Goal: Task Accomplishment & Management: Use online tool/utility

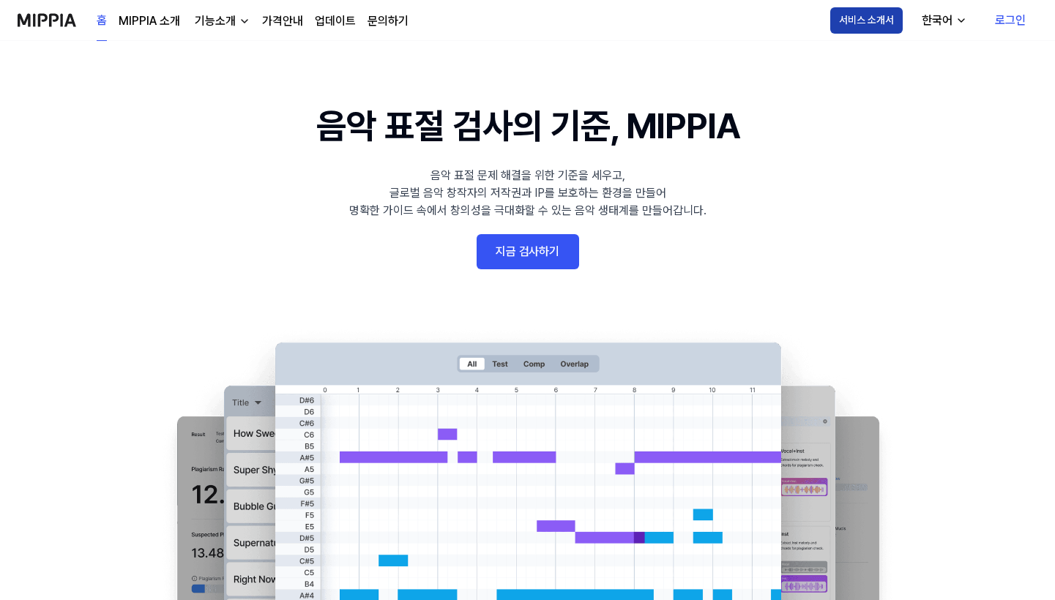
click at [870, 15] on button "서비스 소개서" at bounding box center [866, 20] width 72 height 26
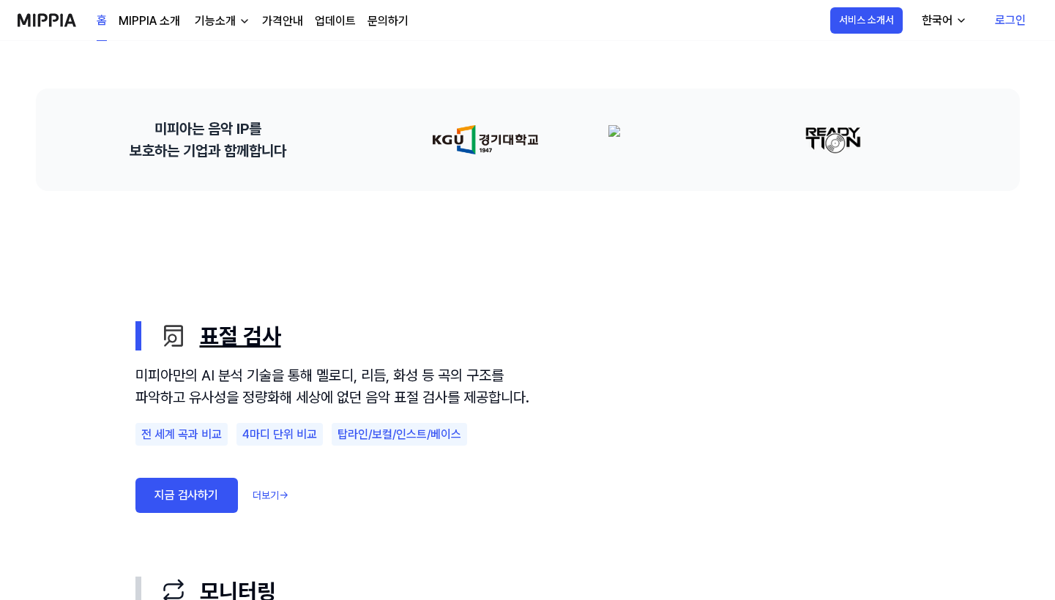
scroll to position [610, 0]
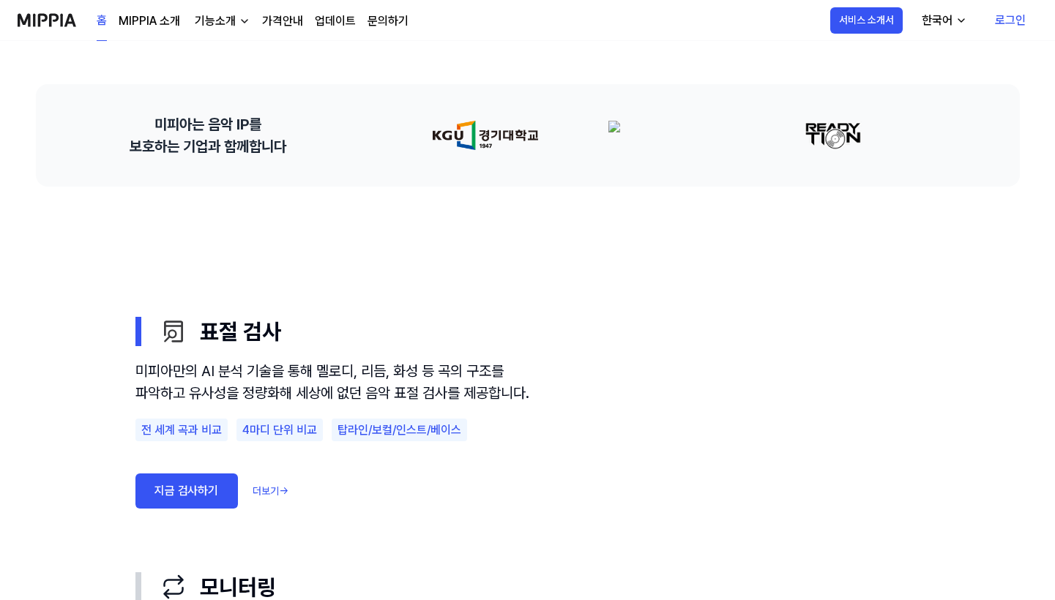
click at [189, 442] on div "전 세계 곡과 비교" at bounding box center [181, 430] width 92 height 23
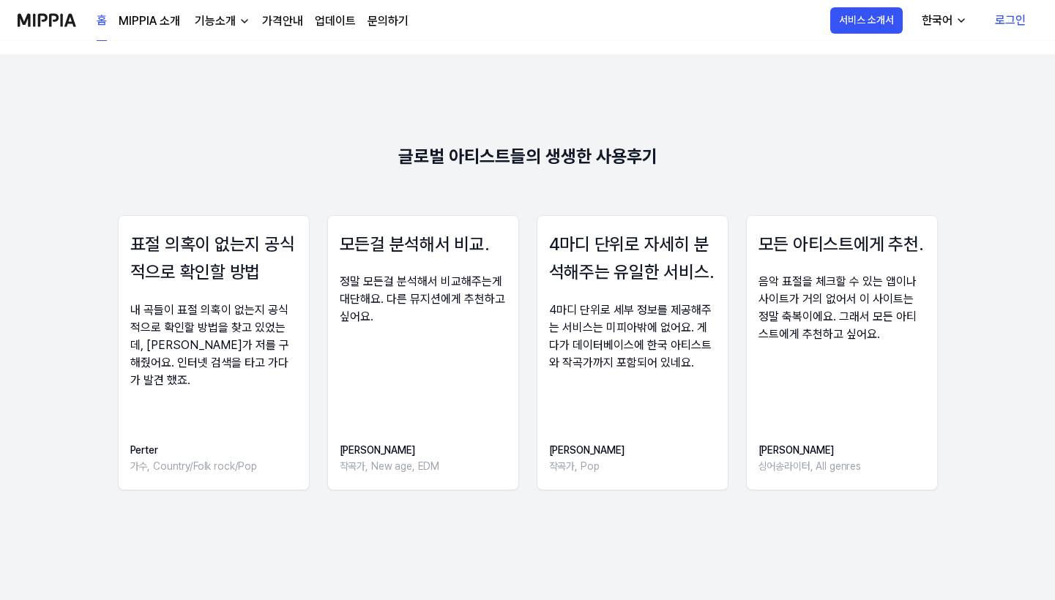
scroll to position [1952, 0]
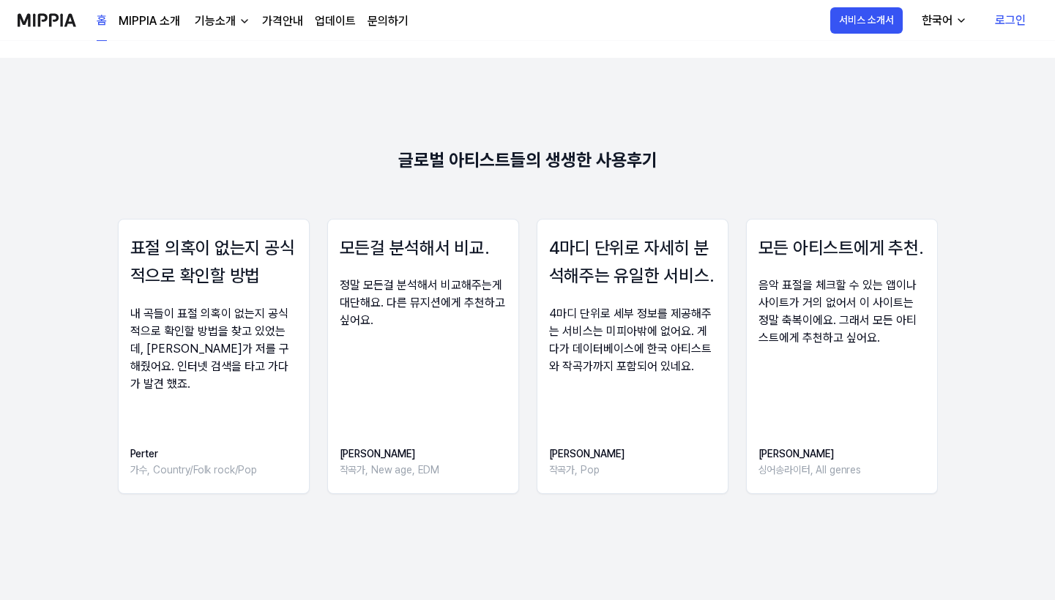
click at [581, 163] on div "글로벌 아티스트들의 생생한 사용후기" at bounding box center [527, 160] width 259 height 29
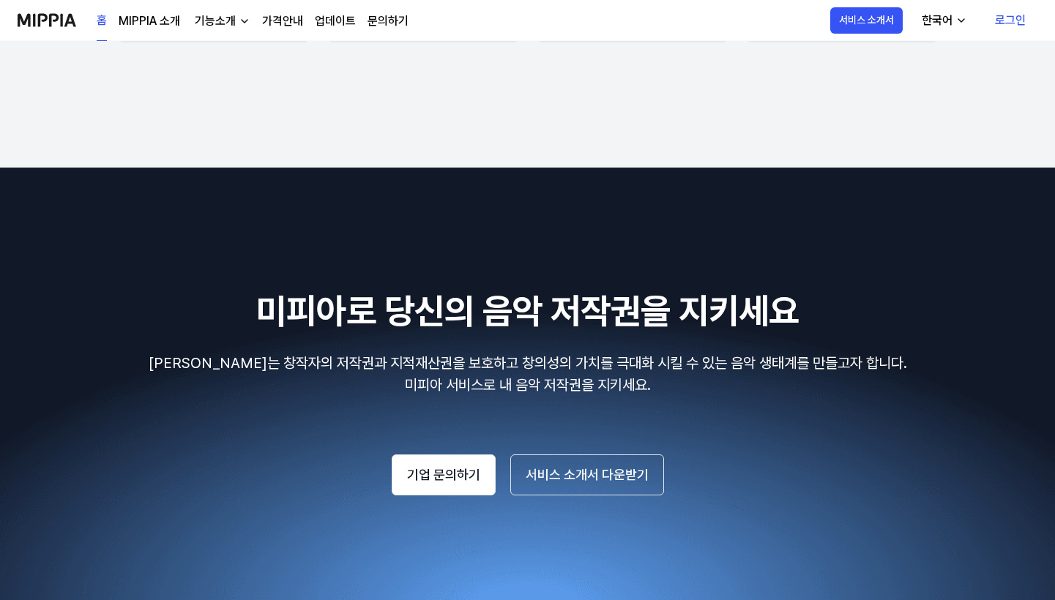
scroll to position [2440, 0]
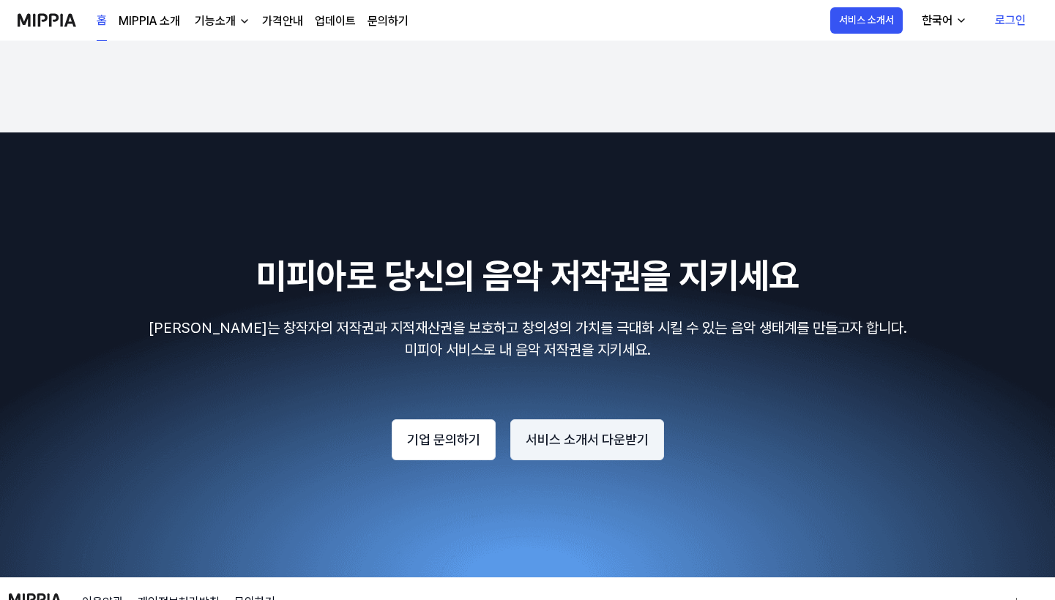
click at [595, 444] on button "서비스 소개서 다운받기" at bounding box center [587, 439] width 154 height 41
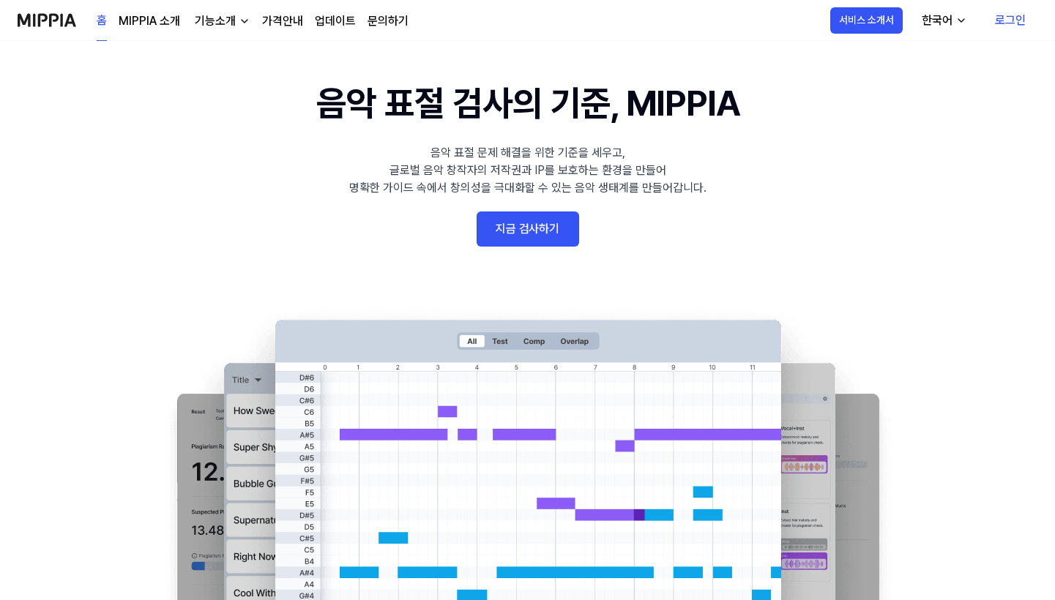
scroll to position [0, 0]
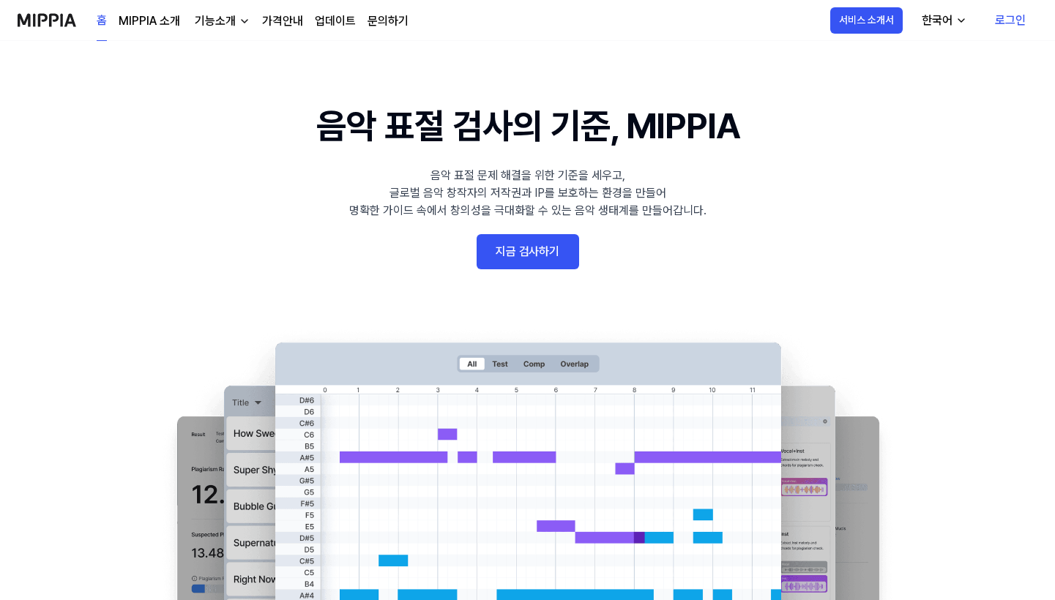
click at [1010, 20] on link "로그인" at bounding box center [1010, 20] width 54 height 41
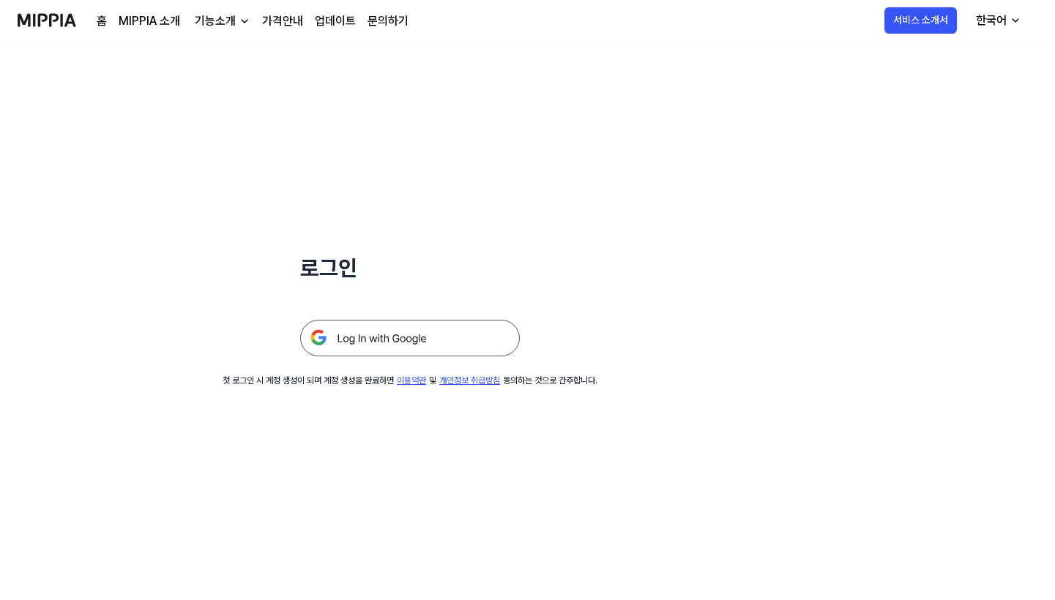
click at [387, 343] on img at bounding box center [410, 338] width 220 height 37
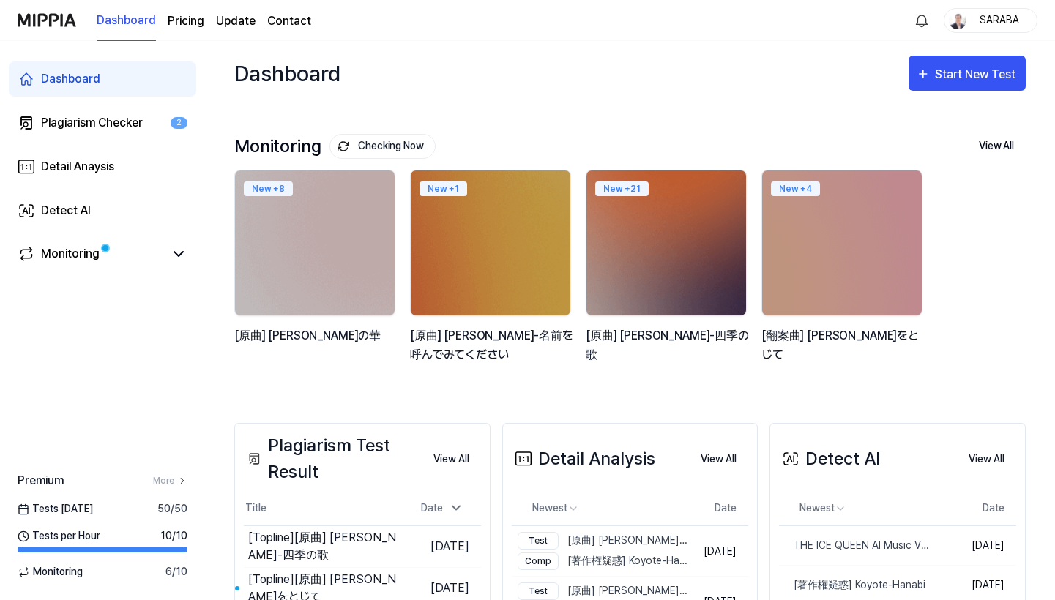
click at [48, 68] on link "Dashboard" at bounding box center [102, 78] width 187 height 35
click at [49, 75] on div "Dashboard" at bounding box center [70, 79] width 59 height 18
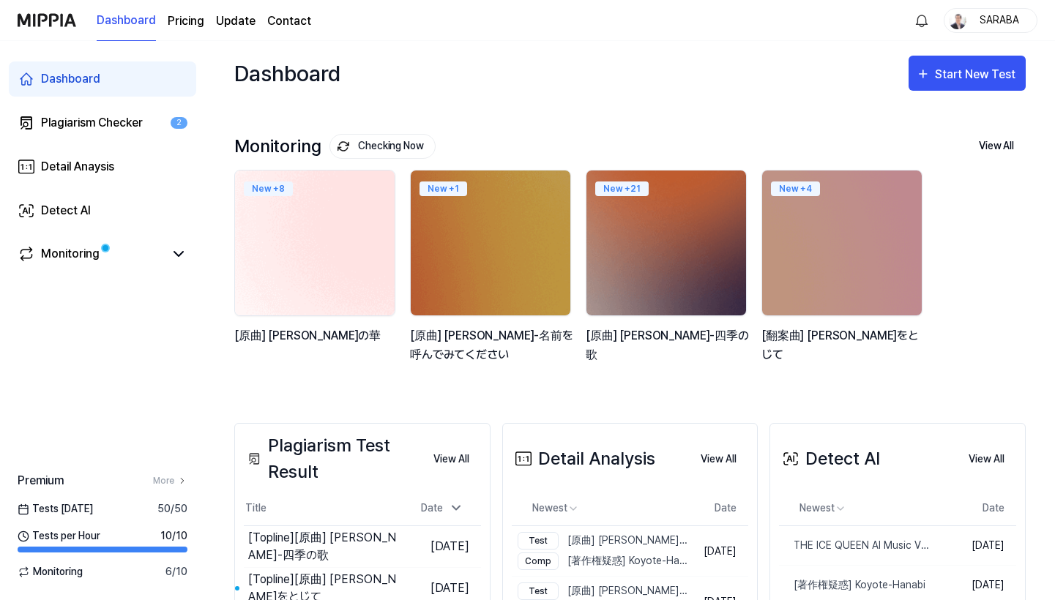
click at [347, 296] on img at bounding box center [315, 243] width 176 height 160
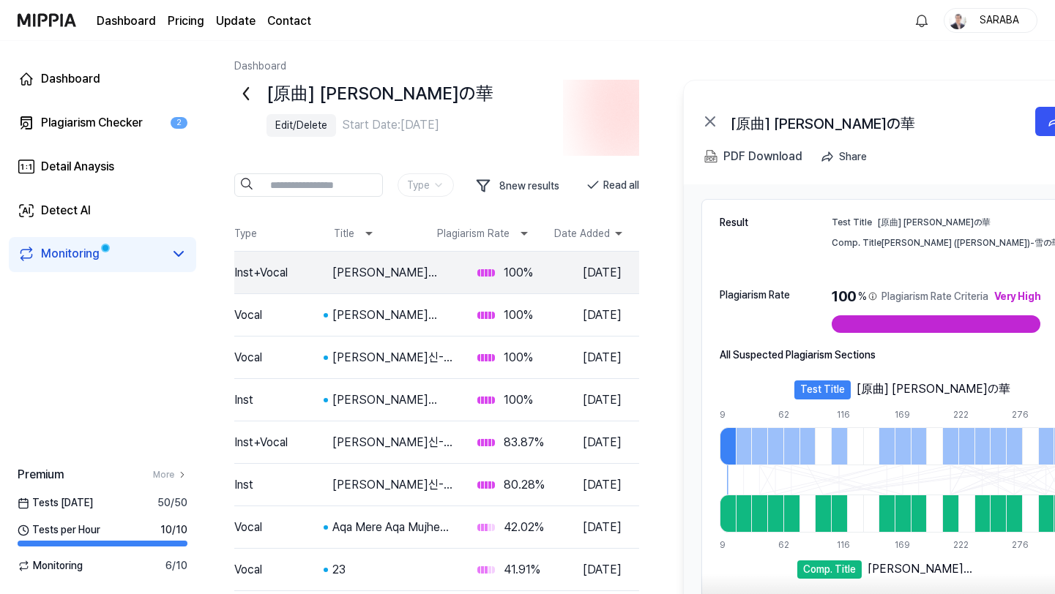
click at [717, 119] on icon at bounding box center [710, 122] width 18 height 18
click at [712, 120] on icon at bounding box center [710, 121] width 9 height 9
click at [80, 79] on div "Dashboard" at bounding box center [70, 79] width 59 height 18
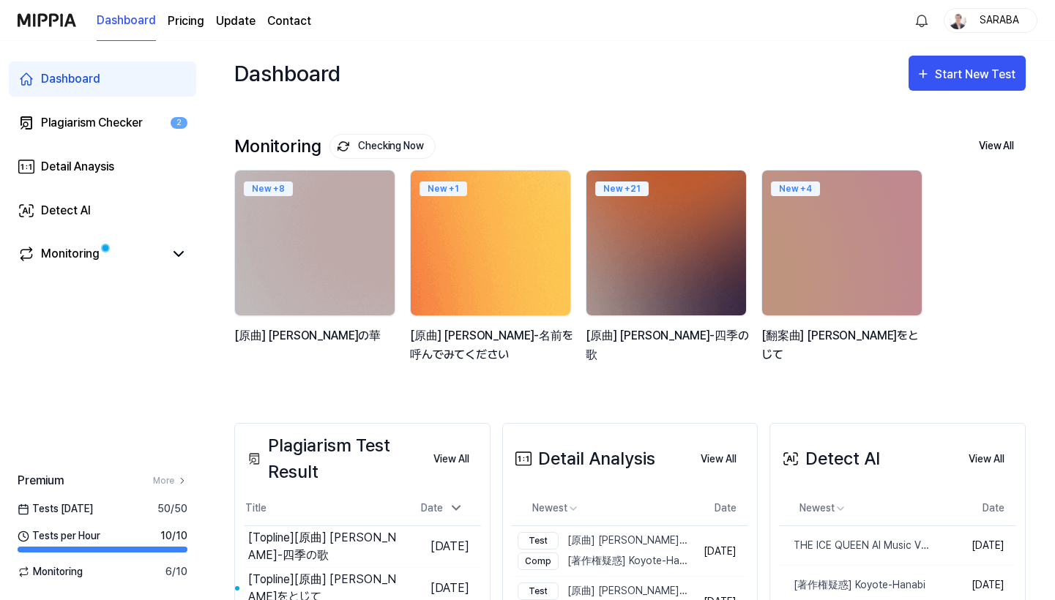
click at [507, 266] on img at bounding box center [491, 243] width 176 height 160
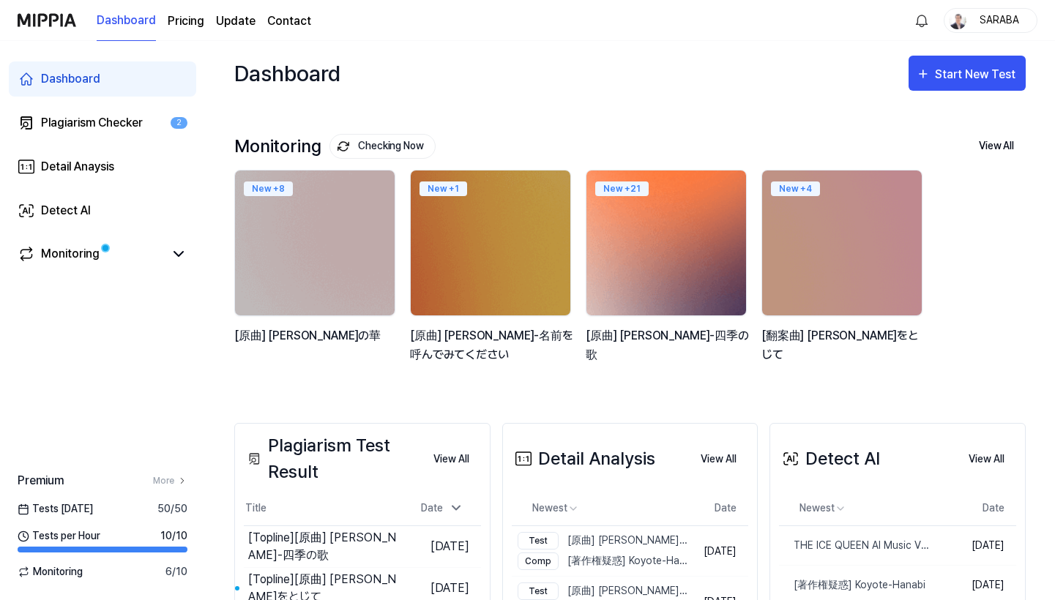
click at [671, 255] on img at bounding box center [666, 243] width 176 height 160
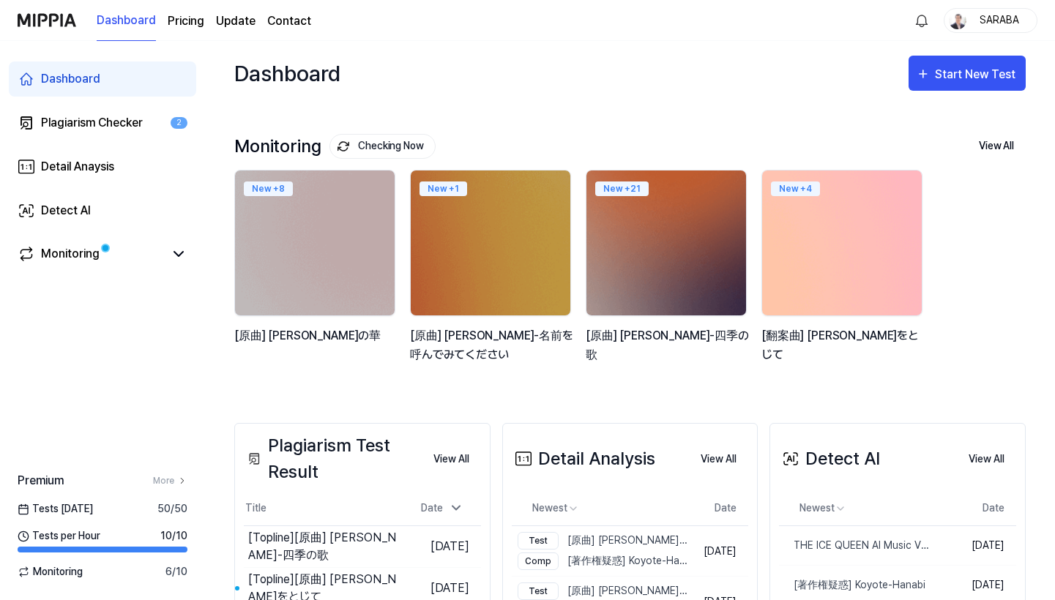
click at [844, 261] on img at bounding box center [842, 243] width 176 height 160
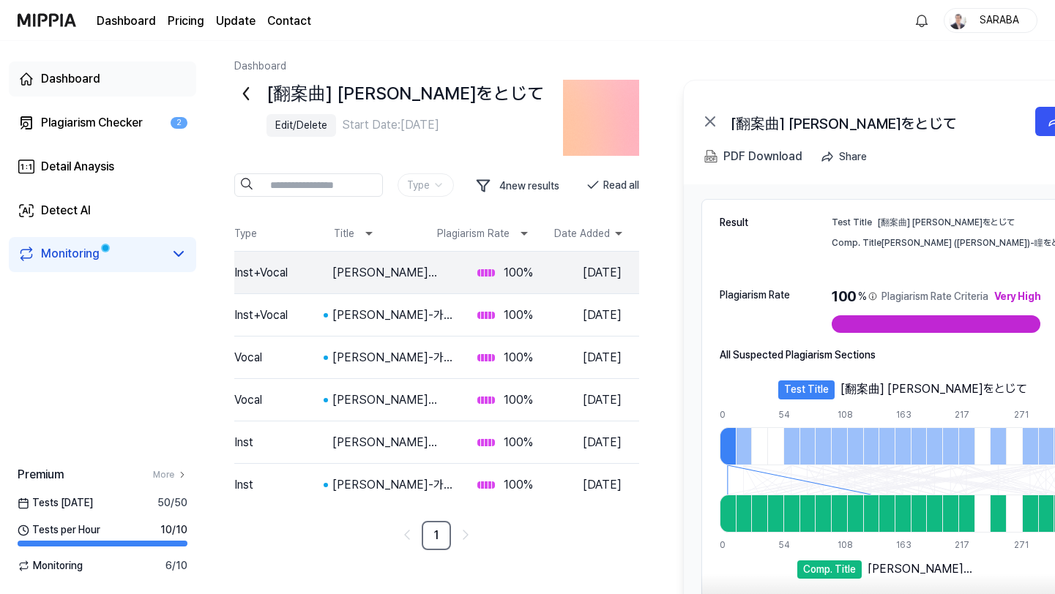
click at [53, 82] on div "Dashboard" at bounding box center [70, 79] width 59 height 18
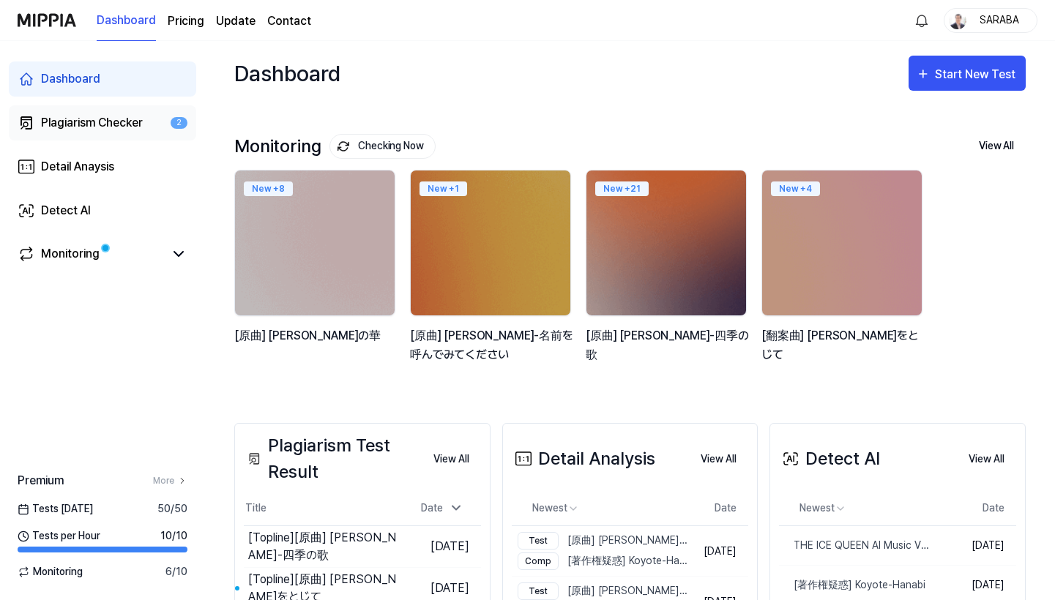
click at [66, 120] on div "Plagiarism Checker" at bounding box center [92, 123] width 102 height 18
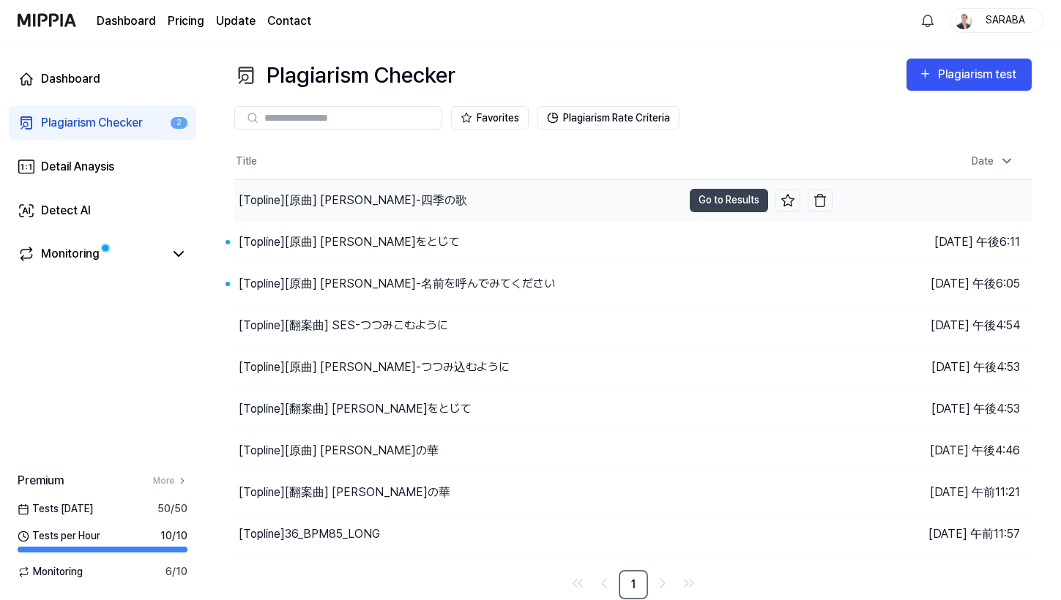
click at [357, 198] on div "[Topline] [原曲] 芹洋子-四季の歌" at bounding box center [353, 201] width 228 height 18
click at [378, 201] on div "[Topline] [原曲] 芹洋子-四季の歌" at bounding box center [354, 201] width 230 height 18
click at [728, 199] on button "Go to Results" at bounding box center [729, 200] width 78 height 23
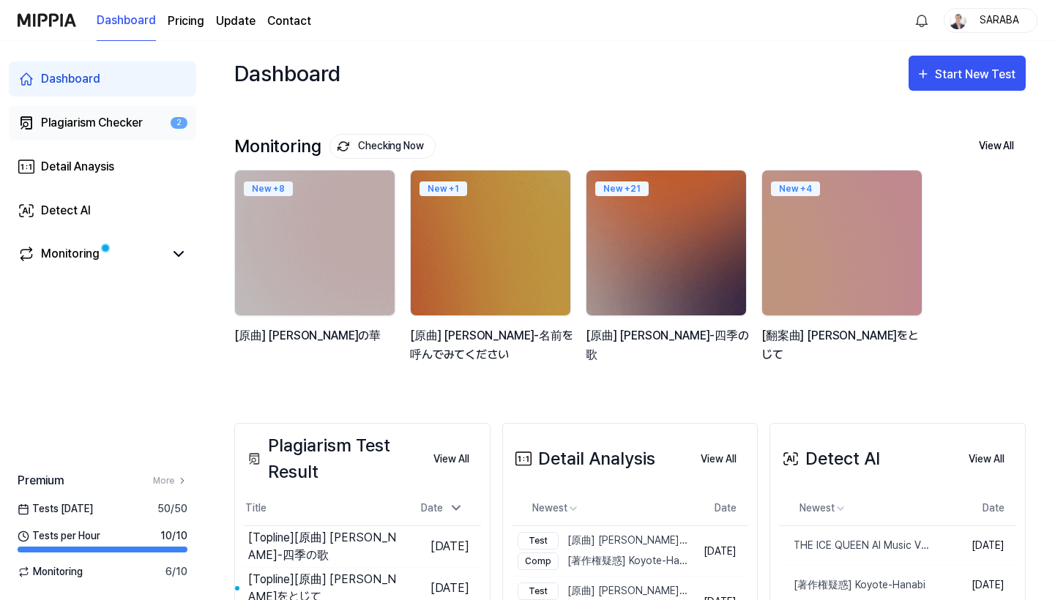
click at [91, 126] on div "Plagiarism Checker" at bounding box center [92, 123] width 102 height 18
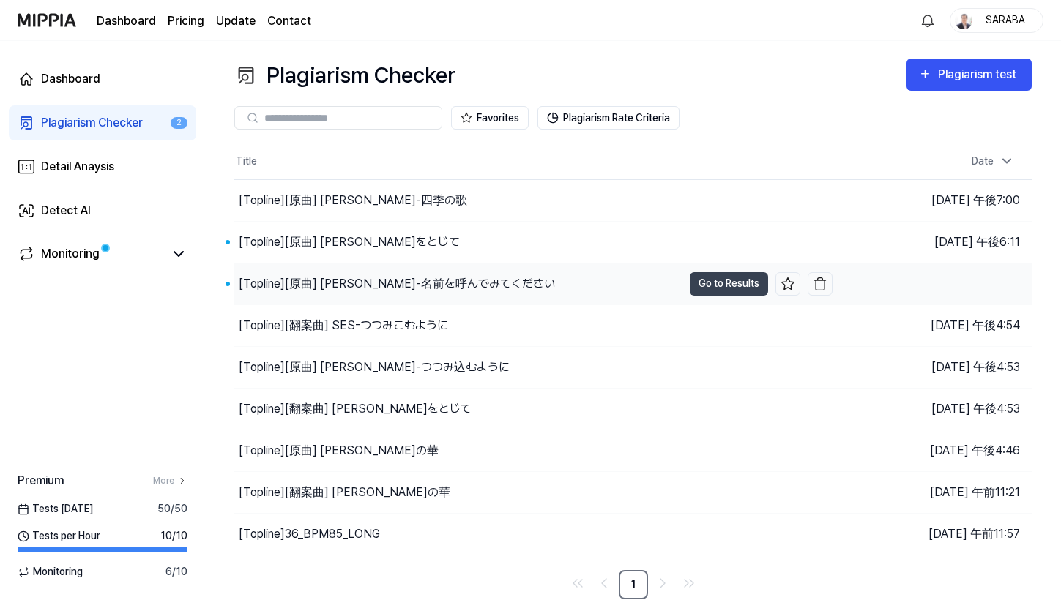
click at [389, 283] on div "[Topline] [原曲] KimSunHo-名前を呼んでみてください" at bounding box center [397, 284] width 316 height 18
click at [715, 287] on button "Go to Results" at bounding box center [729, 283] width 78 height 23
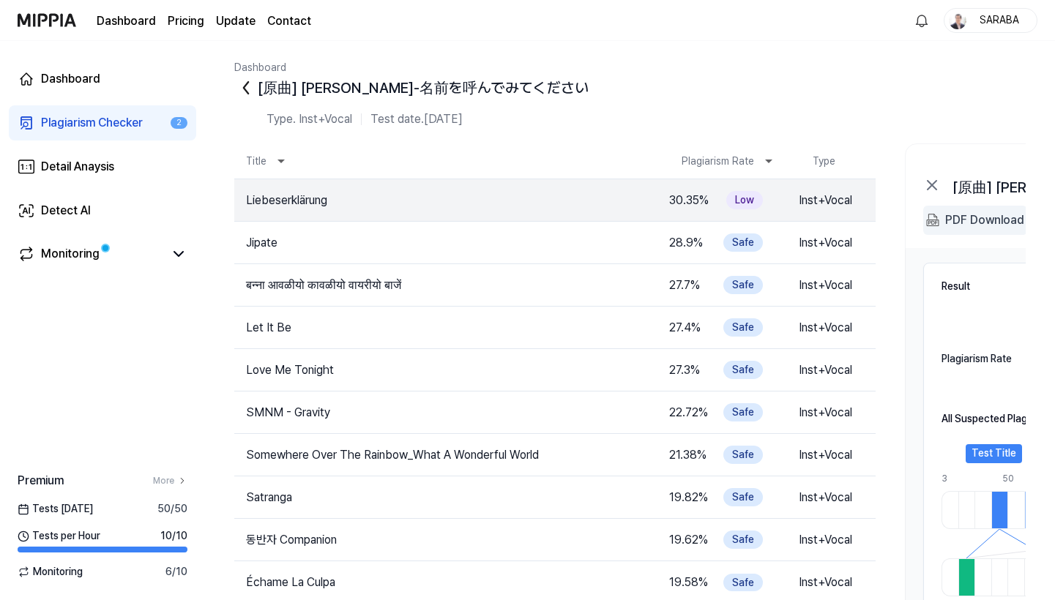
click at [969, 220] on div "PDF Download" at bounding box center [984, 220] width 79 height 19
click at [369, 206] on td "Liebeserklärung" at bounding box center [446, 201] width 425 height 18
click at [372, 239] on td "Jipate" at bounding box center [446, 243] width 425 height 18
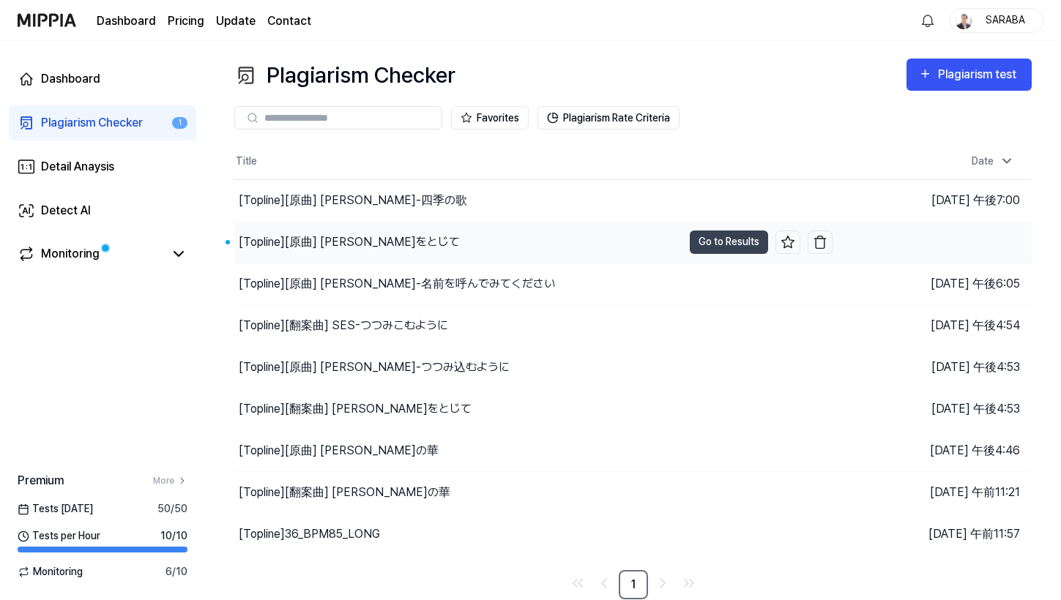
click at [373, 239] on div "[Topline] [原曲] 平井堅-瞳をとじて" at bounding box center [349, 243] width 221 height 18
click at [684, 237] on td "[Topline] [原曲] 平井堅-瞳をとじて Go to Results" at bounding box center [533, 242] width 598 height 41
click at [725, 242] on button "Go to Results" at bounding box center [729, 242] width 78 height 23
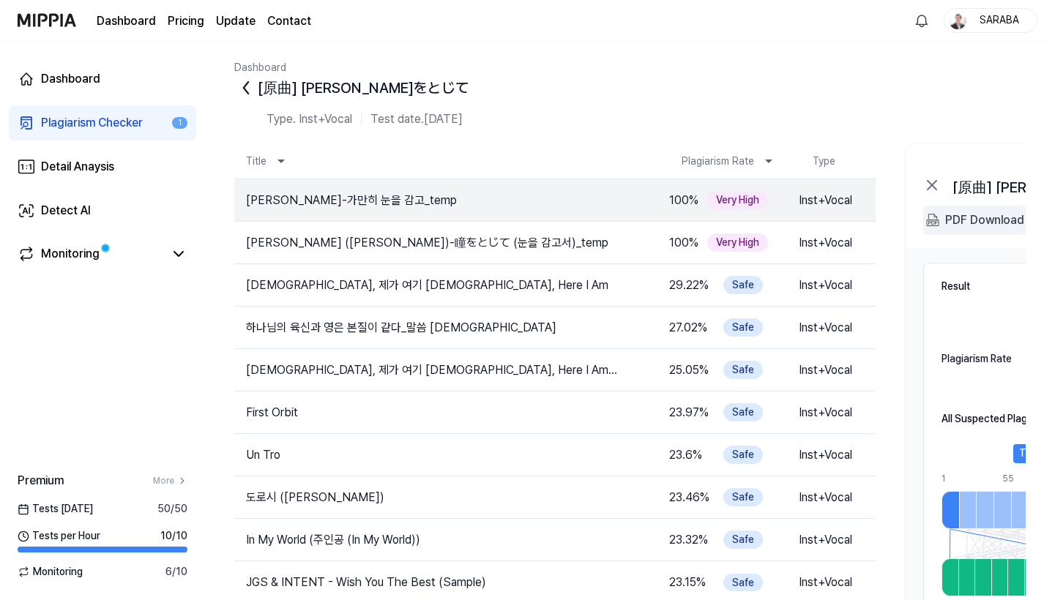
click at [982, 223] on div "PDF Download" at bounding box center [984, 220] width 79 height 19
click at [469, 287] on td "주님, 제가 여기 있습니다 Lord, Here I Am" at bounding box center [446, 286] width 425 height 18
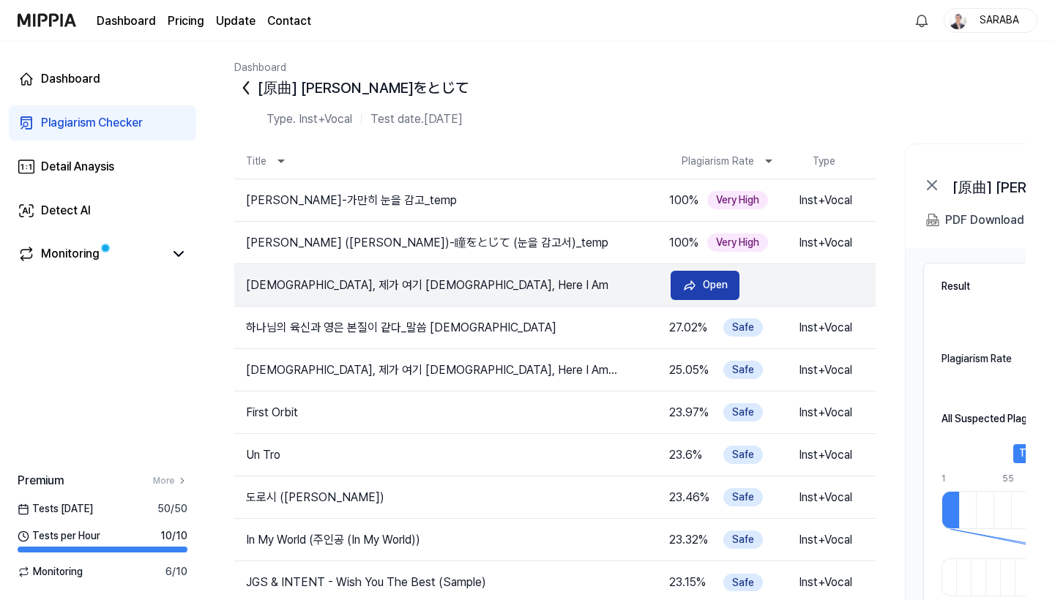
click at [712, 290] on div "Open" at bounding box center [715, 285] width 25 height 16
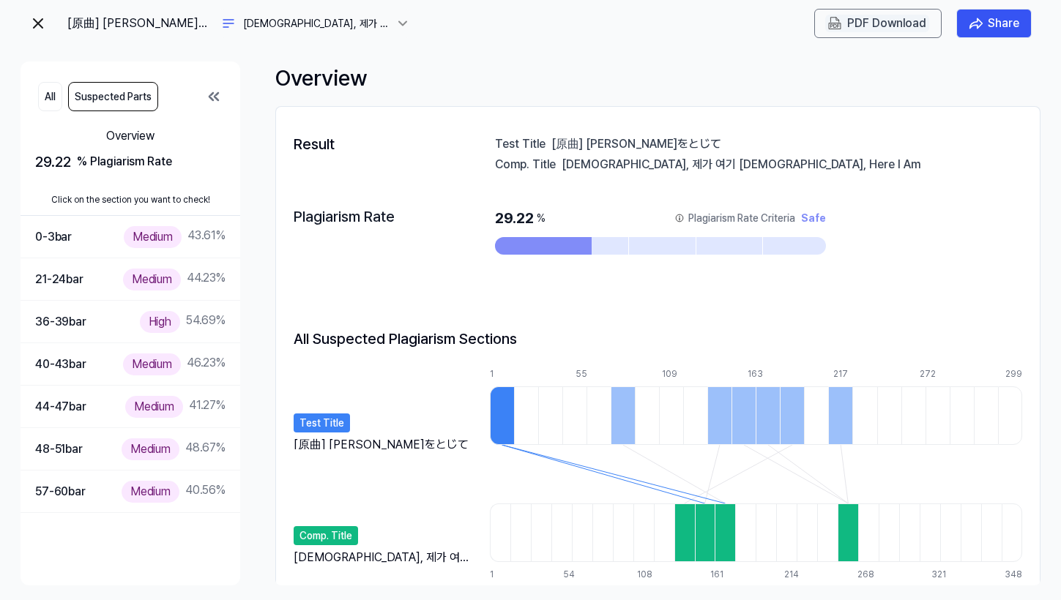
click at [858, 27] on div "PDF Download" at bounding box center [886, 23] width 79 height 19
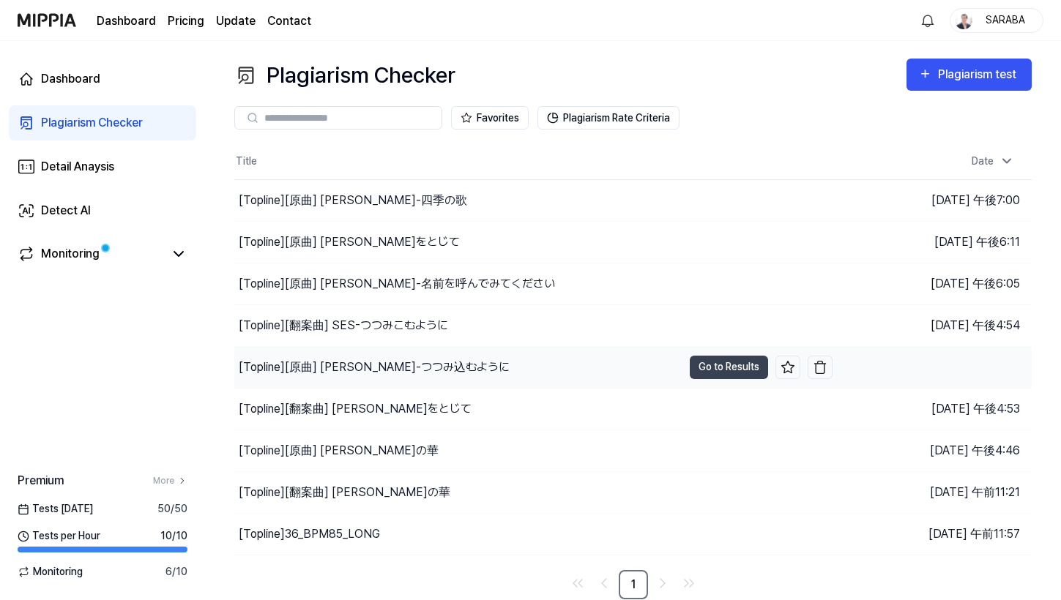
click at [310, 366] on div "[Topline] [原曲] misia-つつみ込むように" at bounding box center [374, 368] width 271 height 18
click at [712, 370] on button "Go to Results" at bounding box center [729, 367] width 78 height 23
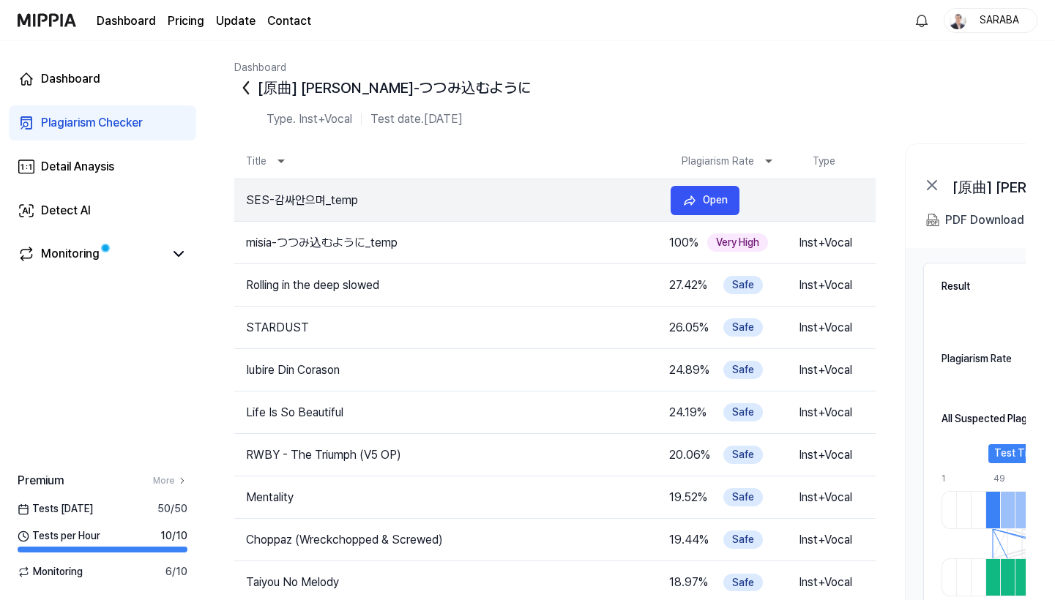
click at [327, 205] on td "SES-감싸안으며_temp" at bounding box center [446, 201] width 425 height 18
click at [978, 217] on div "PDF Download" at bounding box center [984, 220] width 79 height 19
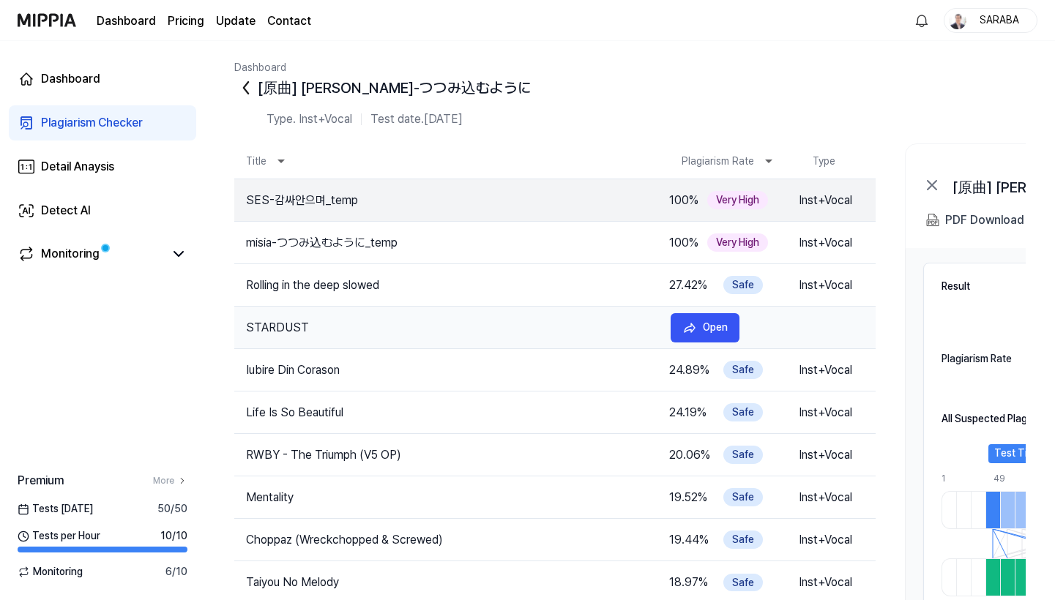
click at [291, 324] on td "STARDUST" at bounding box center [446, 328] width 425 height 18
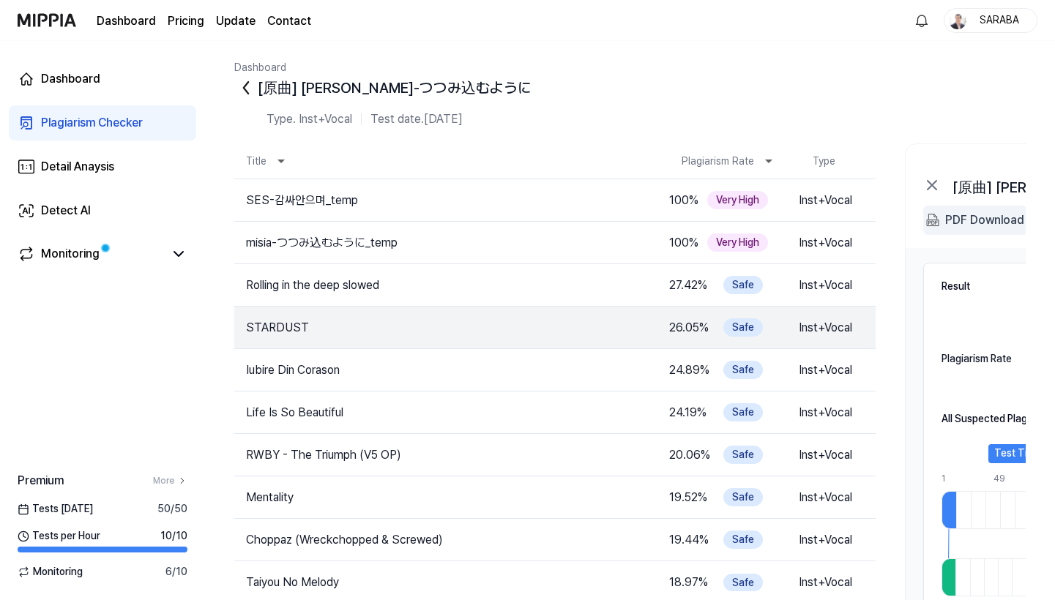
click at [971, 222] on div "PDF Download" at bounding box center [984, 220] width 79 height 19
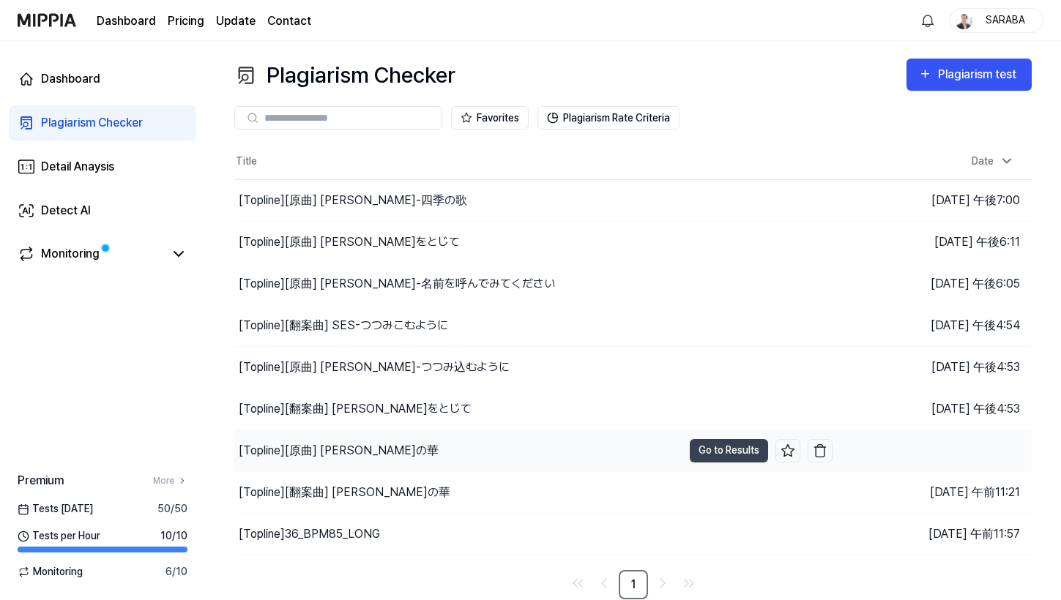
click at [346, 444] on div "[Topline] [原曲] 中島美嘉-雪の華" at bounding box center [339, 451] width 200 height 18
click at [711, 447] on button "Go to Results" at bounding box center [729, 450] width 78 height 23
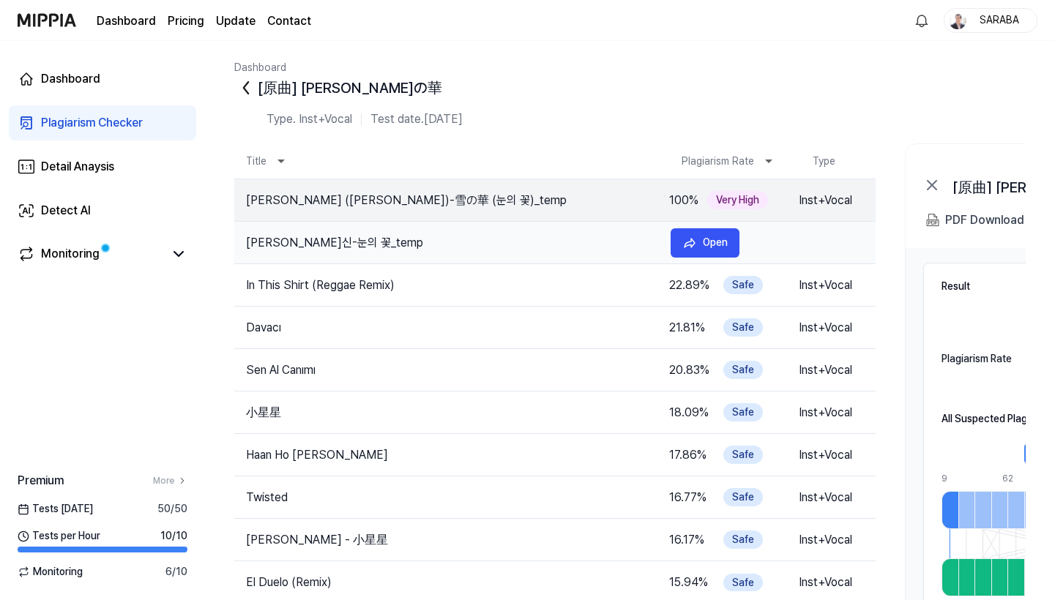
click at [361, 242] on td "박효신-눈의 꽃_temp" at bounding box center [446, 243] width 425 height 18
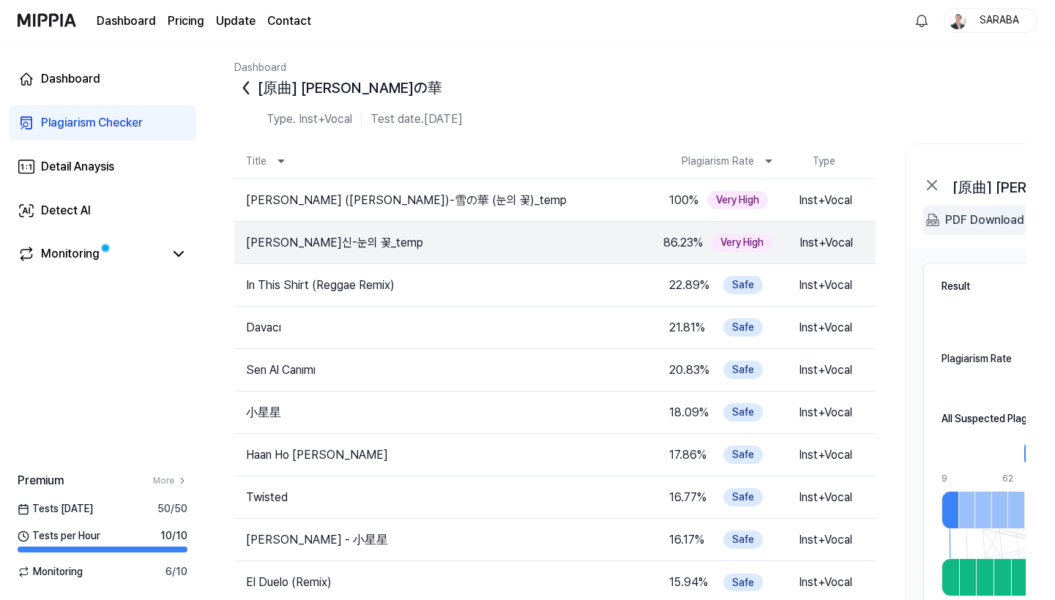
click at [959, 223] on div "PDF Download" at bounding box center [984, 220] width 79 height 19
click at [342, 283] on td "In This Shirt (Reggae Remix)" at bounding box center [446, 286] width 425 height 18
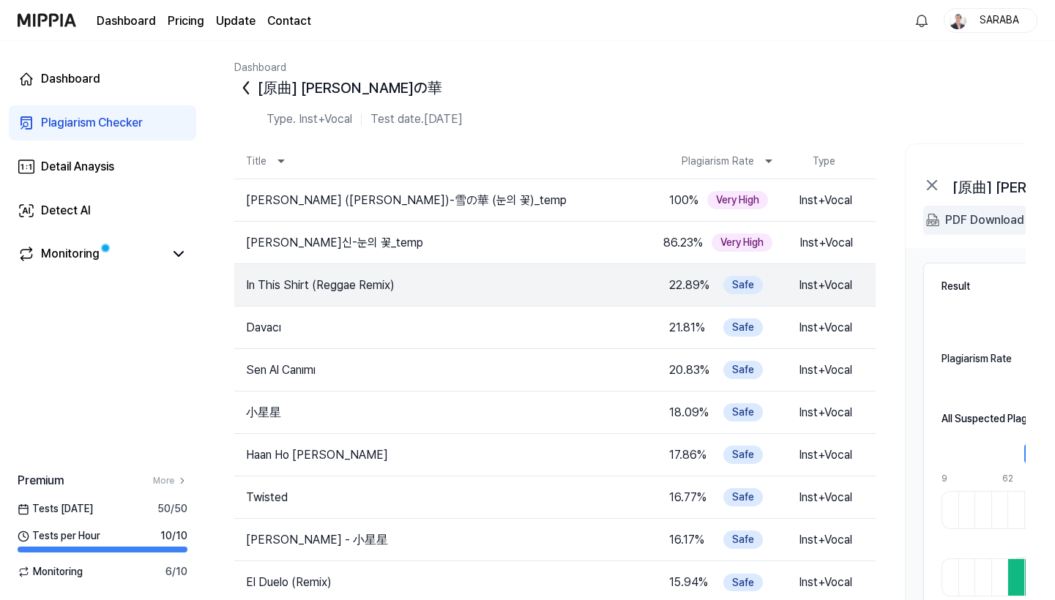
click at [982, 216] on div "PDF Download" at bounding box center [984, 220] width 79 height 19
click at [58, 79] on div "Dashboard" at bounding box center [70, 79] width 59 height 18
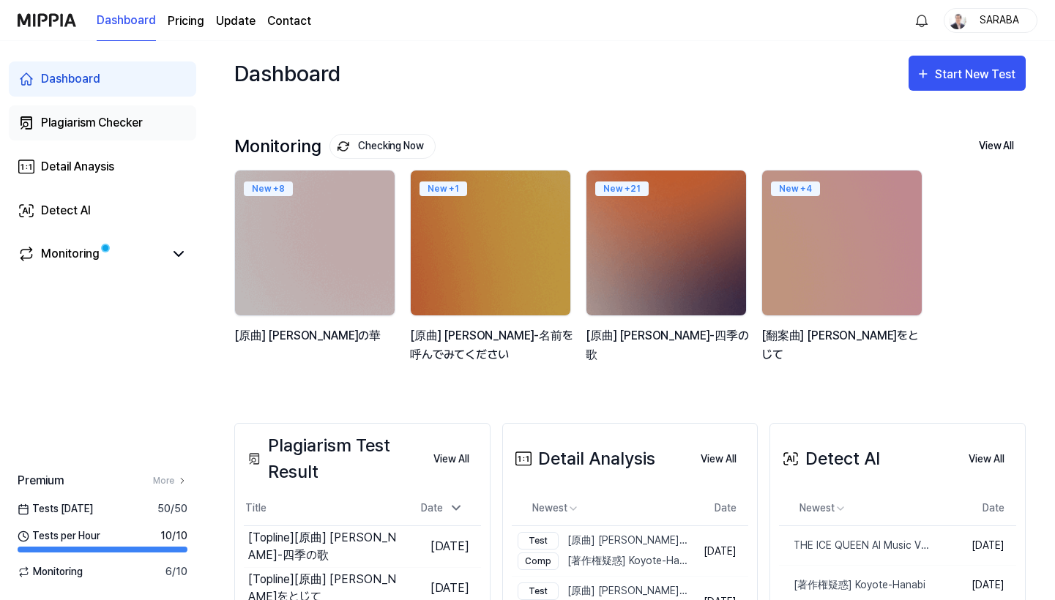
click at [78, 124] on div "Plagiarism Checker" at bounding box center [92, 123] width 102 height 18
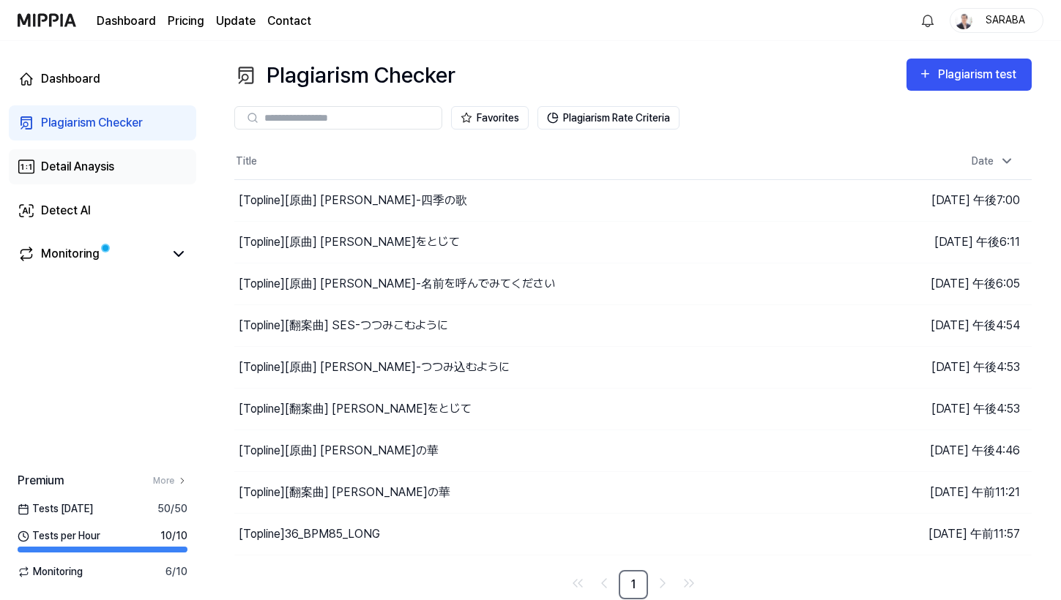
click at [61, 166] on div "Detail Anaysis" at bounding box center [77, 167] width 73 height 18
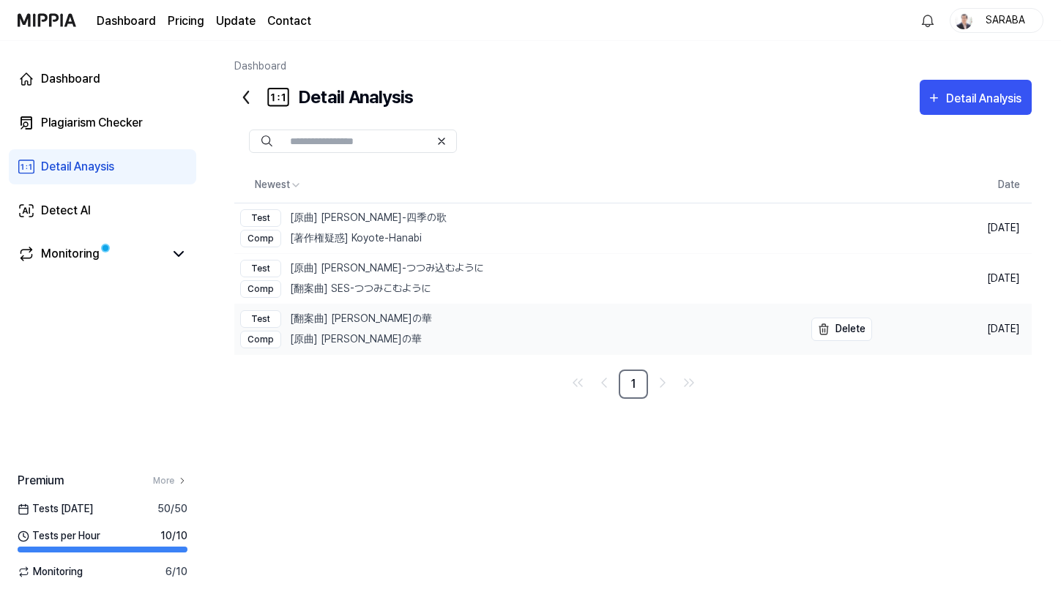
click at [358, 331] on div "Comp [原曲] 中島美嘉-雪の華" at bounding box center [336, 340] width 192 height 18
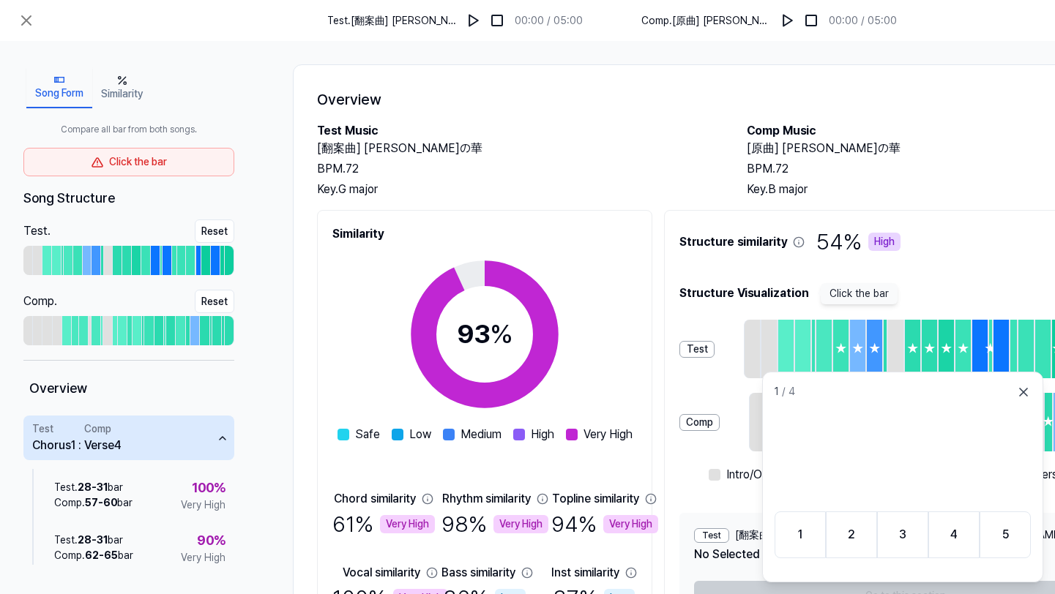
click at [115, 167] on div "Click the bar" at bounding box center [128, 162] width 211 height 29
click at [132, 80] on button "Similarity" at bounding box center [121, 87] width 59 height 41
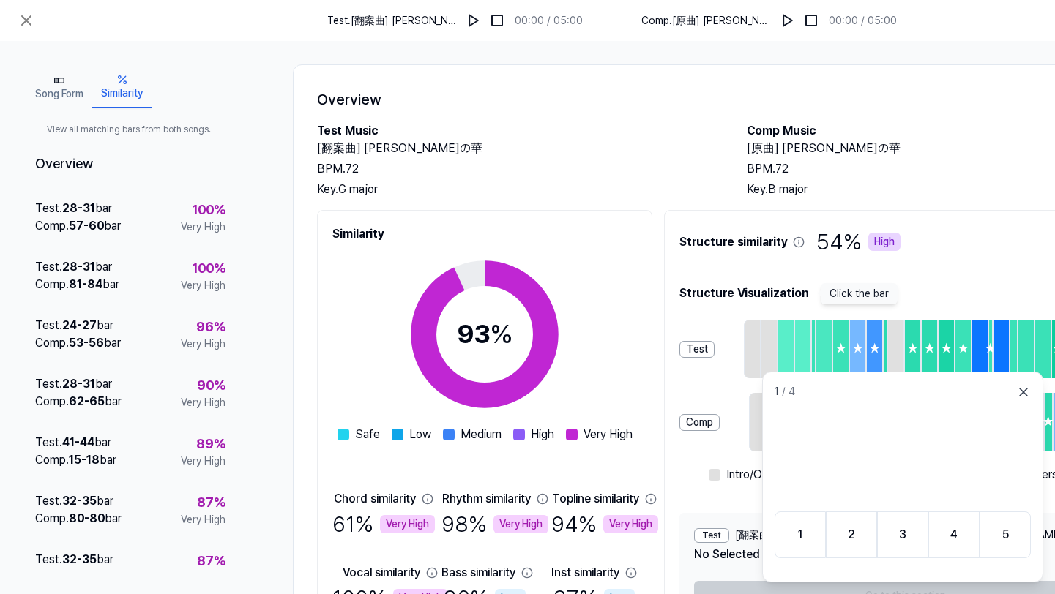
click at [64, 81] on icon "button" at bounding box center [59, 81] width 12 height 12
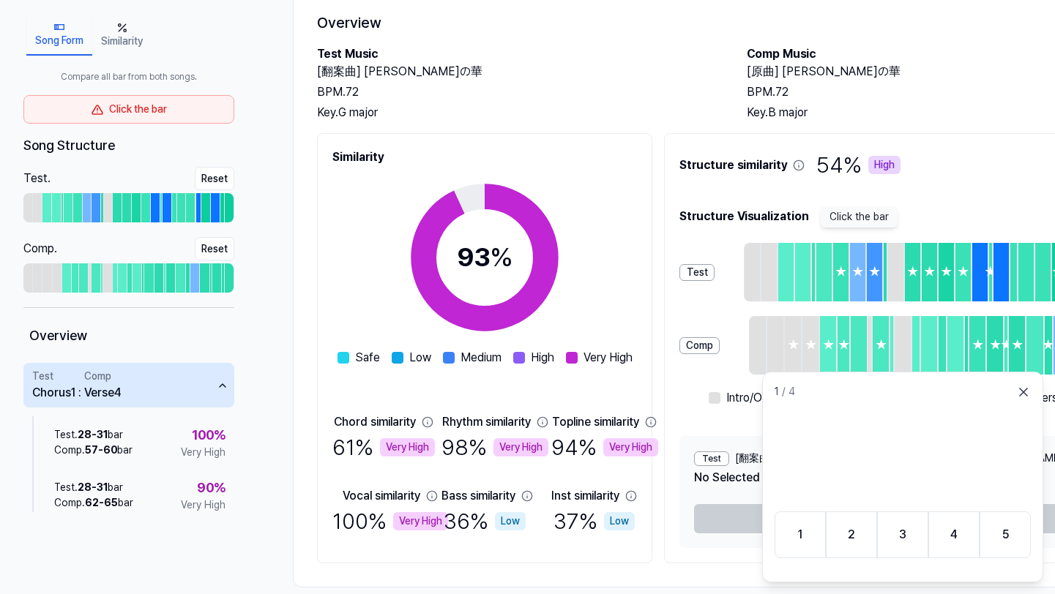
scroll to position [123, 0]
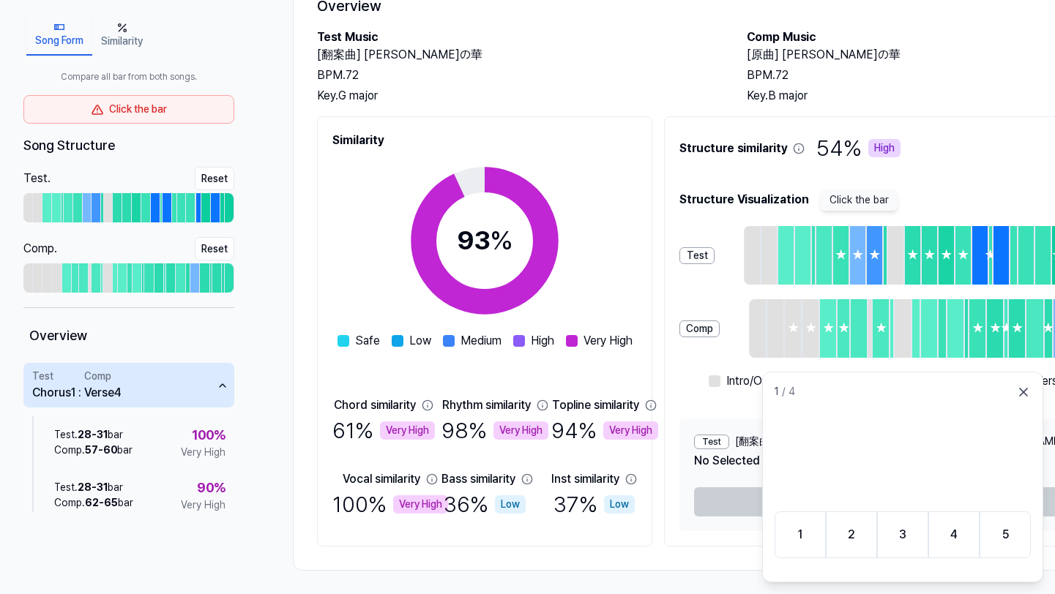
click at [1027, 394] on icon at bounding box center [1023, 392] width 15 height 15
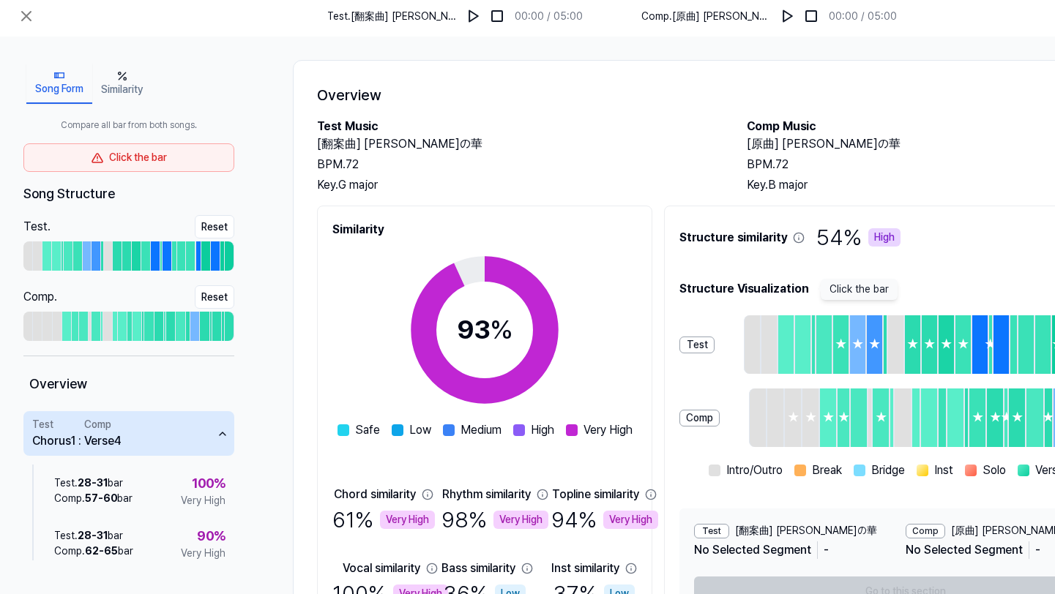
scroll to position [0, 0]
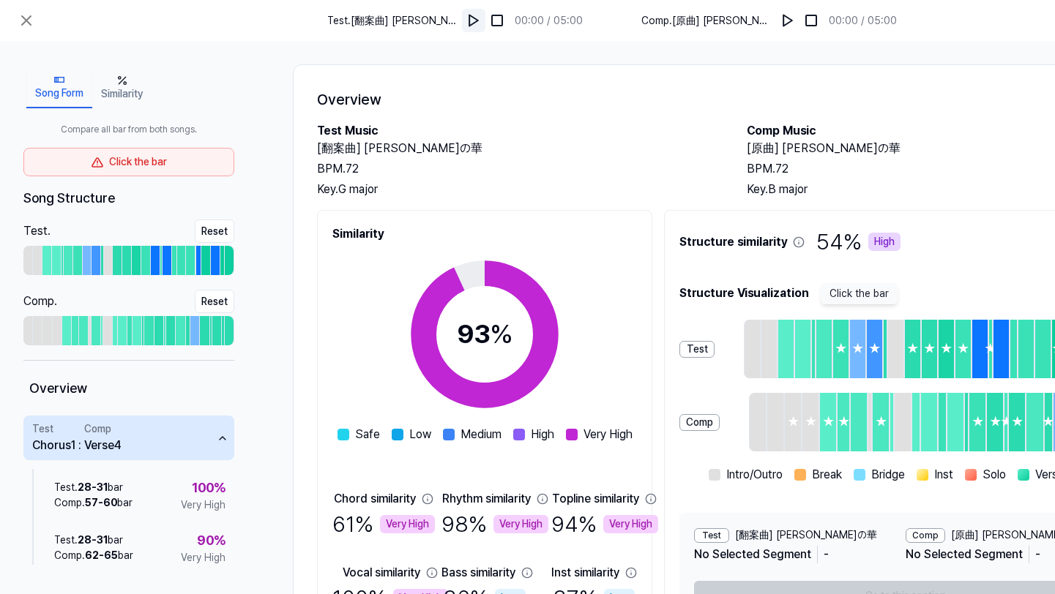
click at [480, 21] on img at bounding box center [473, 20] width 15 height 15
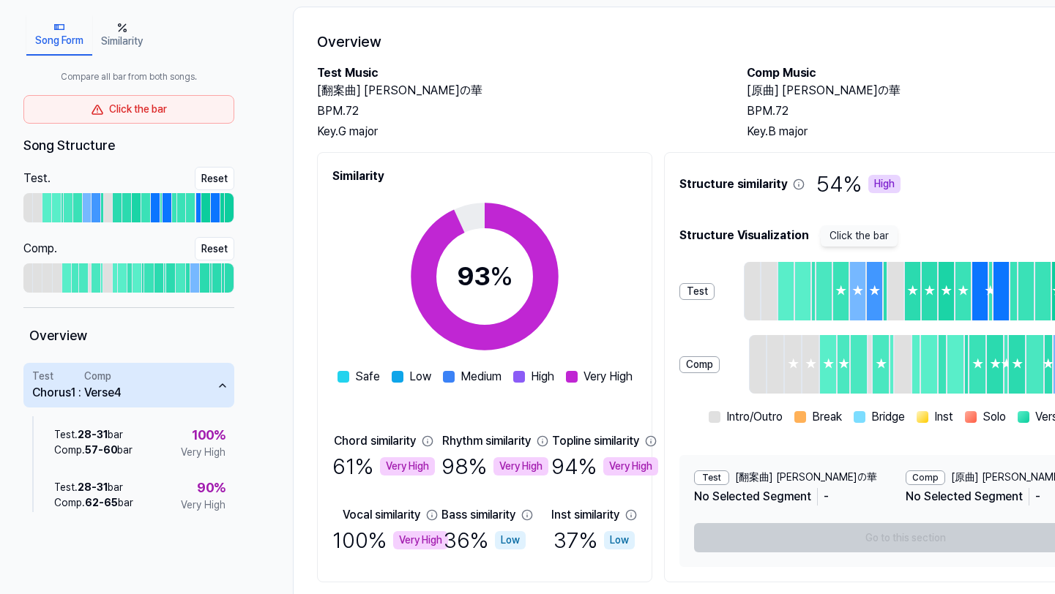
scroll to position [123, 0]
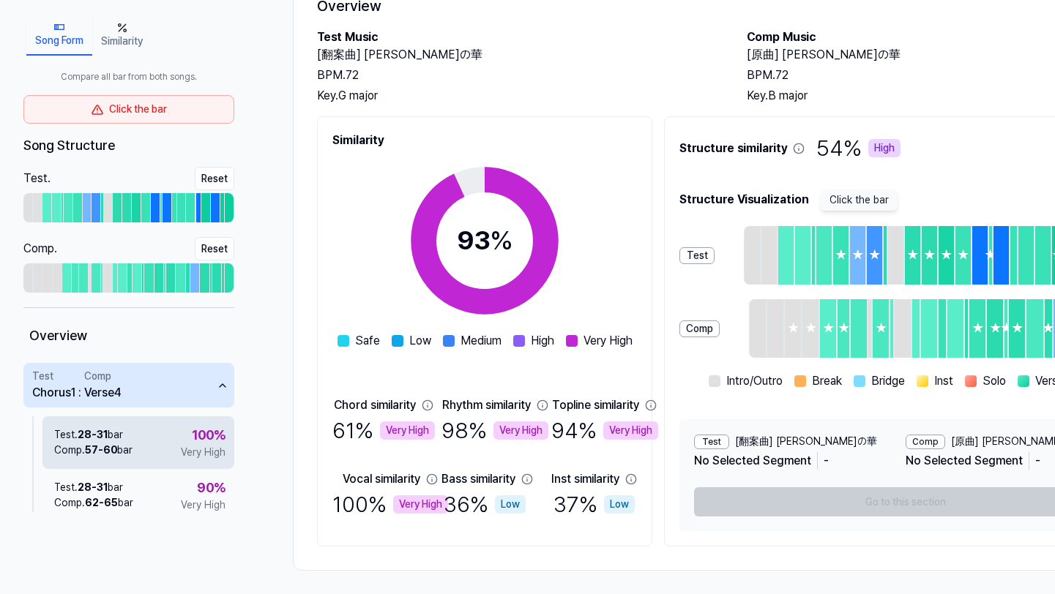
click at [104, 444] on span "57 - 60" at bounding box center [101, 450] width 32 height 12
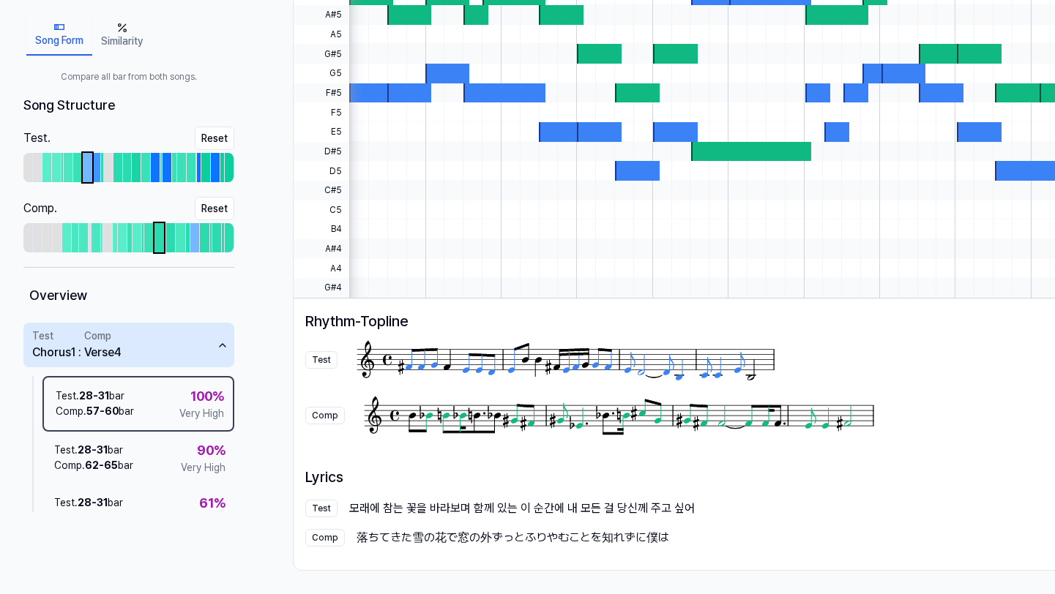
scroll to position [0, 0]
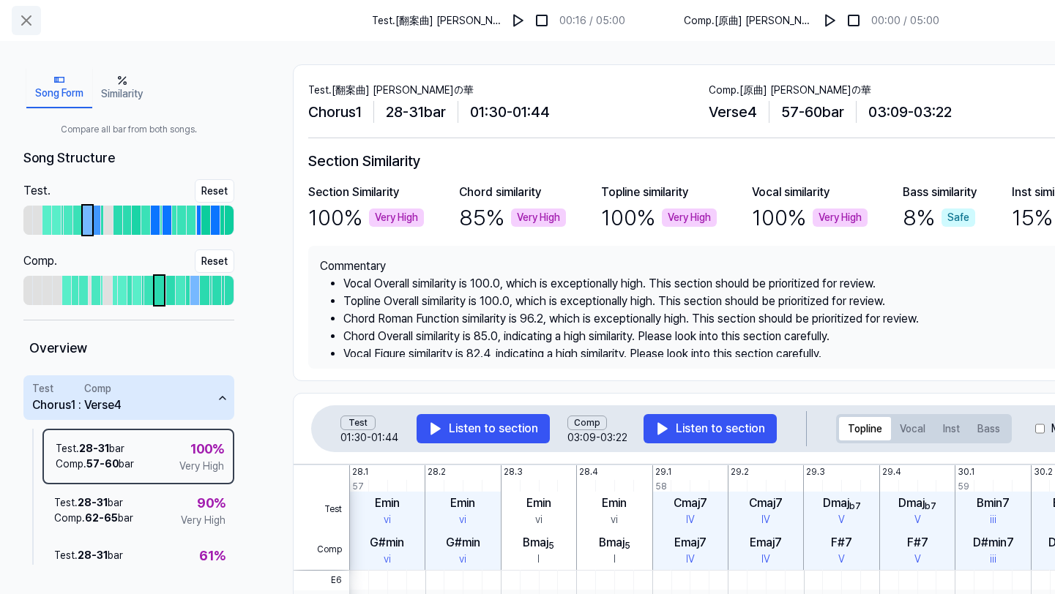
click at [22, 18] on icon at bounding box center [27, 21] width 18 height 18
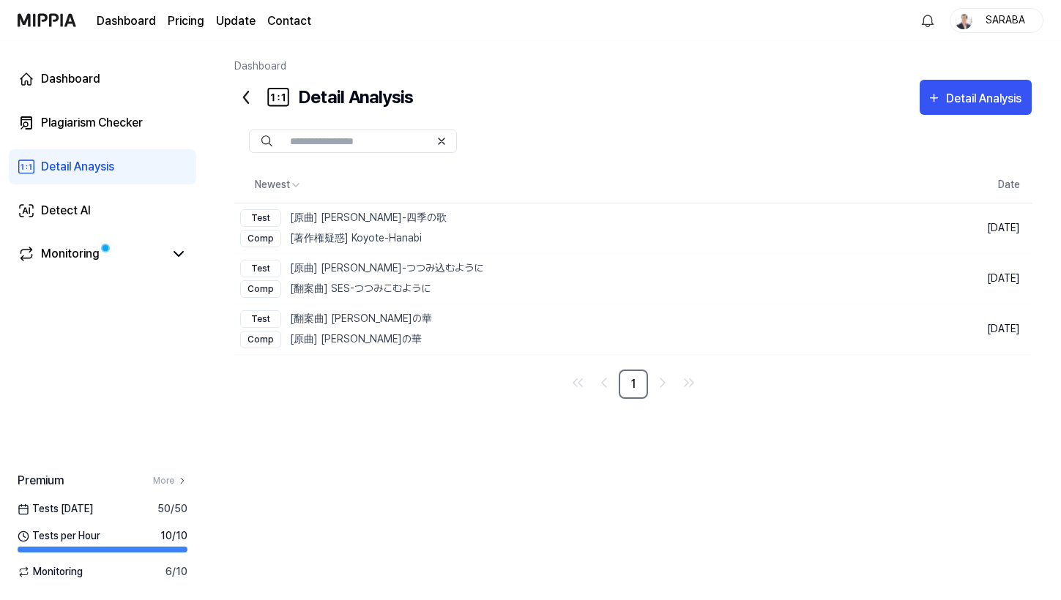
click at [424, 447] on div "Newest Date Test [原曲] 芹洋子-四季の歌 Comp [著作権疑惑] Koyote-Hanabi Delete May 7, 2025 Te…" at bounding box center [632, 343] width 797 height 456
click at [383, 277] on div "Test [原曲] misia-つつみ込むように Comp [翻案曲] SES-つつみこむように" at bounding box center [361, 279] width 243 height 50
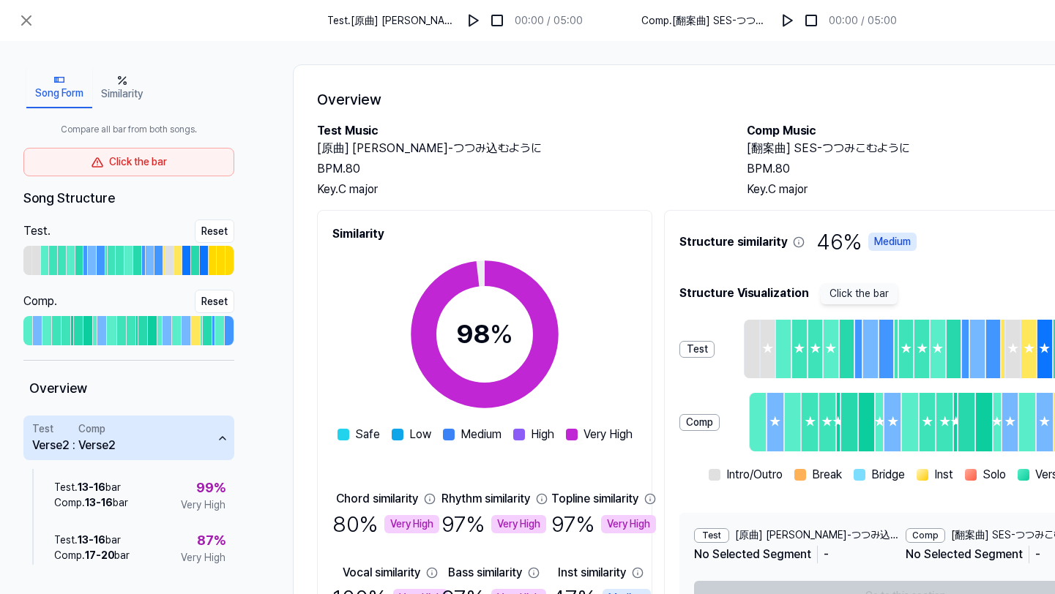
click at [154, 175] on div "Click the bar" at bounding box center [128, 162] width 211 height 29
click at [83, 171] on div "Click the bar" at bounding box center [128, 162] width 211 height 29
click at [48, 203] on div "Song Structure" at bounding box center [128, 198] width 211 height 20
click at [81, 452] on div "Verse2" at bounding box center [96, 446] width 37 height 18
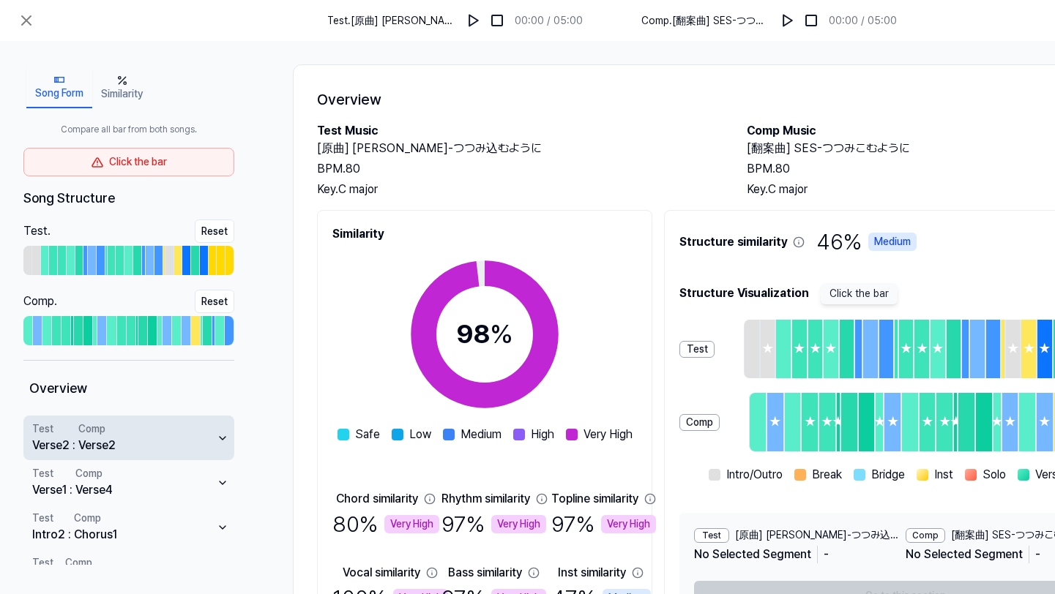
click at [81, 452] on div "Verse2" at bounding box center [96, 446] width 37 height 18
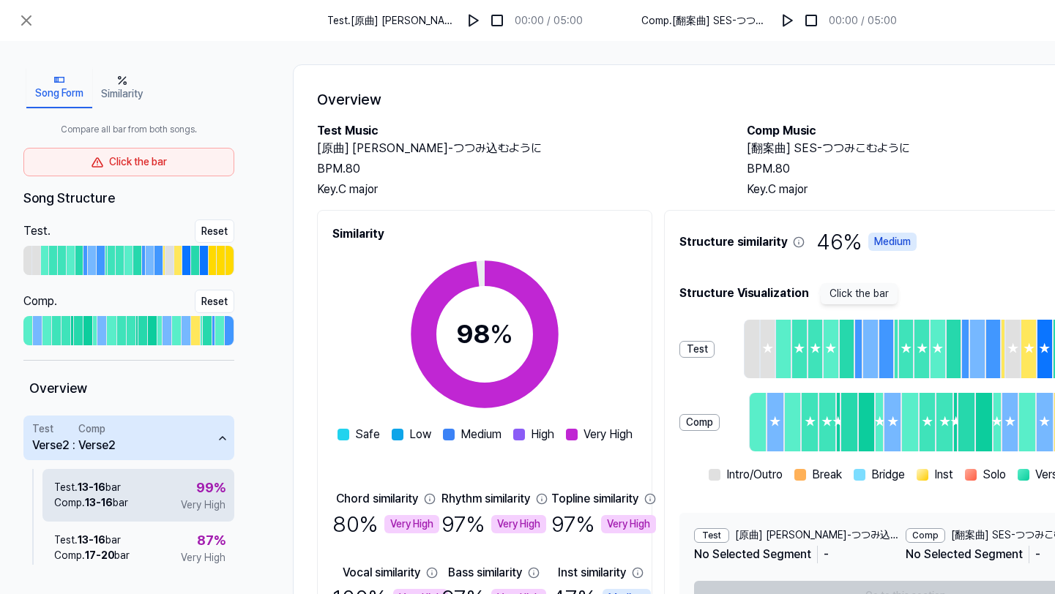
click at [86, 505] on span "13 - 16" at bounding box center [99, 503] width 28 height 12
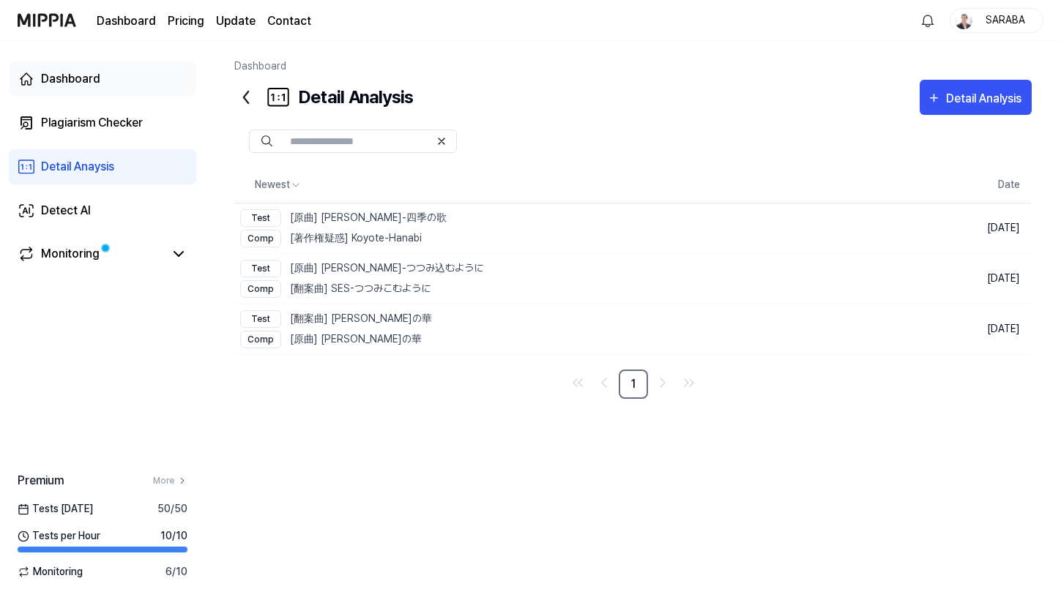
click at [53, 73] on div "Dashboard" at bounding box center [70, 79] width 59 height 18
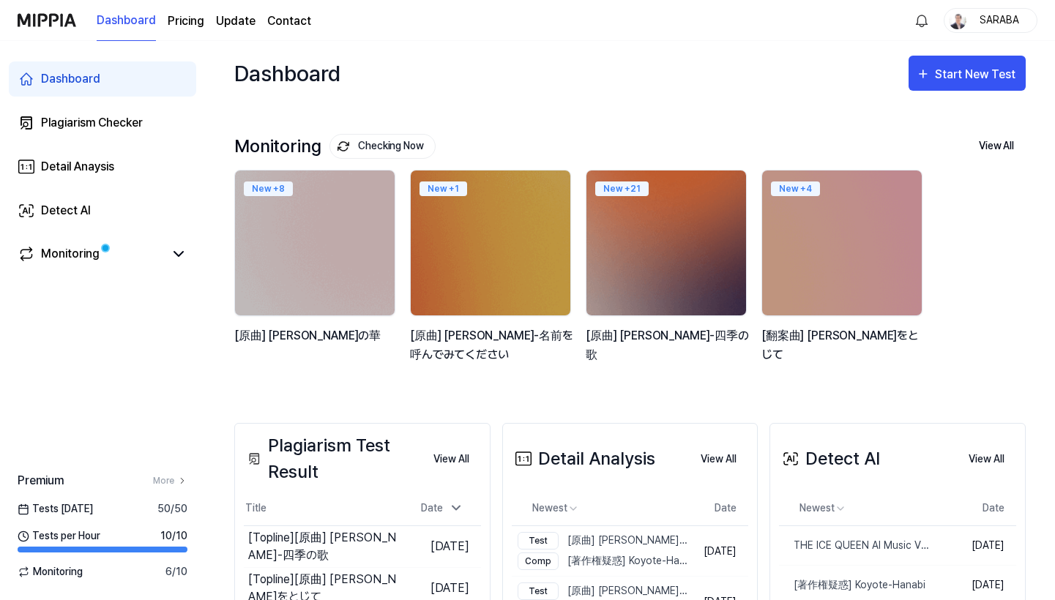
click at [127, 20] on link "Dashboard" at bounding box center [126, 21] width 59 height 40
click at [185, 18] on 버튼 "Pricing" at bounding box center [186, 21] width 37 height 18
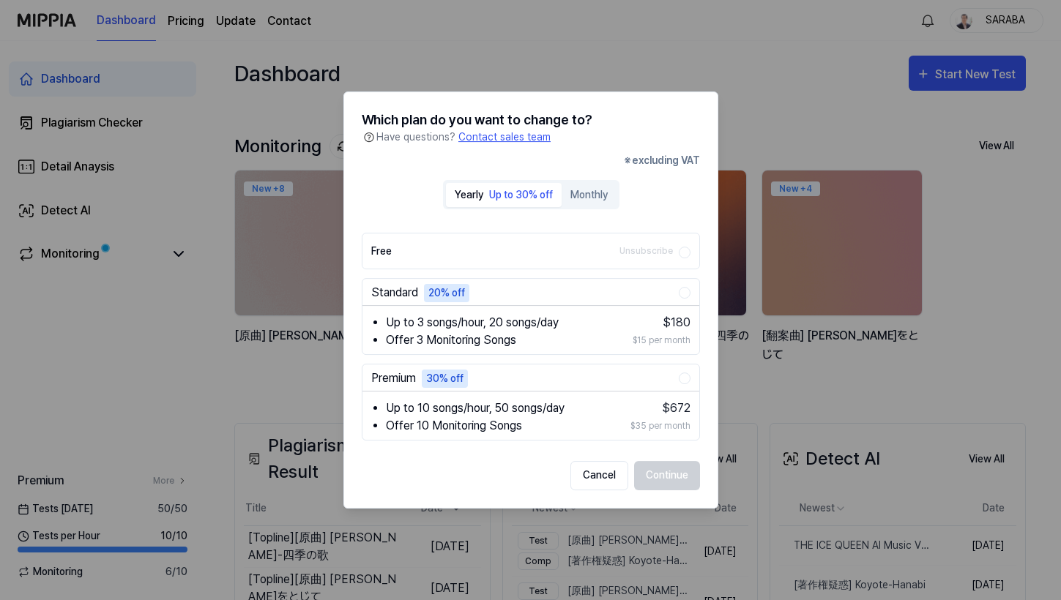
click at [676, 475] on div "Cancel Continue" at bounding box center [531, 475] width 338 height 29
click at [597, 474] on button "Cancel" at bounding box center [599, 475] width 58 height 29
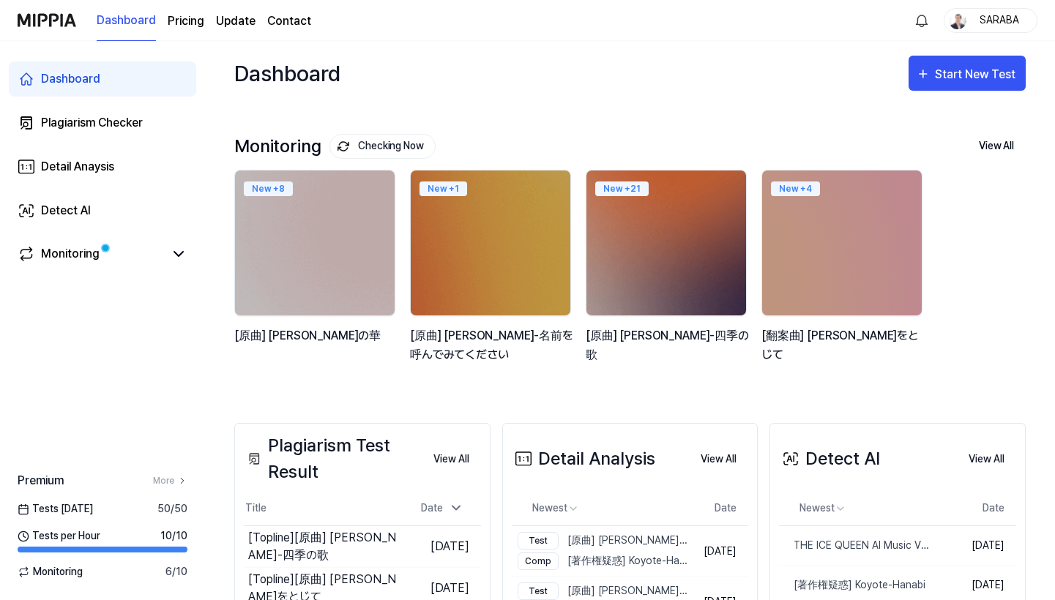
click at [232, 19] on link "Update" at bounding box center [236, 21] width 40 height 18
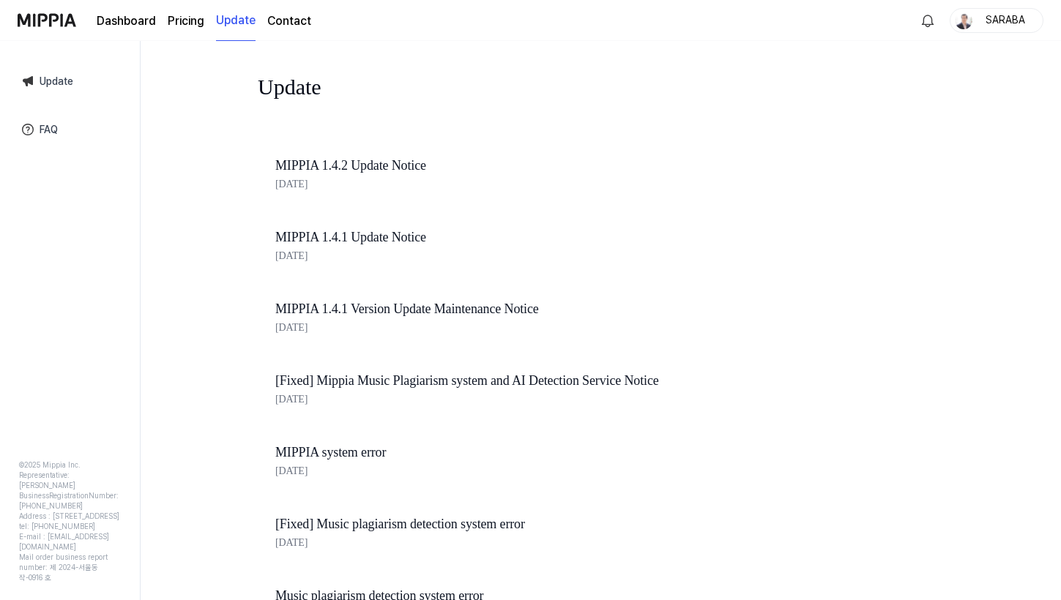
click at [410, 166] on link "MIPPIA 1.4.2 Update Notice" at bounding box center [524, 165] width 498 height 21
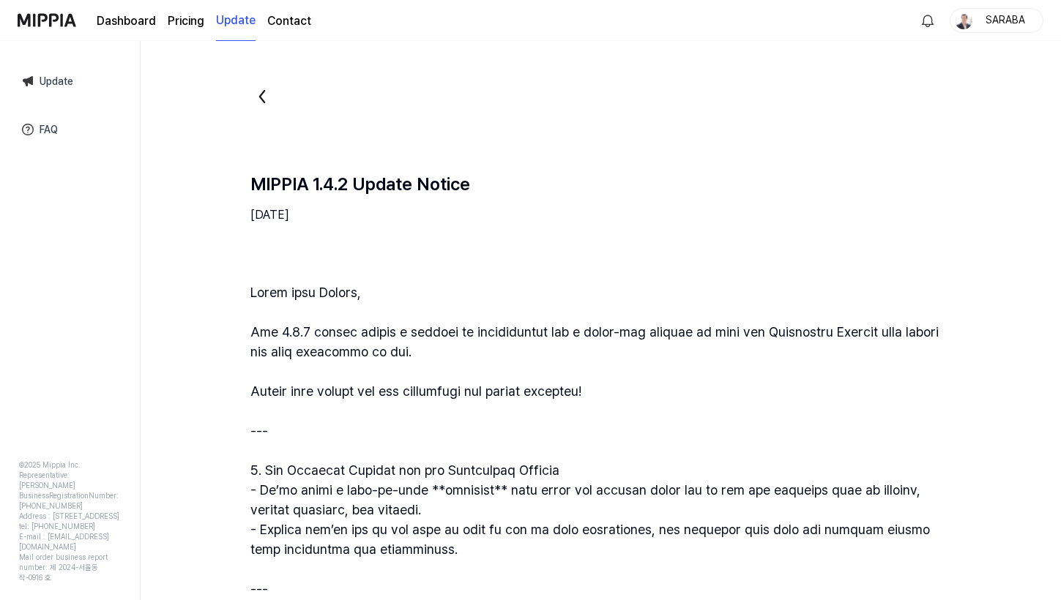
click at [266, 100] on icon at bounding box center [261, 96] width 23 height 23
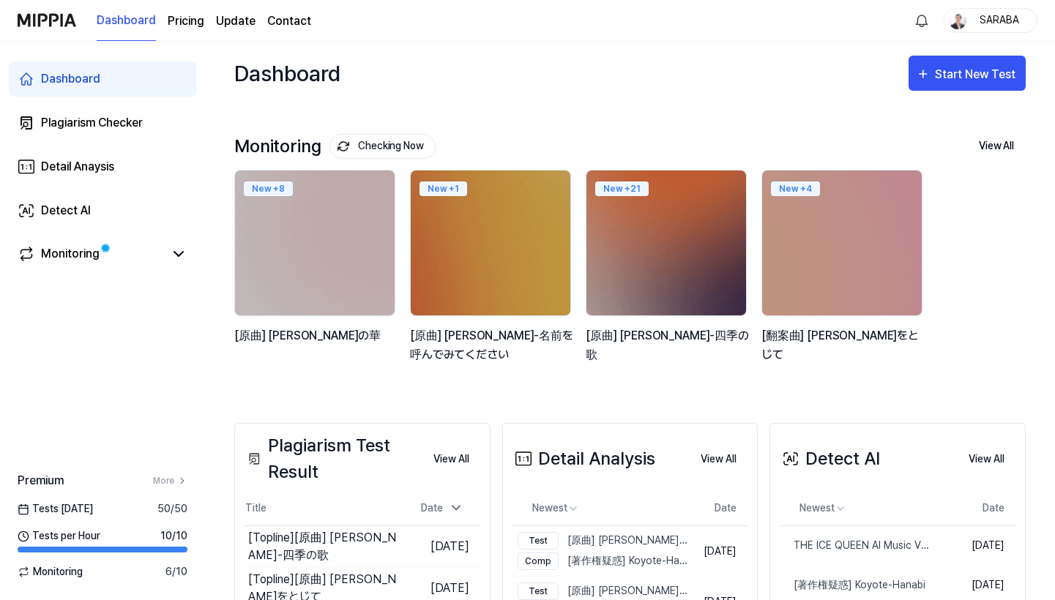
click at [286, 23] on link "Contact" at bounding box center [289, 21] width 44 height 18
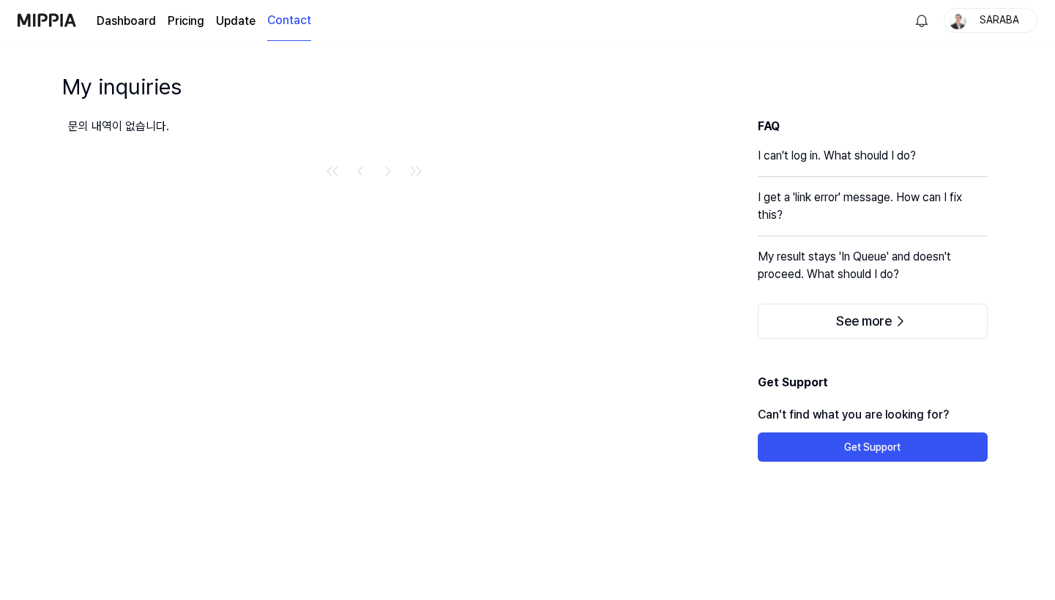
click at [120, 23] on link "Dashboard" at bounding box center [126, 21] width 59 height 18
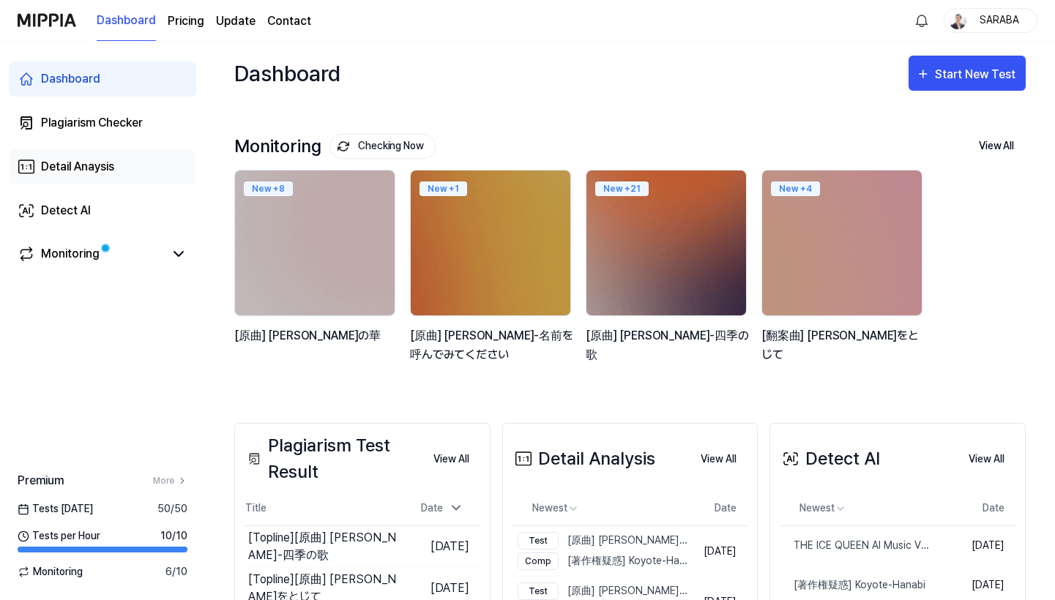
click at [76, 165] on div "Detail Anaysis" at bounding box center [77, 167] width 73 height 18
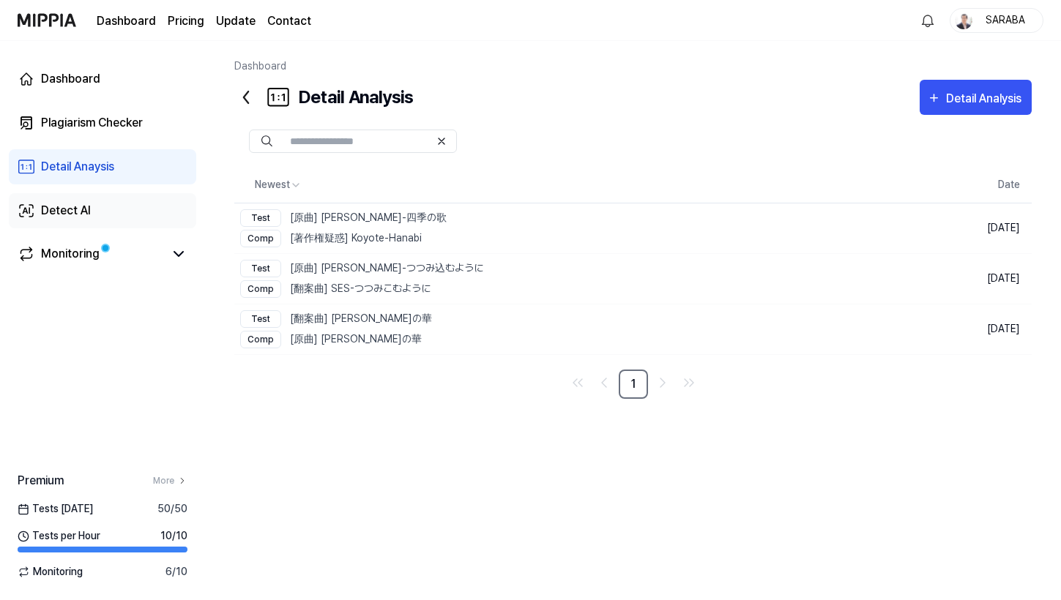
click at [53, 209] on div "Detect AI" at bounding box center [66, 211] width 50 height 18
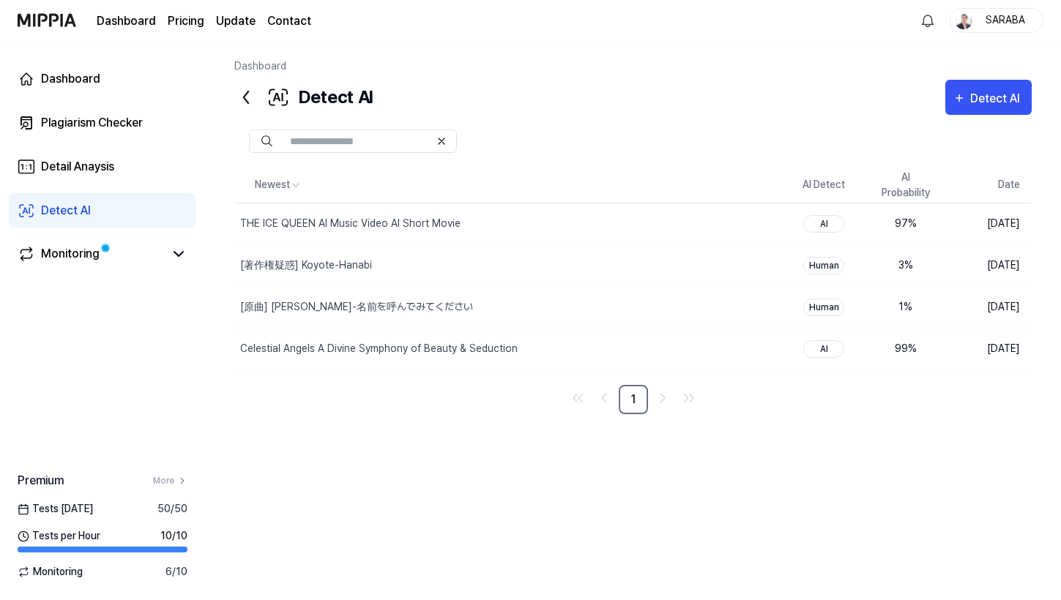
click at [64, 205] on div "Detect AI" at bounding box center [66, 211] width 50 height 18
click at [335, 227] on div "THE ICE QUEEN AI Music Video AI Short Movie" at bounding box center [350, 223] width 220 height 15
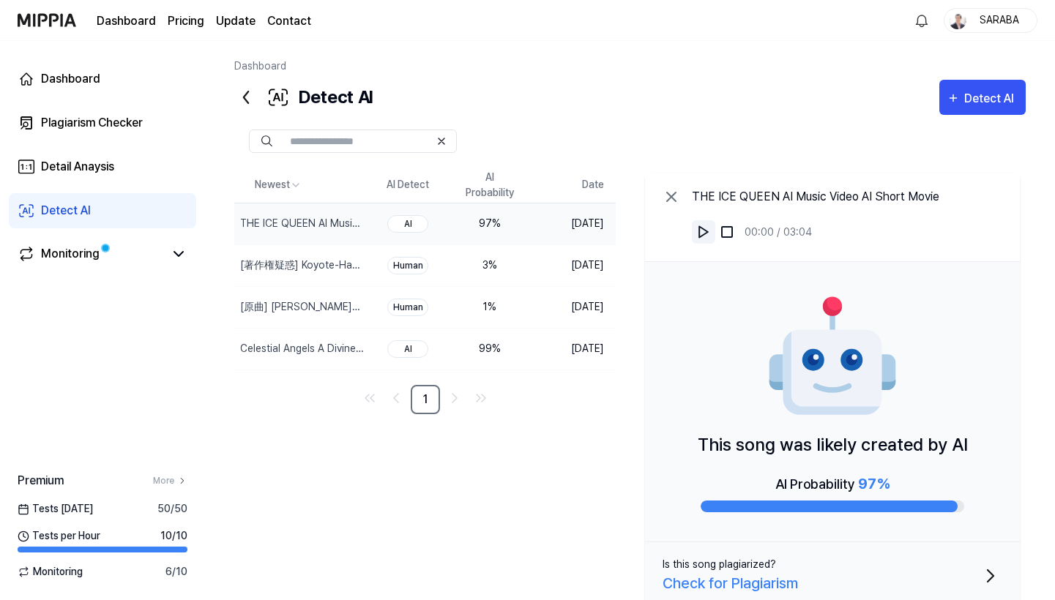
click at [705, 230] on img at bounding box center [703, 232] width 15 height 15
click at [272, 264] on div "[著作権疑惑] Koyote-Hanabi" at bounding box center [273, 265] width 67 height 15
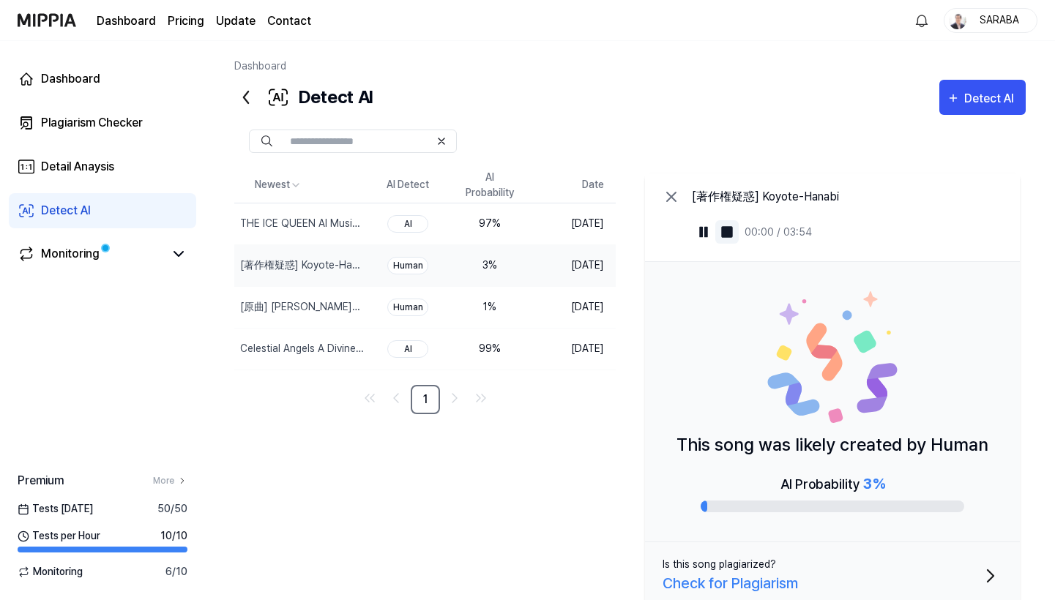
click at [728, 233] on img at bounding box center [727, 232] width 15 height 15
click at [702, 230] on img at bounding box center [703, 232] width 15 height 15
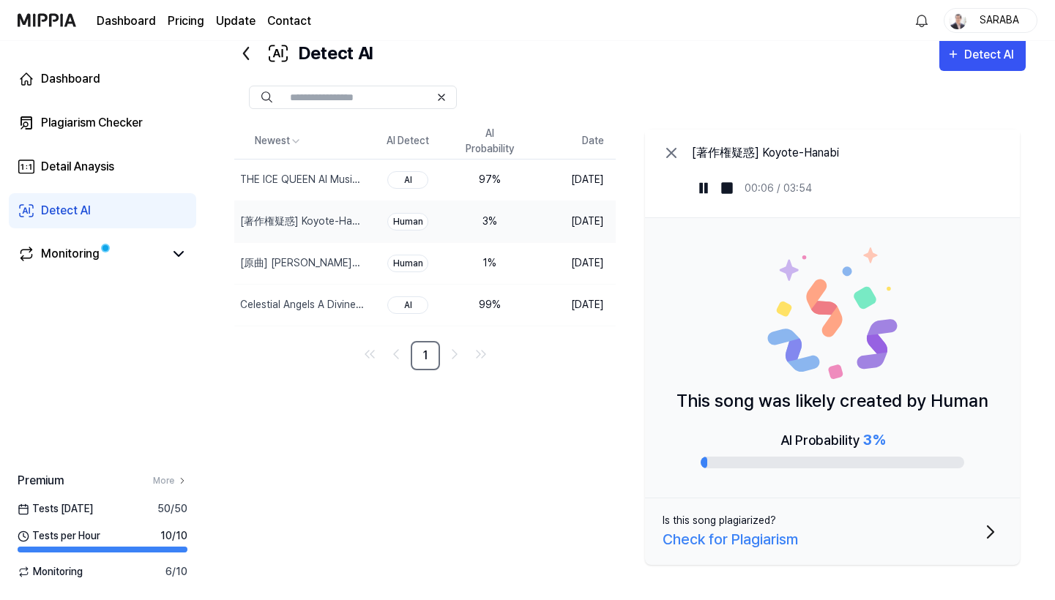
click at [747, 544] on div "Check for Plagiarism" at bounding box center [730, 540] width 135 height 22
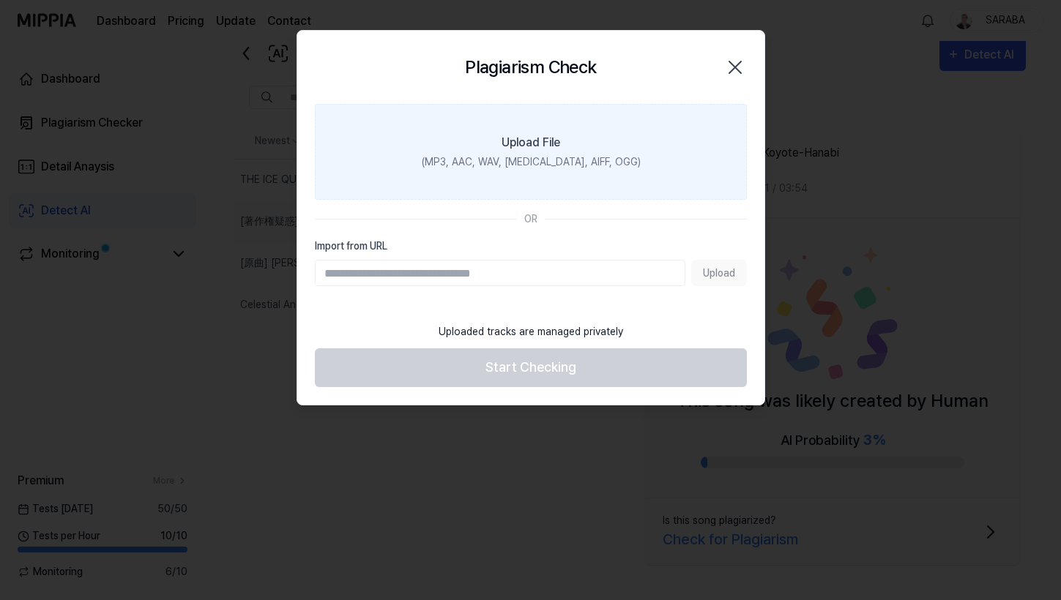
click at [546, 153] on label "Upload File (MP3, AAC, WAV, FLAC, AIFF, OGG)" at bounding box center [531, 152] width 432 height 96
click at [0, 0] on input "Upload File (MP3, AAC, WAV, FLAC, AIFF, OGG)" at bounding box center [0, 0] width 0 height 0
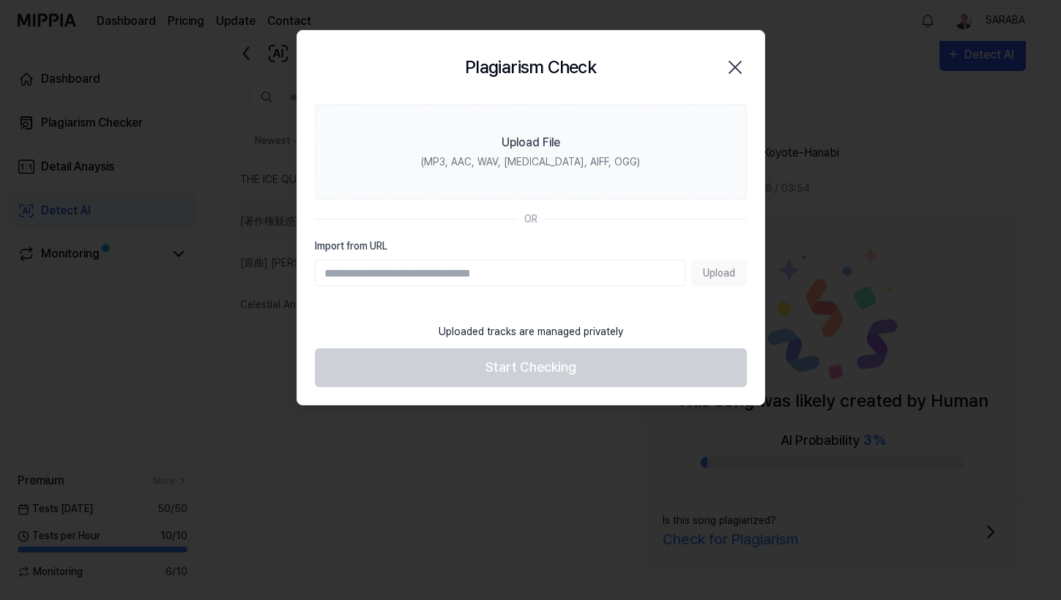
click at [733, 68] on icon "button" at bounding box center [735, 67] width 12 height 12
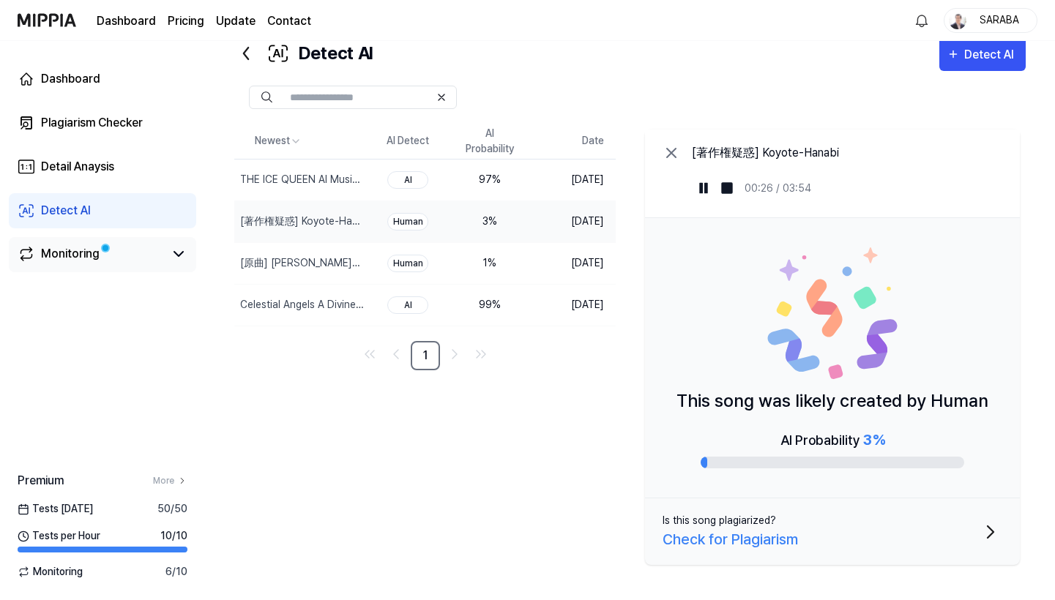
click at [78, 255] on div "Monitoring" at bounding box center [70, 254] width 59 height 18
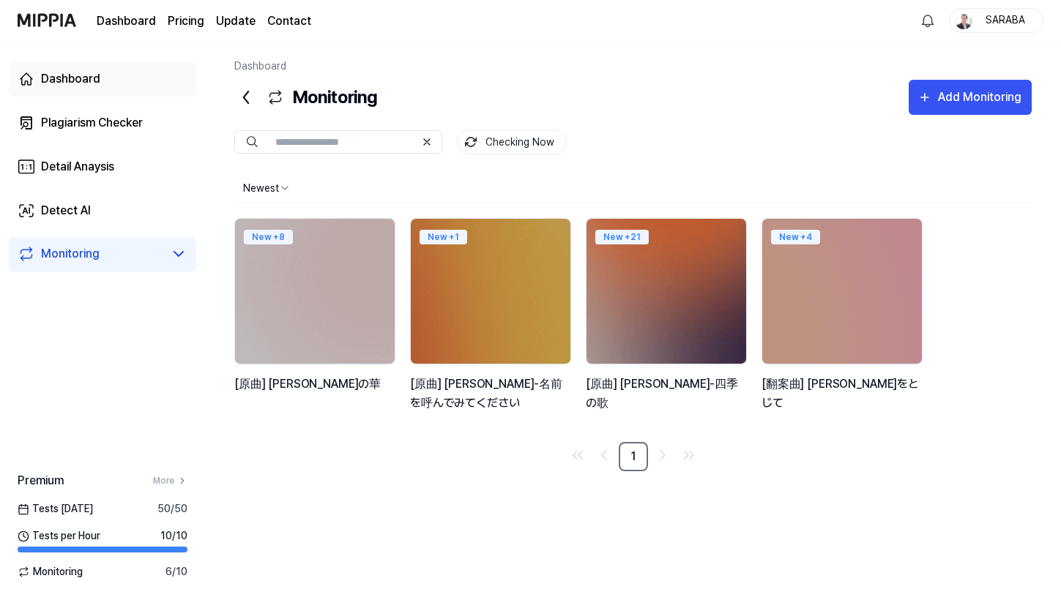
click at [67, 79] on div "Dashboard" at bounding box center [70, 79] width 59 height 18
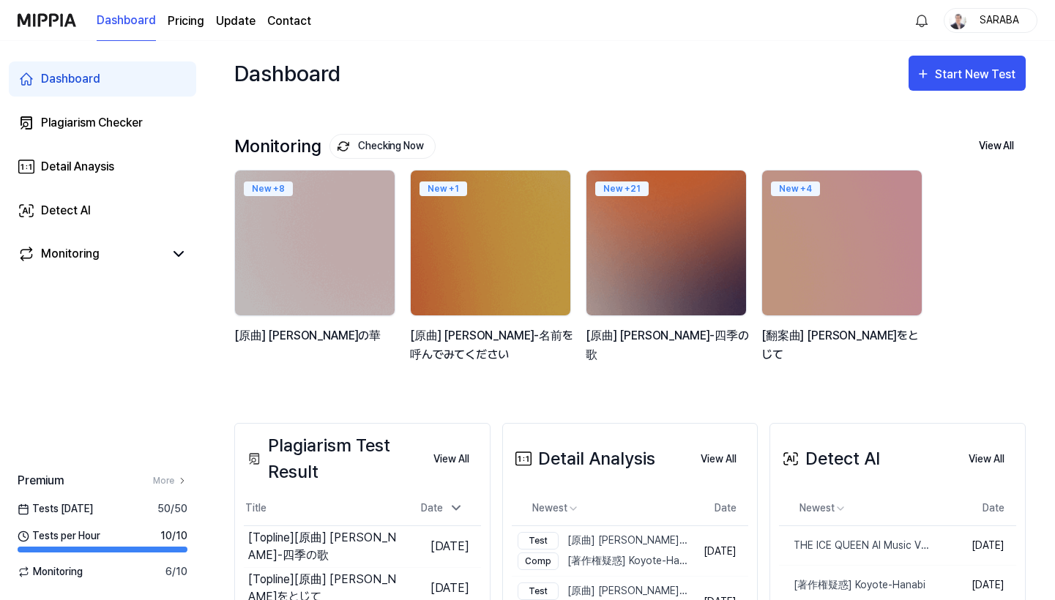
click at [126, 25] on link "Dashboard" at bounding box center [126, 21] width 59 height 40
click at [56, 23] on img at bounding box center [47, 20] width 59 height 40
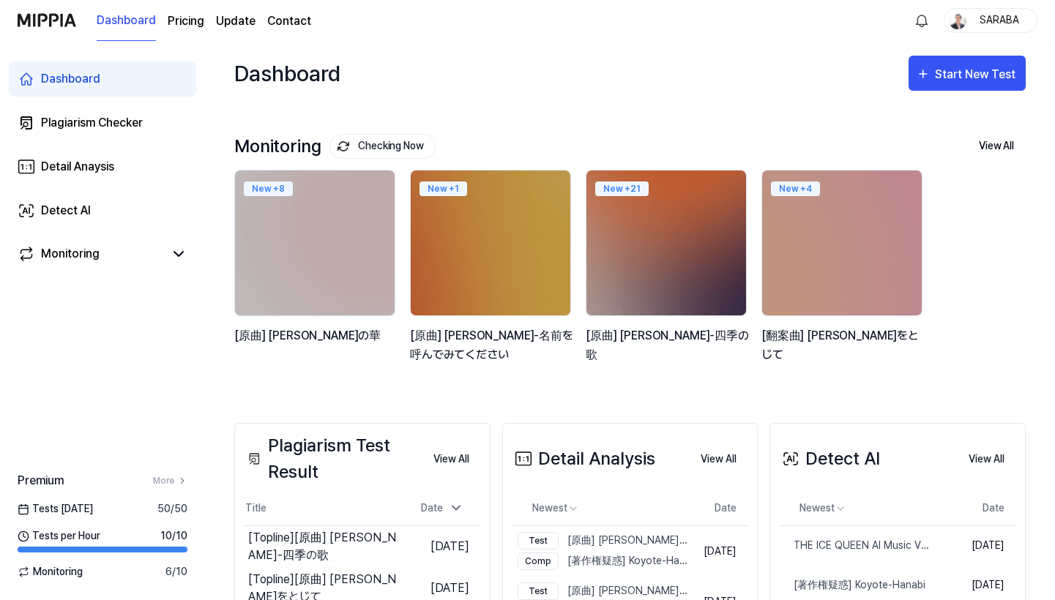
click at [116, 21] on link "Dashboard" at bounding box center [126, 21] width 59 height 40
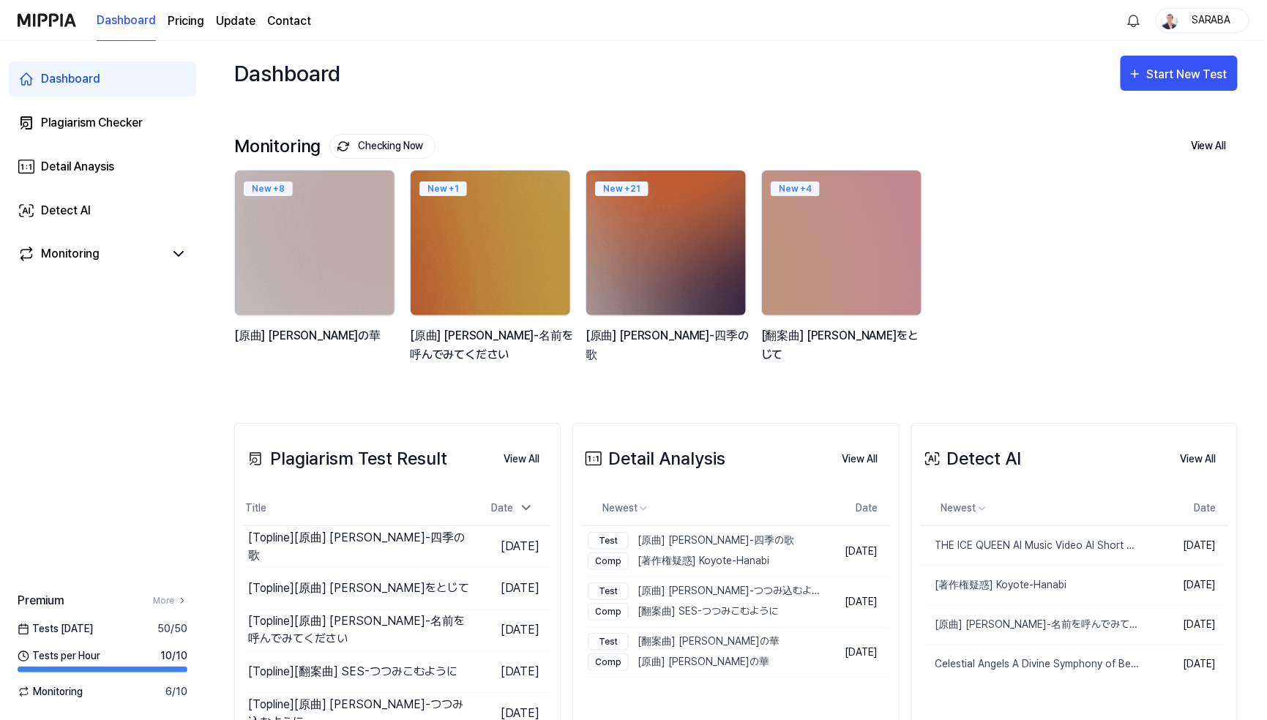
click at [1060, 231] on div "New + 8 [原曲] 中島美嘉-雪の華 New + 1 [原曲] KimSunHo-名前を呼んでみてください New + 21 [原曲] 芹洋子-四季の歌…" at bounding box center [725, 274] width 1004 height 209
click at [93, 125] on div "Plagiarism Checker" at bounding box center [92, 123] width 102 height 18
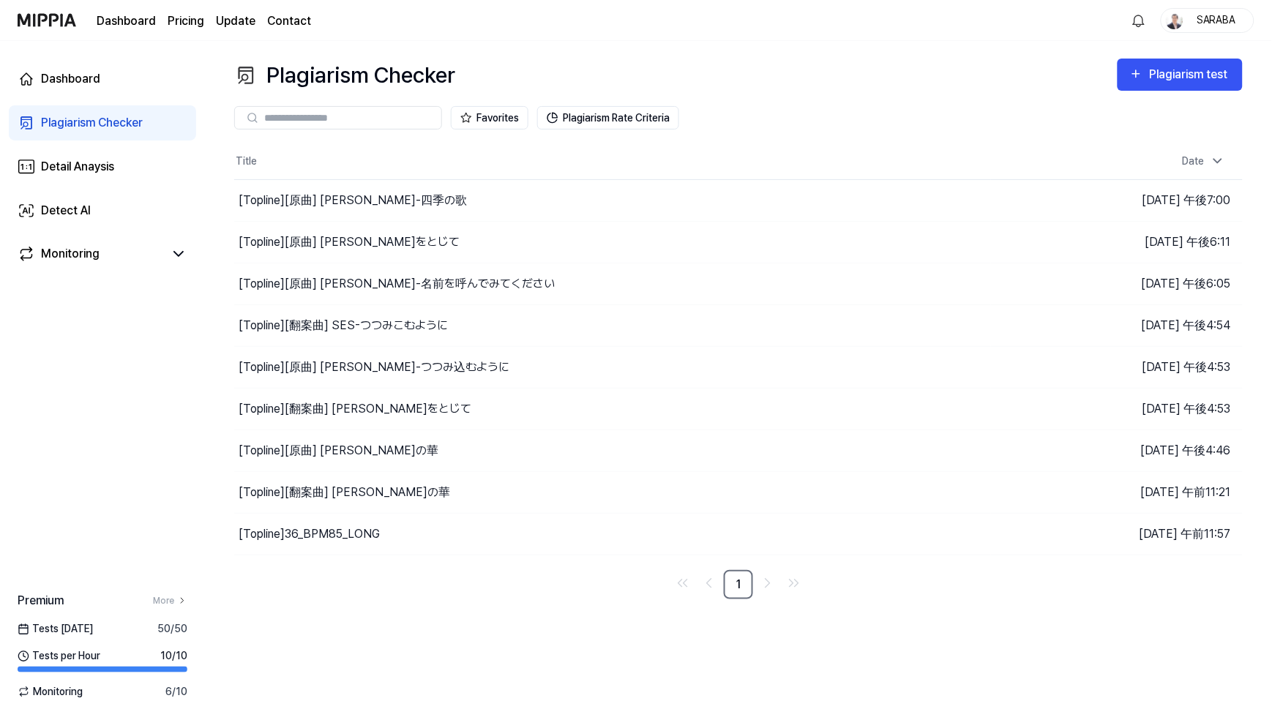
click at [93, 124] on div "Plagiarism Checker" at bounding box center [92, 123] width 102 height 18
click at [359, 244] on div "[Topline] [原曲] 平井堅-瞳をとじて" at bounding box center [349, 243] width 221 height 18
click at [872, 239] on button "Go to Results" at bounding box center [887, 242] width 78 height 23
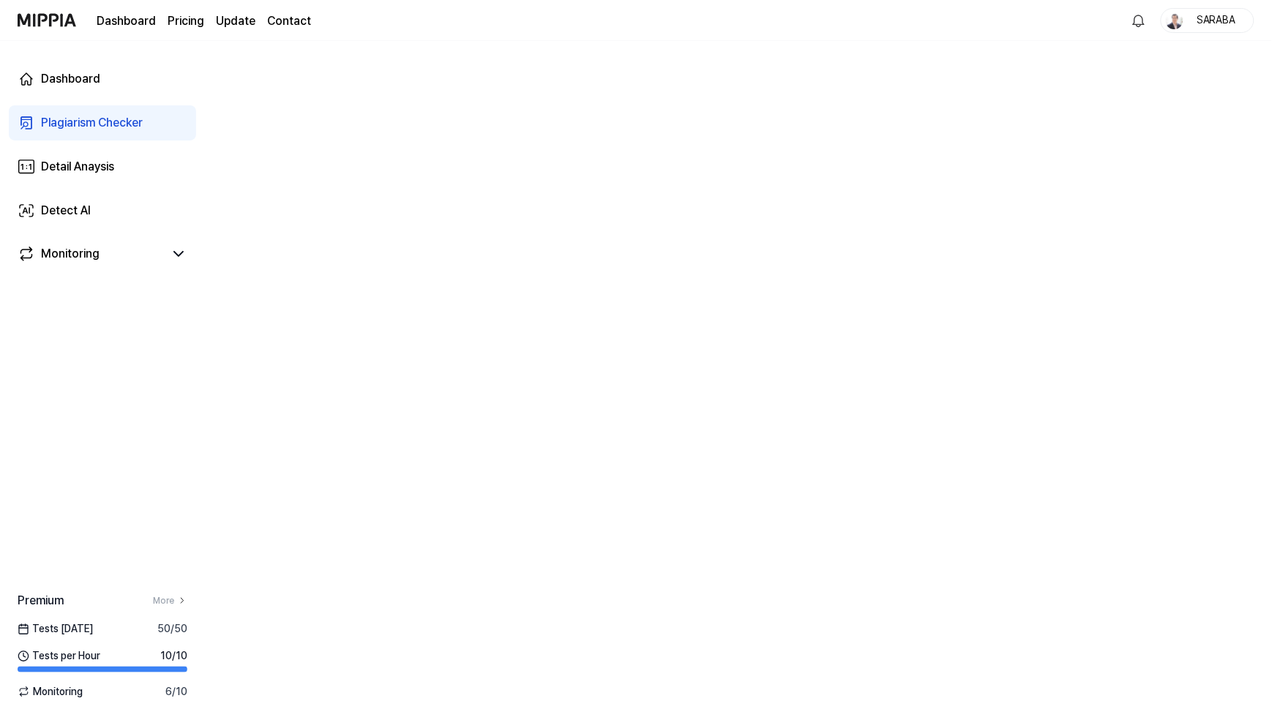
click at [89, 124] on div "Plagiarism Checker" at bounding box center [92, 123] width 102 height 18
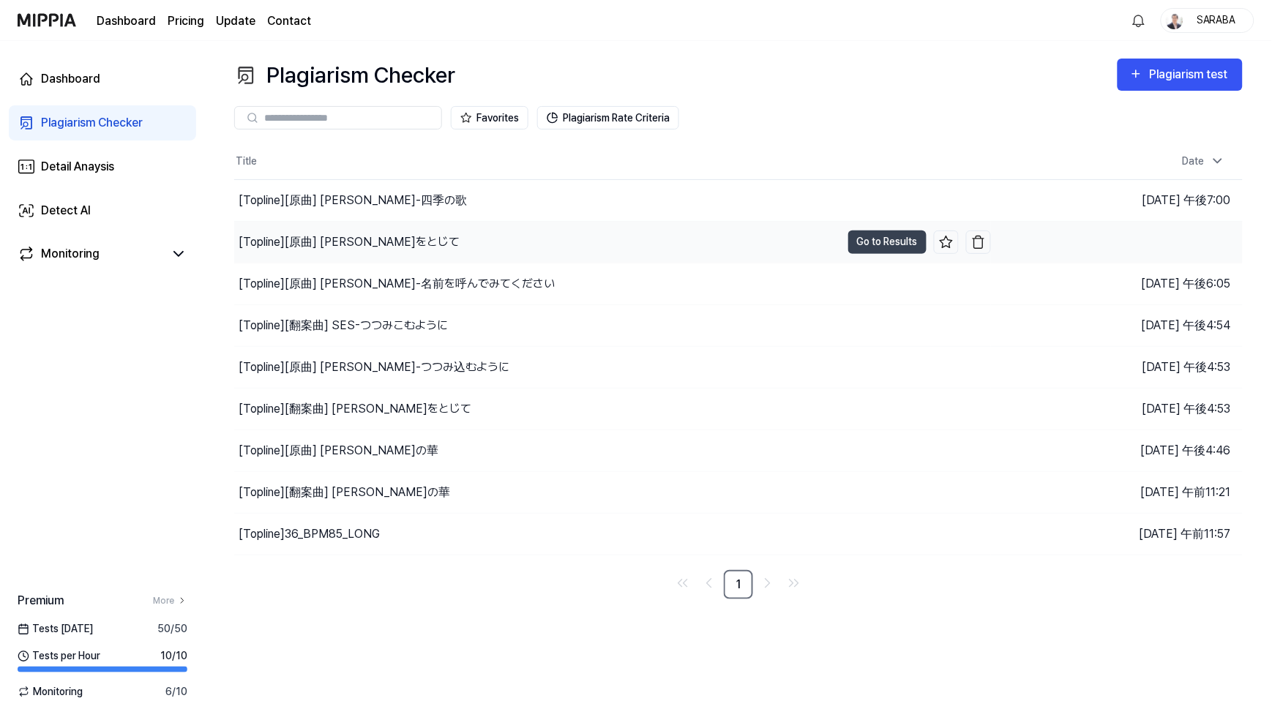
click at [352, 245] on div "[Topline] [原曲] 平井堅-瞳をとじて" at bounding box center [349, 243] width 221 height 18
click at [885, 242] on button "Go to Results" at bounding box center [887, 242] width 78 height 23
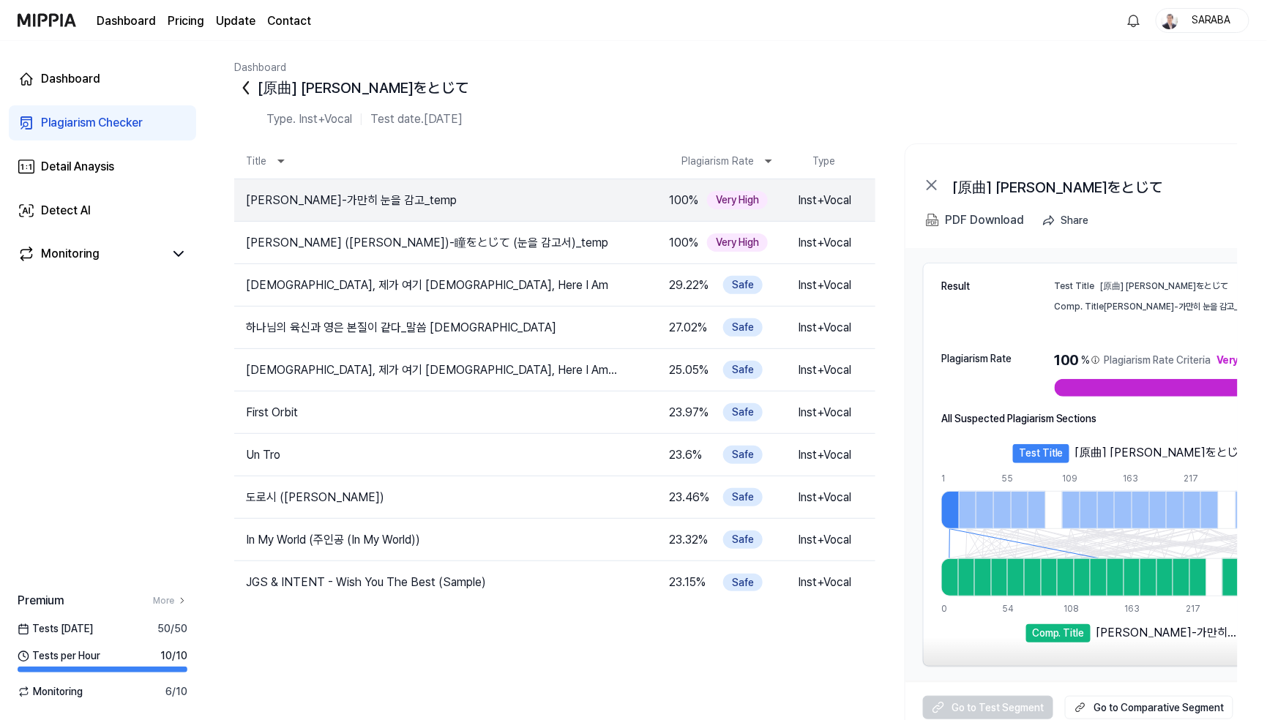
click at [889, 127] on div "Type. Inst+Vocal Test date. May 7, 2025" at bounding box center [736, 127] width 1004 height 34
click at [533, 600] on tbody "정재욱-가만히 눈을 감고_temp 100 % Very High Inst+Vocal Open 平井堅 (히라이 켄)-瞳をとじて (눈을 감고서)_t…" at bounding box center [554, 459] width 641 height 561
click at [92, 117] on div "Plagiarism Checker" at bounding box center [92, 123] width 102 height 18
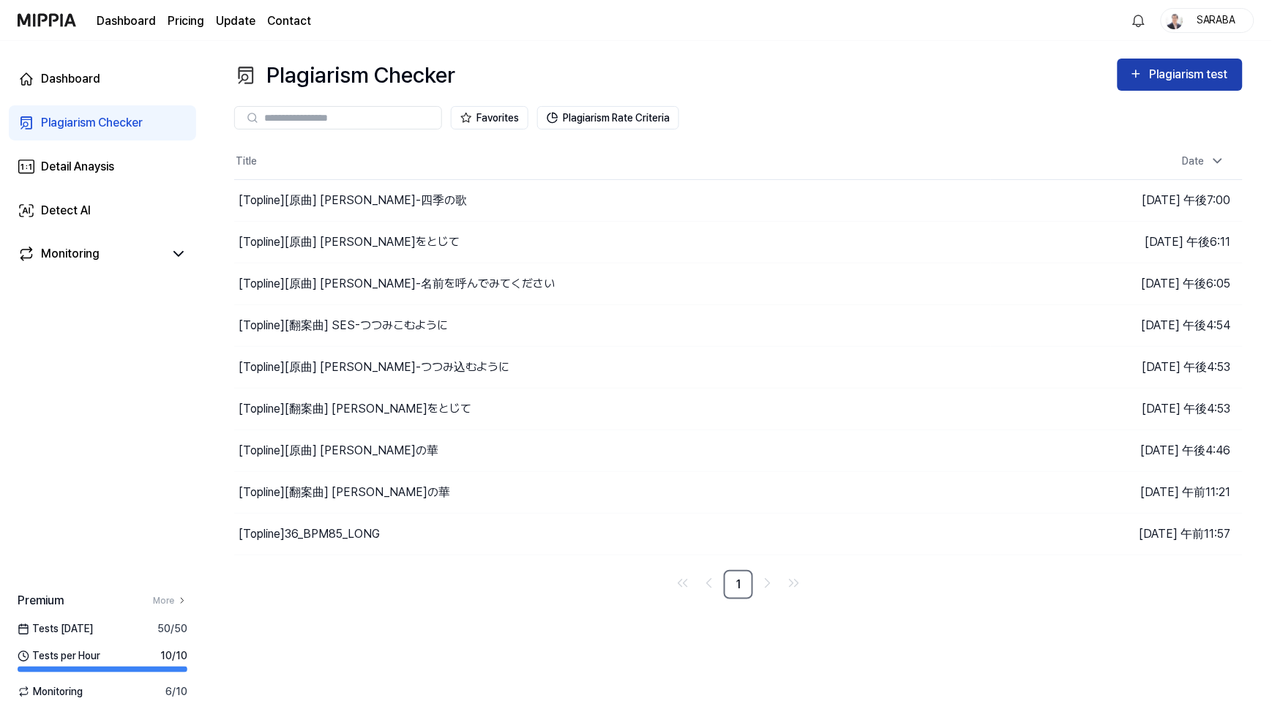
click at [1060, 77] on div "Plagiarism test" at bounding box center [1190, 74] width 82 height 19
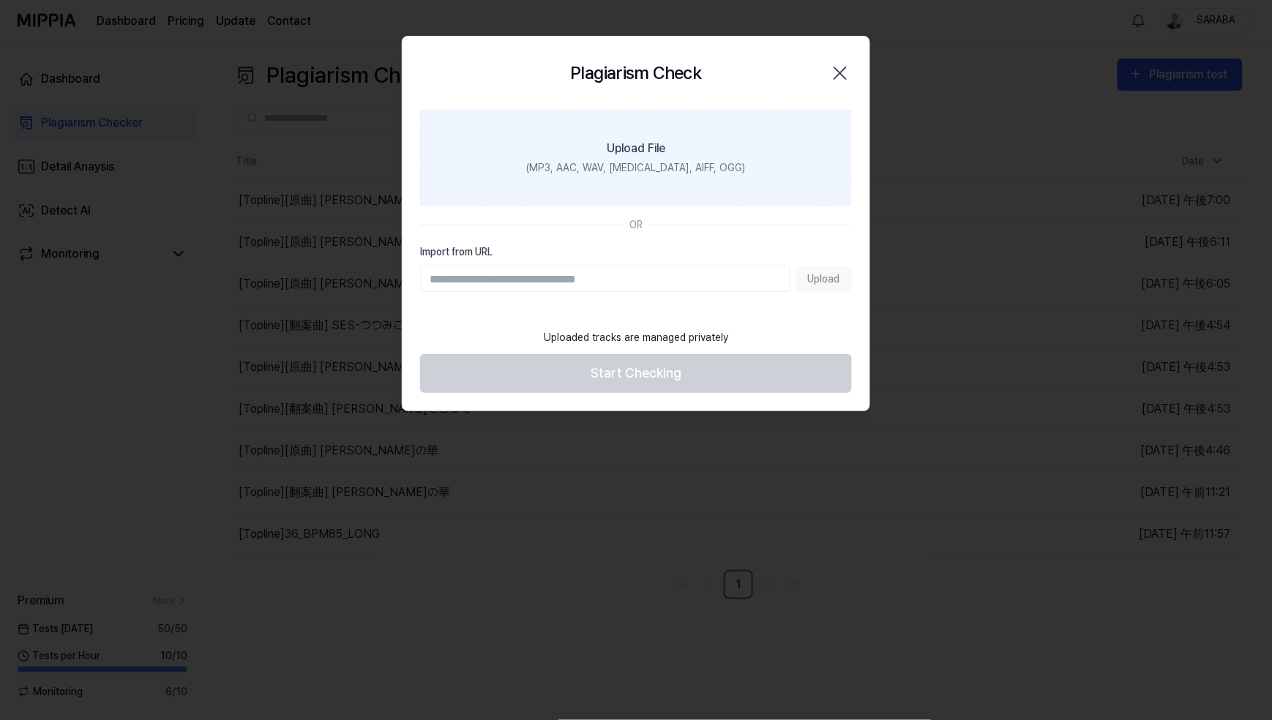
click at [608, 157] on label "Upload File (MP3, AAC, WAV, FLAC, AIFF, OGG)" at bounding box center [636, 158] width 432 height 96
click at [0, 0] on input "Upload File (MP3, AAC, WAV, FLAC, AIFF, OGG)" at bounding box center [0, 0] width 0 height 0
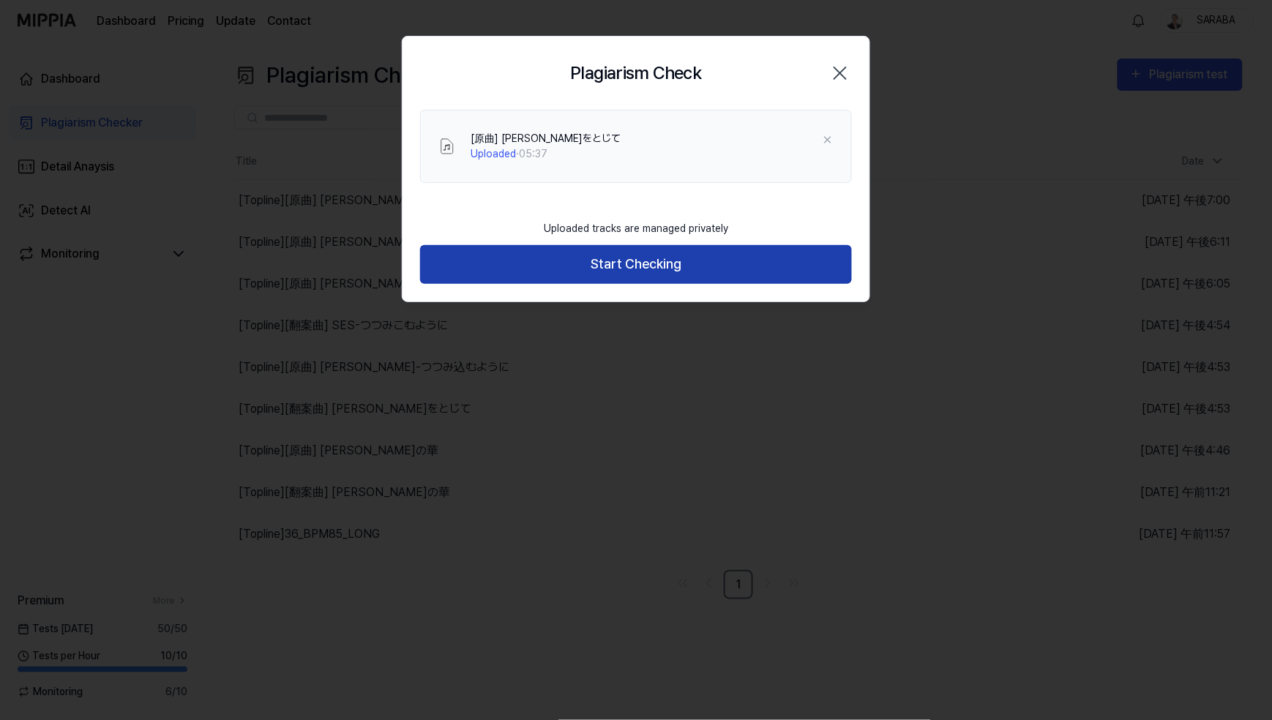
click at [627, 272] on button "Start Checking" at bounding box center [636, 264] width 432 height 39
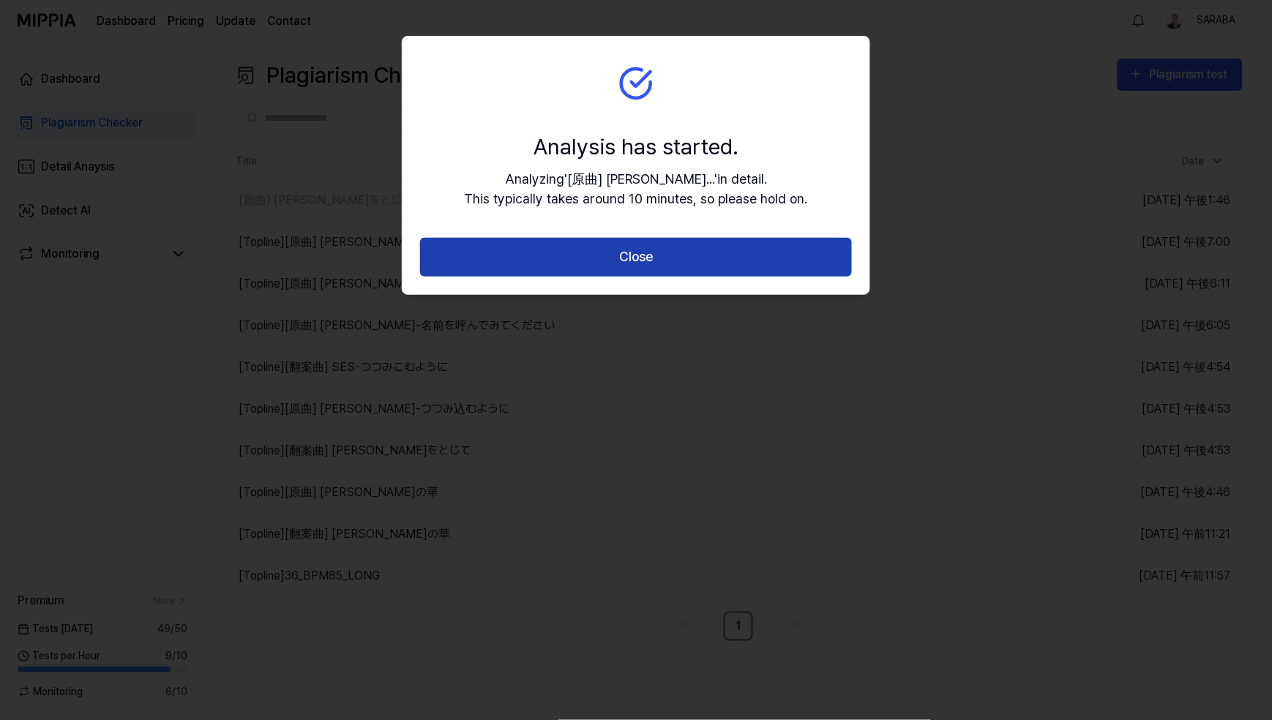
click at [576, 258] on button "Close" at bounding box center [636, 257] width 432 height 39
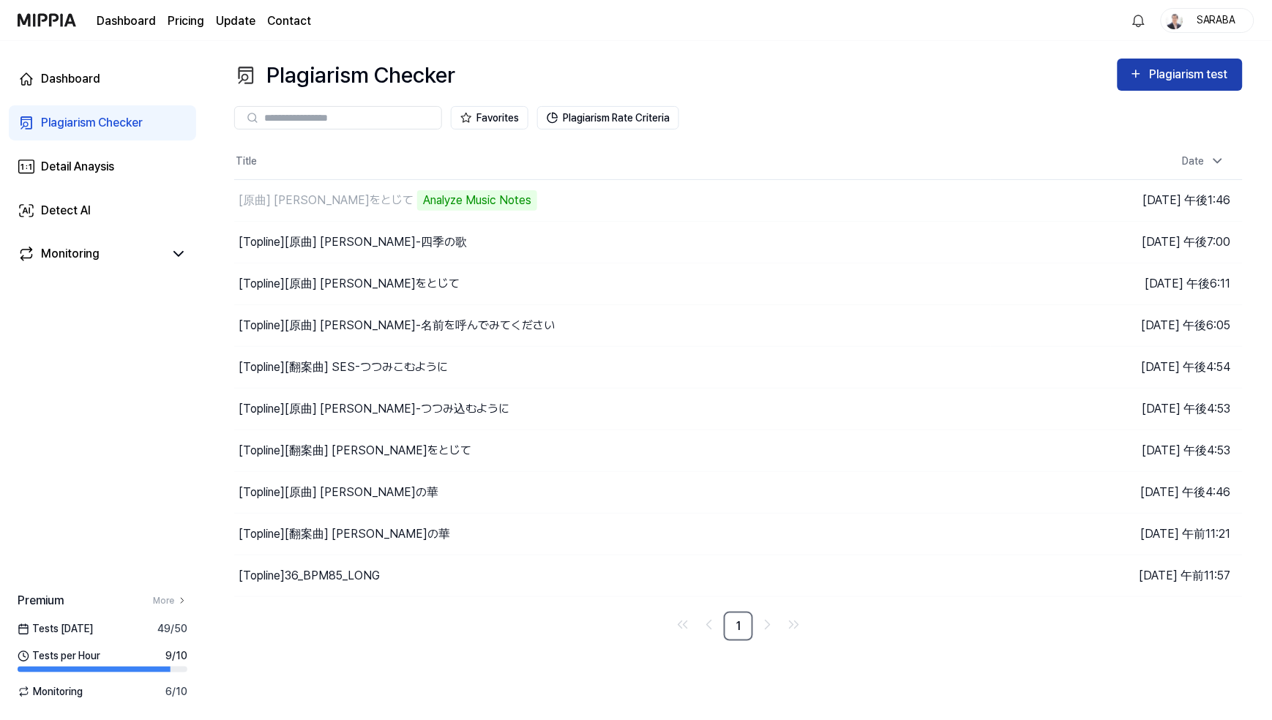
click at [1060, 73] on div "Plagiarism test" at bounding box center [1190, 74] width 82 height 19
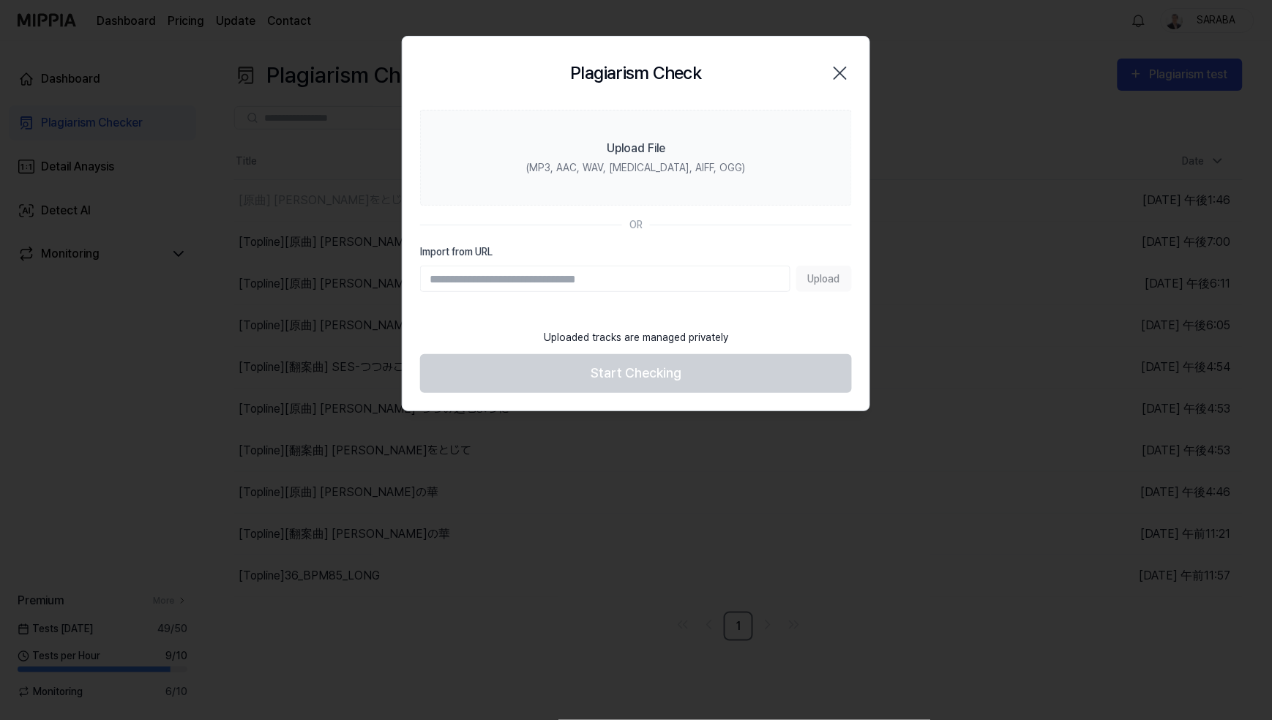
click at [753, 411] on div "Plagiarism Check Close Upload File (MP3, AAC, WAV, FLAC, AIFF, OGG) OR Import f…" at bounding box center [636, 224] width 469 height 376
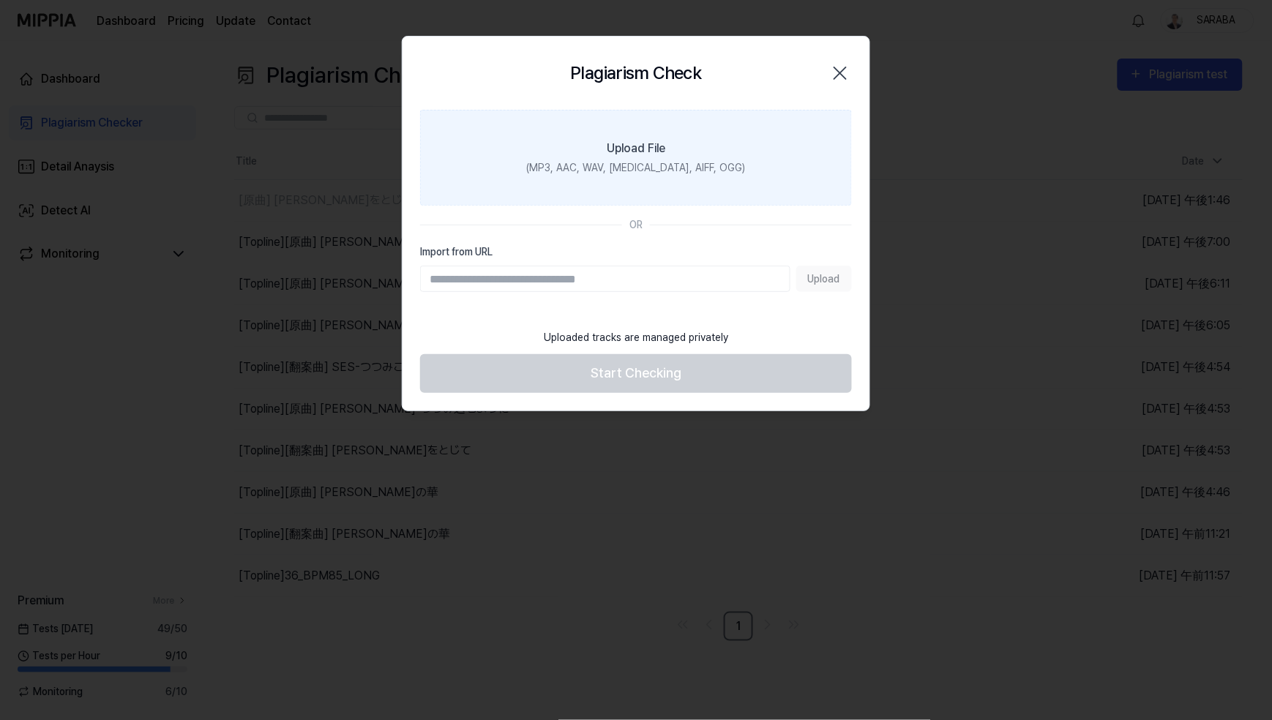
click at [564, 184] on label "Upload File (MP3, AAC, WAV, FLAC, AIFF, OGG)" at bounding box center [636, 158] width 432 height 96
click at [0, 0] on input "Upload File (MP3, AAC, WAV, FLAC, AIFF, OGG)" at bounding box center [0, 0] width 0 height 0
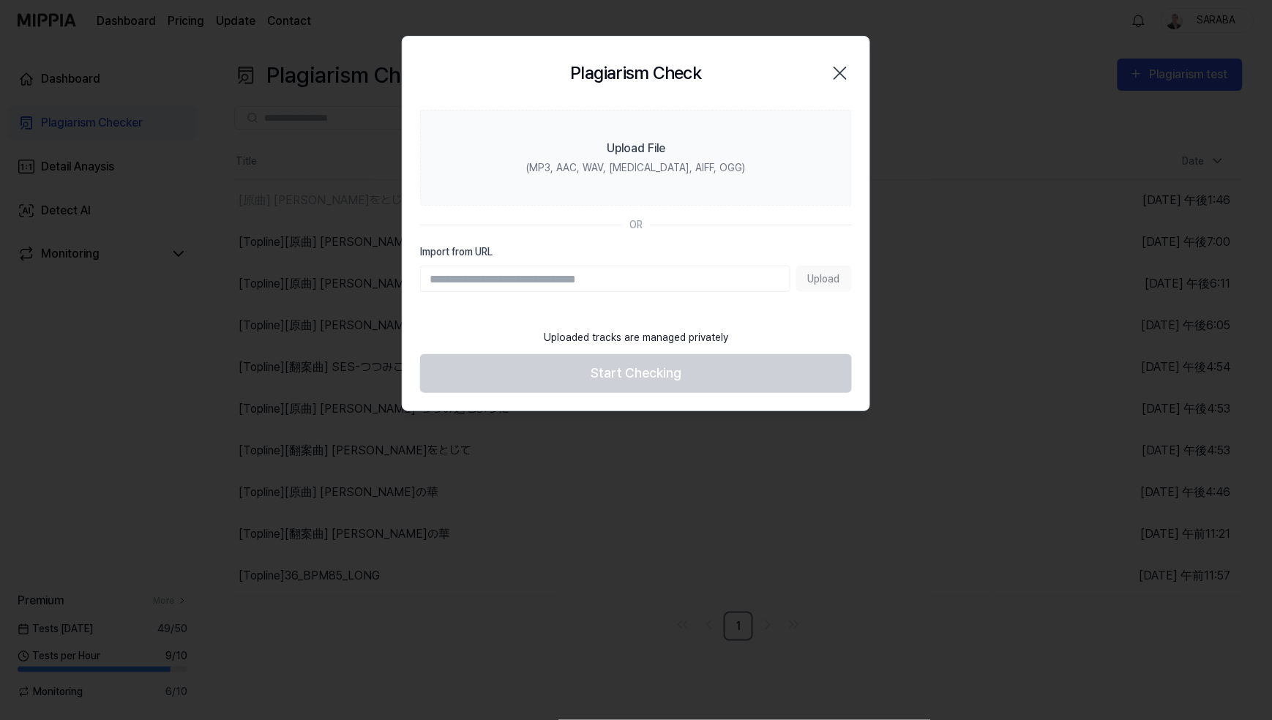
click at [837, 70] on icon "button" at bounding box center [841, 73] width 12 height 12
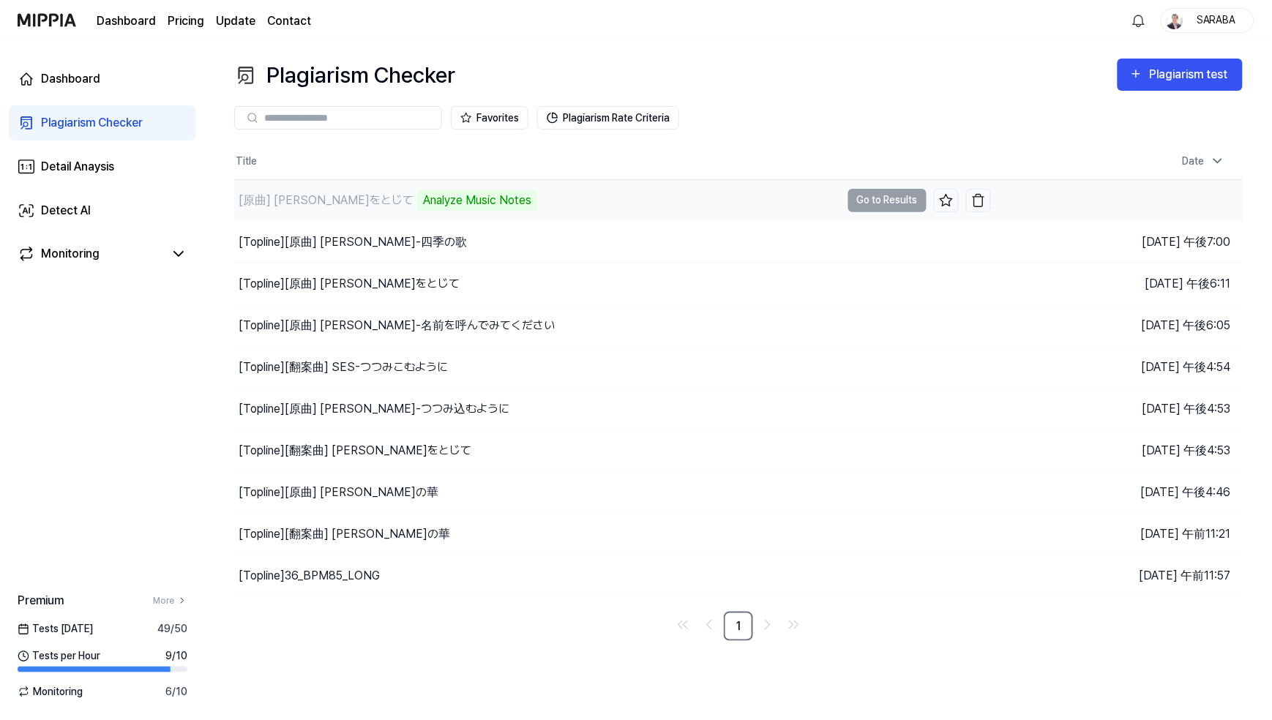
click at [876, 204] on td "[原曲] 平井堅-瞳をとじて Analyze Music Notes Go to Results" at bounding box center [612, 200] width 757 height 41
click at [417, 206] on div "Analyze Music Notes" at bounding box center [477, 200] width 120 height 20
click at [898, 198] on td "[原曲] 平井堅-瞳をとじて Analyze Music Notes Go to Results" at bounding box center [612, 200] width 757 height 41
click at [299, 202] on div "[原曲] [PERSON_NAME]じて" at bounding box center [326, 201] width 175 height 18
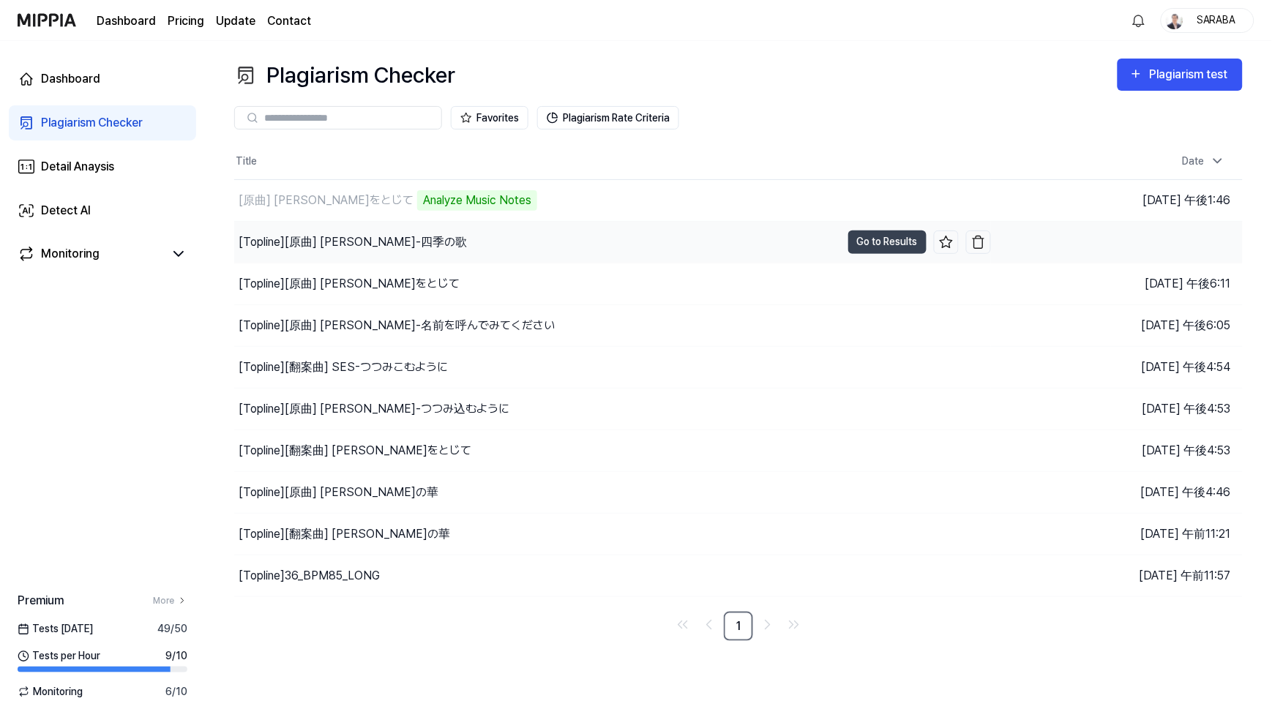
click at [301, 244] on div "[Topline] [原曲] 芹洋子-四季の歌" at bounding box center [353, 243] width 228 height 18
click at [308, 290] on div "[Topline] [原曲] 平井堅-瞳をとじて" at bounding box center [349, 284] width 221 height 18
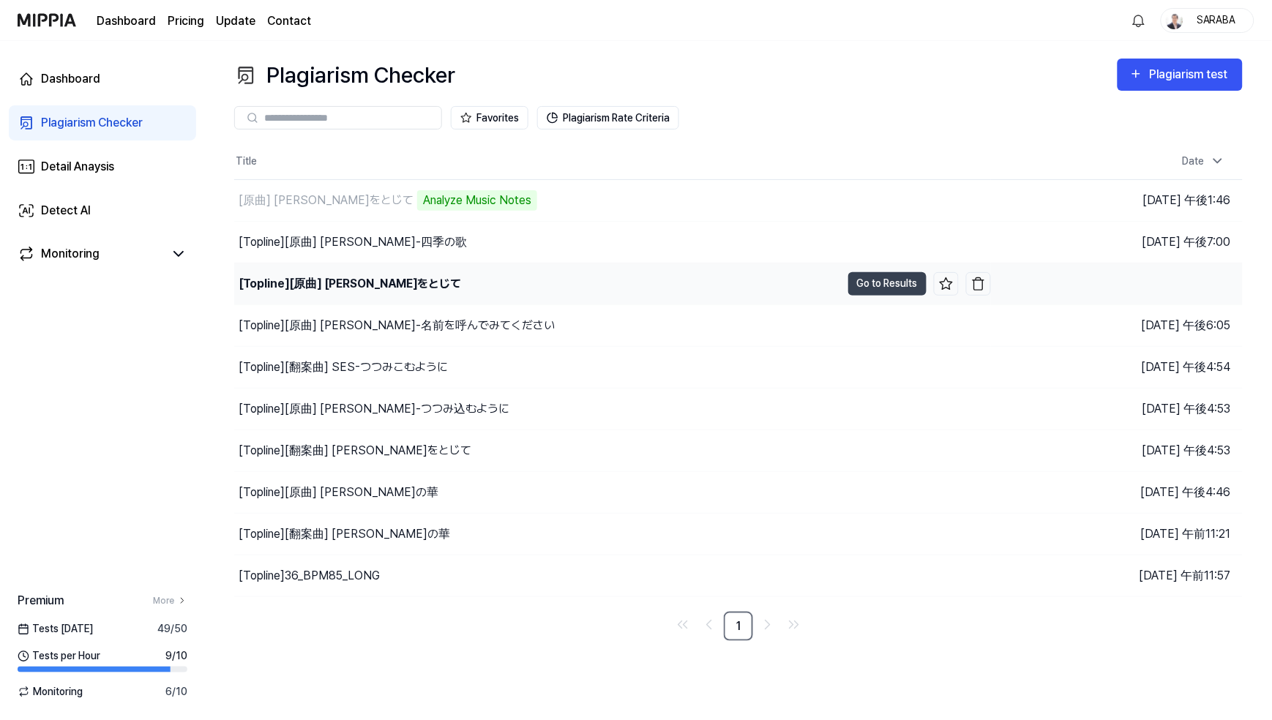
click at [308, 290] on div "[Topline] [原曲] 平井堅-瞳をとじて" at bounding box center [350, 284] width 223 height 18
click at [308, 290] on div "[Topline] [原曲] 平井堅-瞳をとじて" at bounding box center [349, 284] width 221 height 18
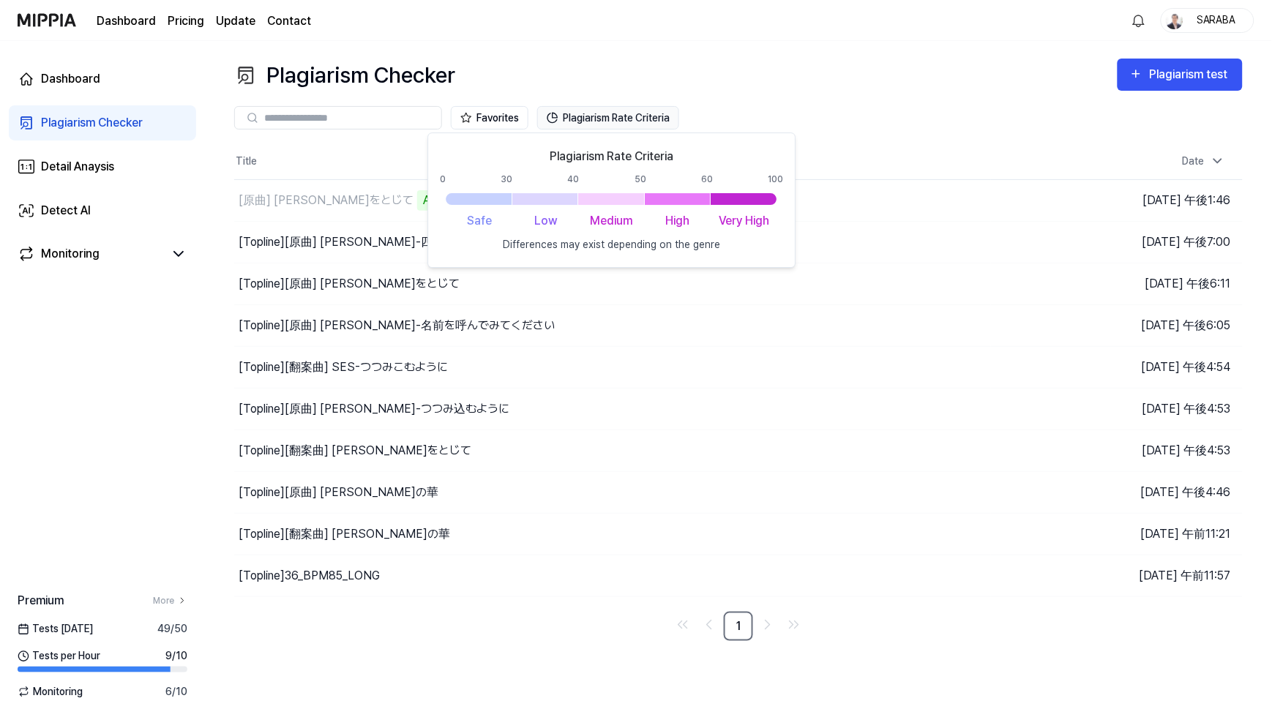
click at [618, 113] on button "Plagiarism Rate Criteria" at bounding box center [608, 117] width 142 height 23
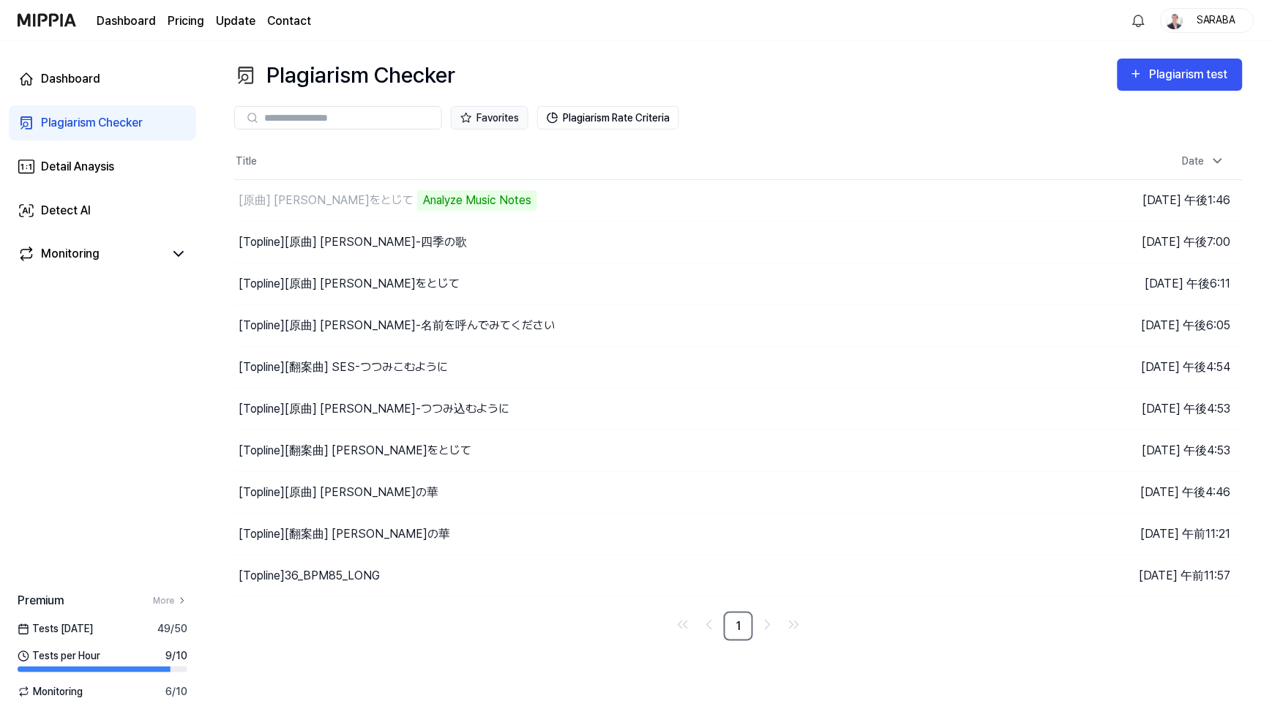
click at [491, 120] on button "Favorites" at bounding box center [490, 117] width 78 height 23
click at [880, 113] on div "Favorites Plagiarism Rate Criteria" at bounding box center [738, 117] width 1009 height 23
click at [979, 287] on img "button" at bounding box center [978, 284] width 15 height 15
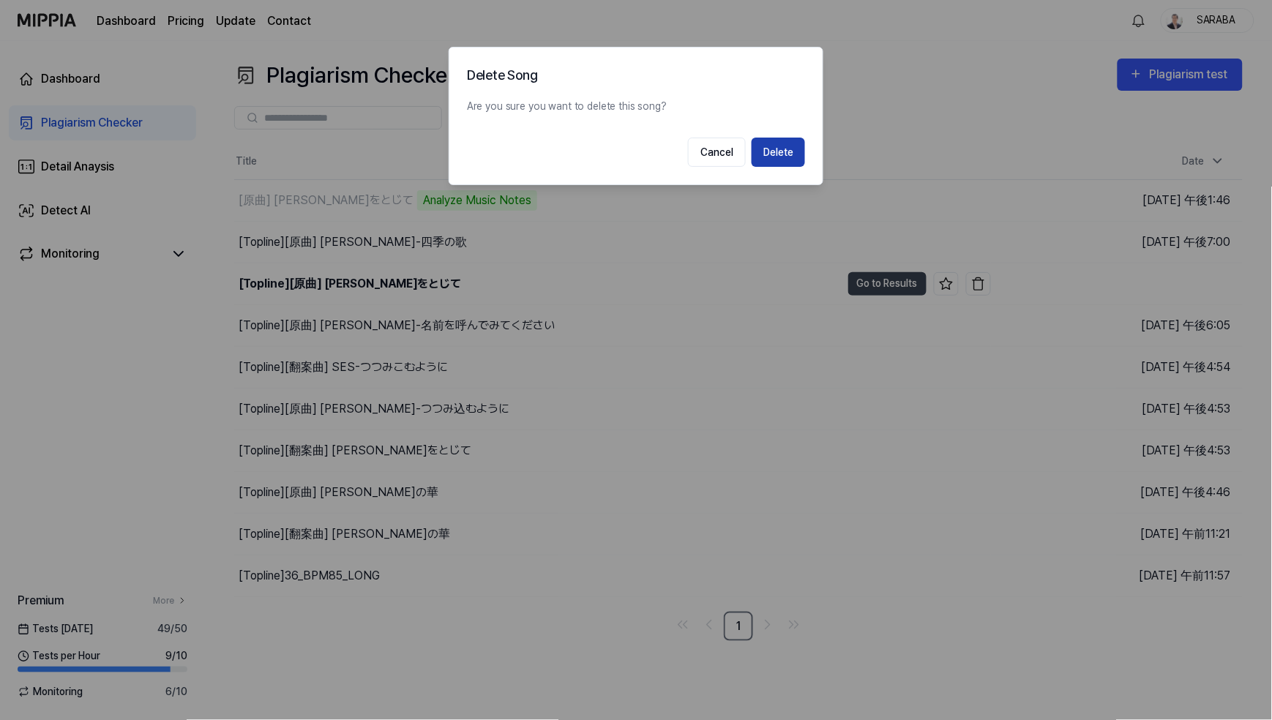
click at [769, 148] on button "Delete" at bounding box center [778, 152] width 53 height 29
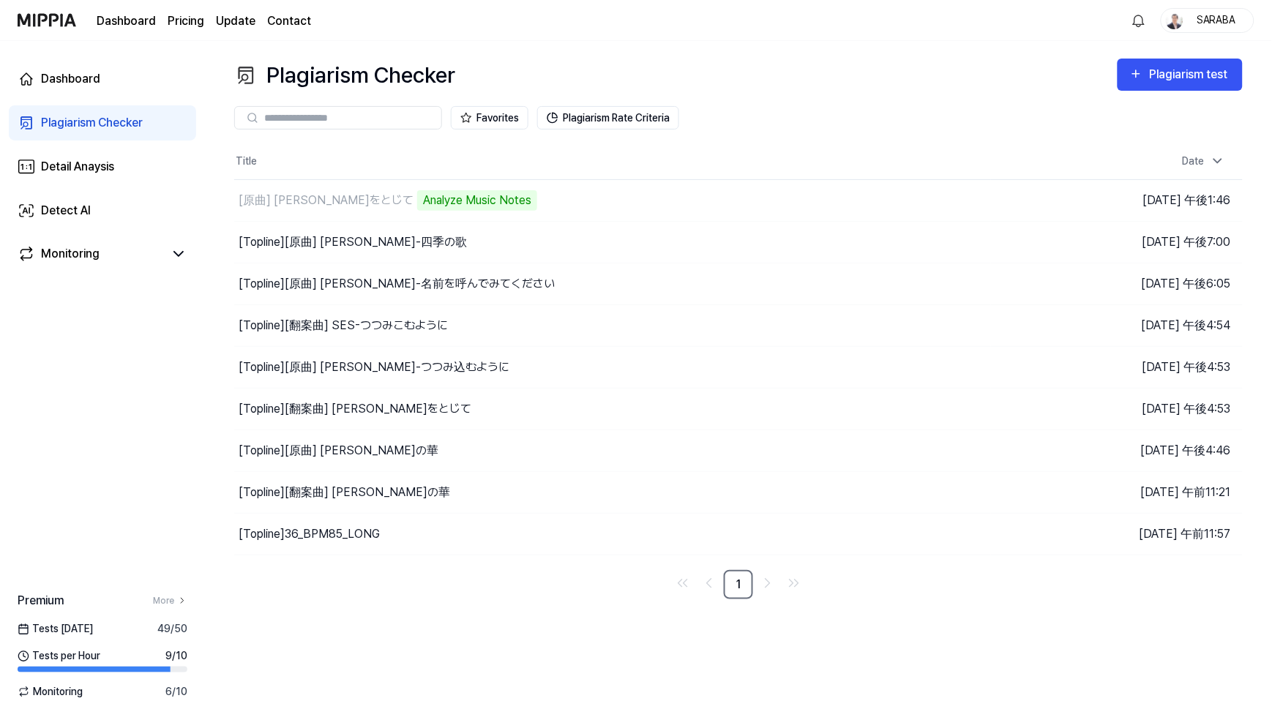
click at [346, 600] on div "Plagiarism Checker Plagiarism test Plagiarism Checker Detail Analysis Detect AI…" at bounding box center [738, 380] width 1067 height 679
click at [1060, 78] on div "Plagiarism test" at bounding box center [1190, 74] width 82 height 19
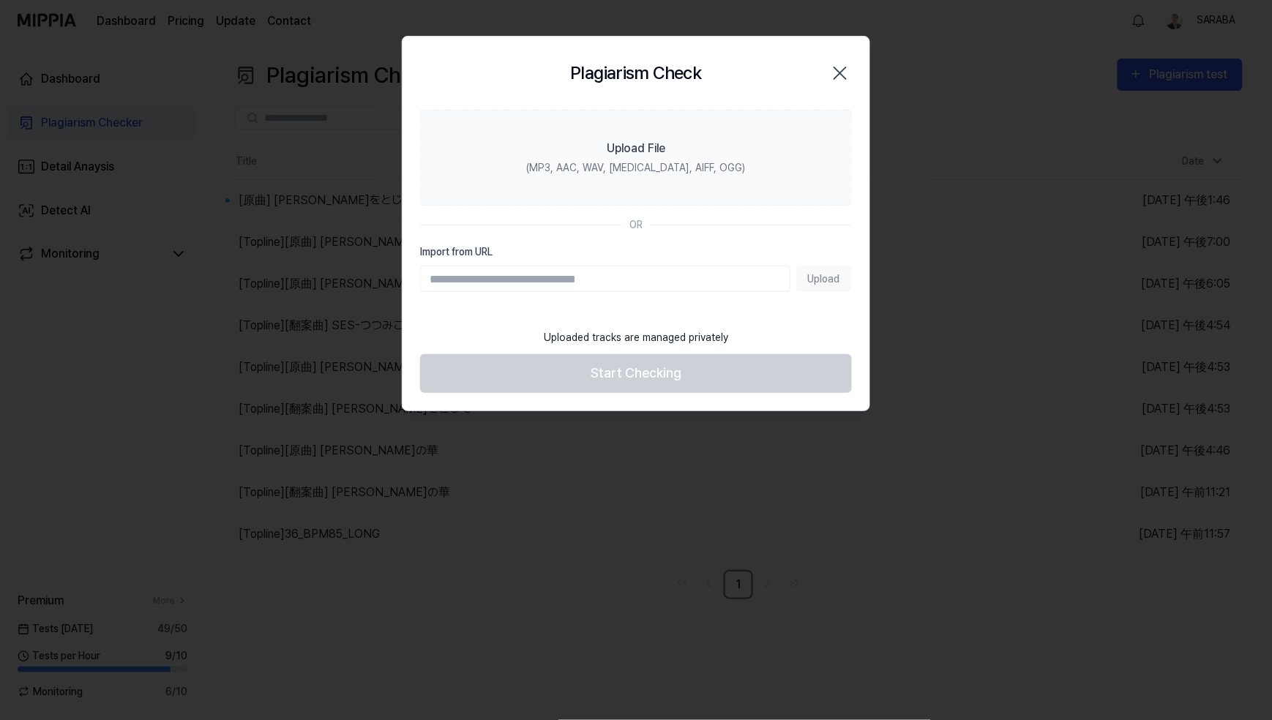
drag, startPoint x: 837, startPoint y: 548, endPoint x: 837, endPoint y: 526, distance: 22.0
click at [837, 548] on div at bounding box center [636, 360] width 1272 height 720
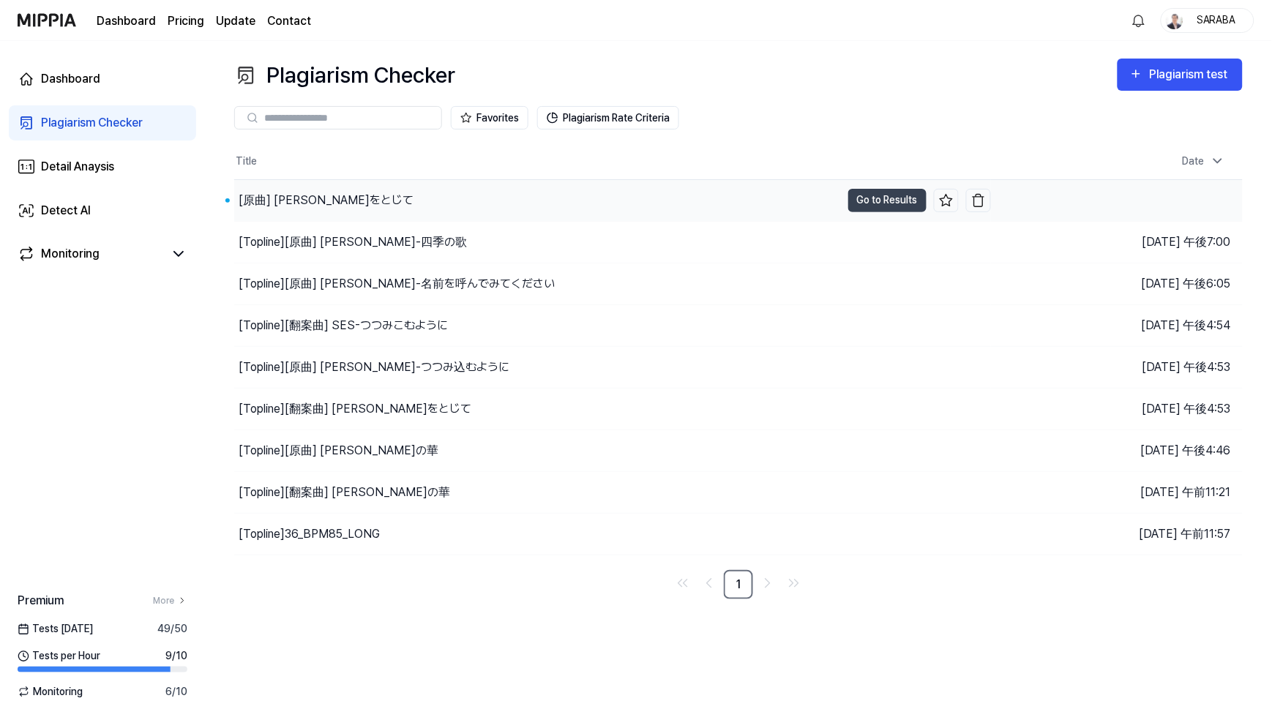
click at [373, 200] on div "[原曲] [PERSON_NAME]じて" at bounding box center [537, 200] width 607 height 41
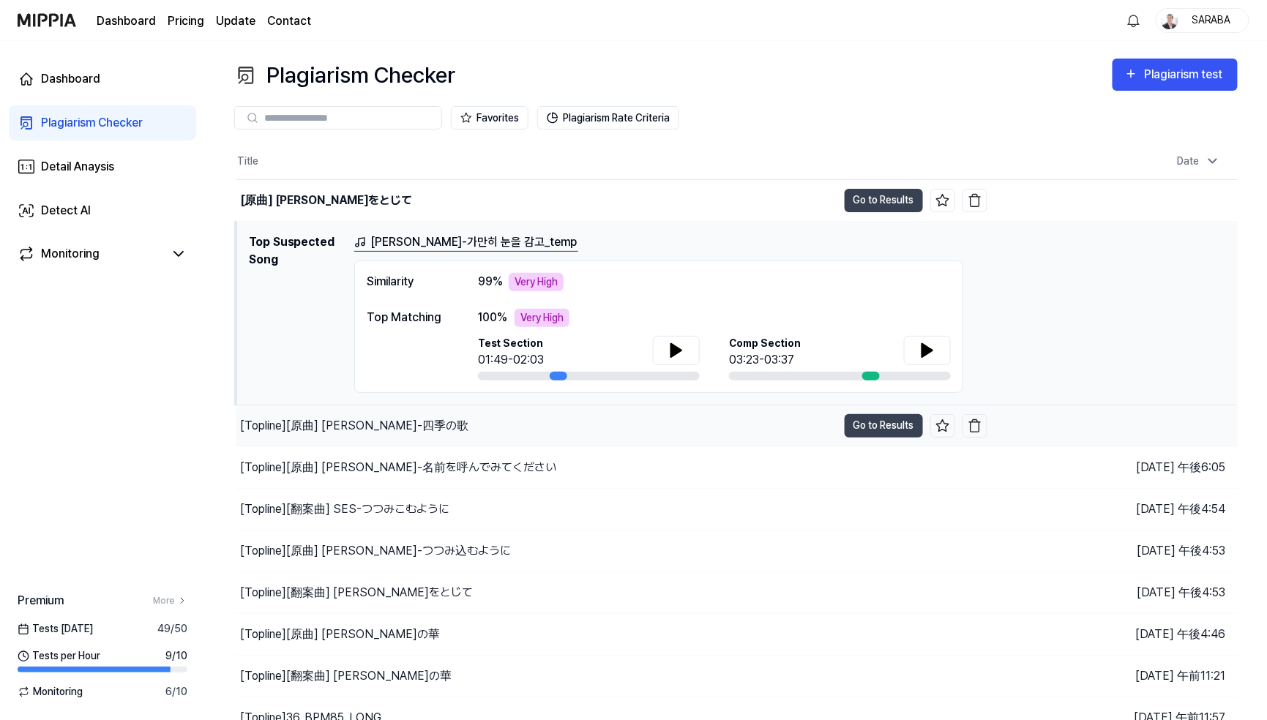
click at [331, 426] on div "[Topline] [原曲] 芹洋子-四季の歌" at bounding box center [354, 426] width 228 height 18
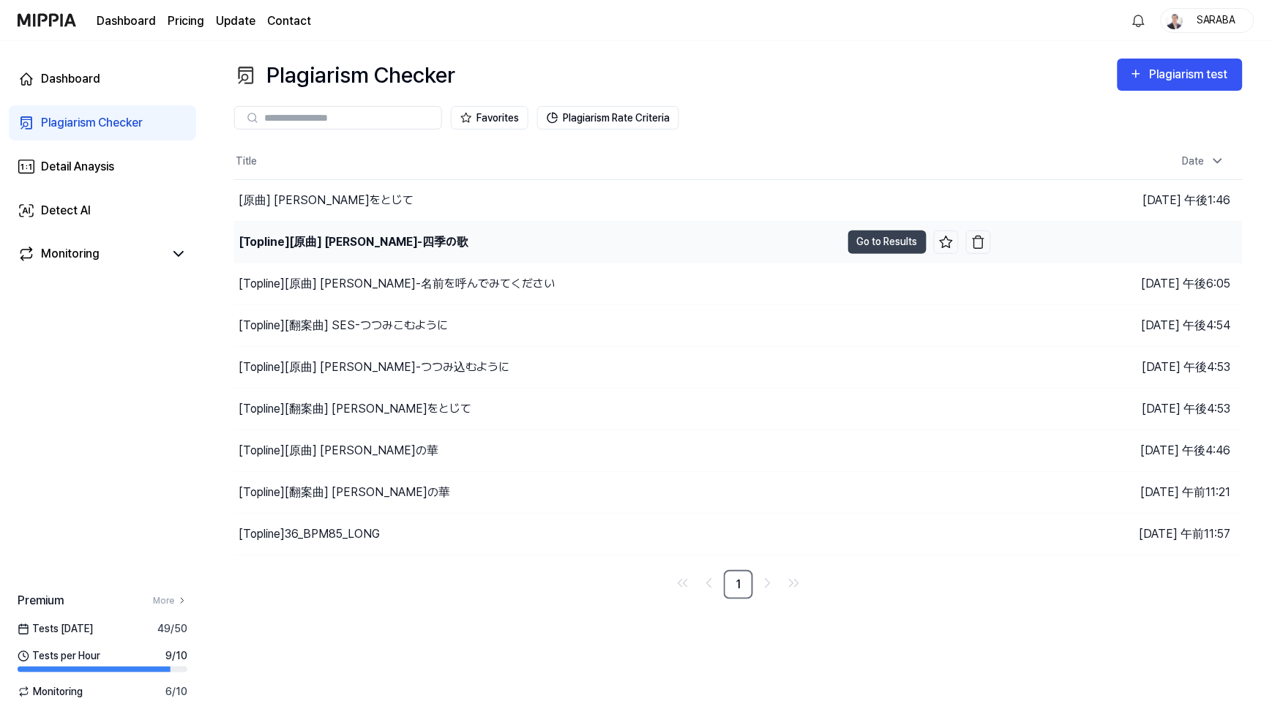
click at [345, 244] on div "[Topline] [原曲] 芹洋子-四季の歌" at bounding box center [354, 243] width 230 height 18
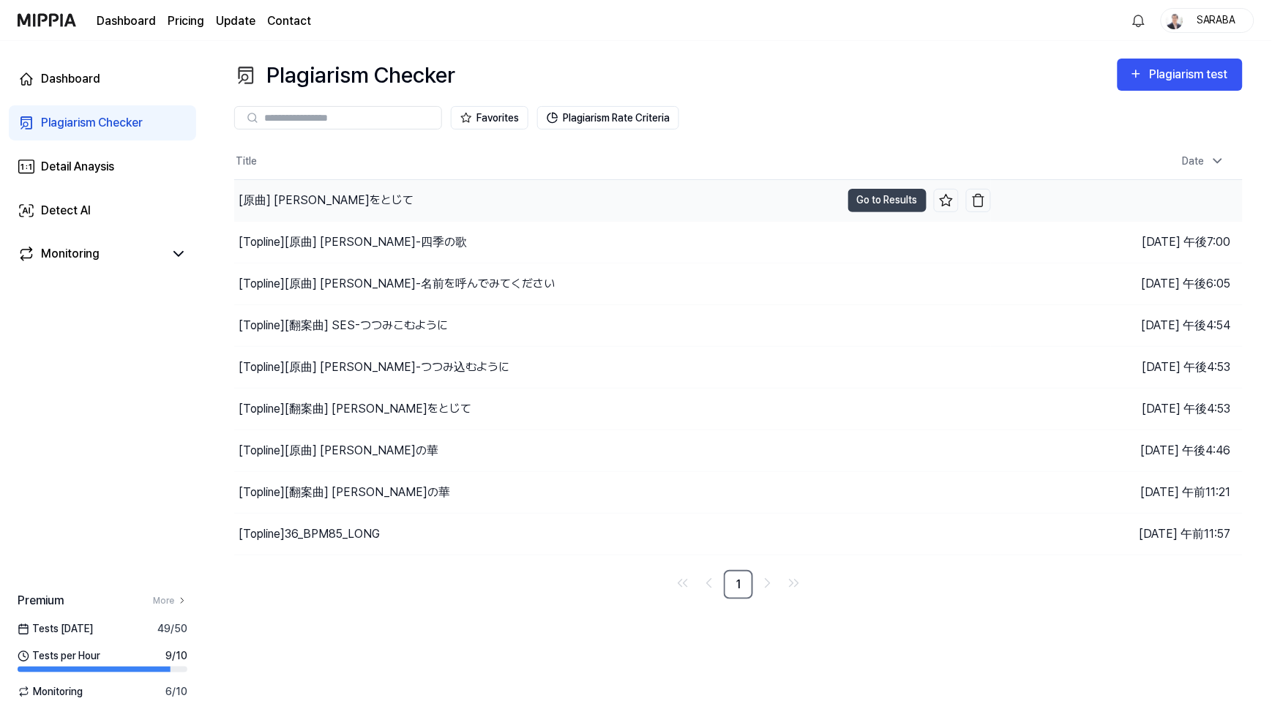
click at [354, 201] on div "[原曲] [PERSON_NAME]じて" at bounding box center [326, 201] width 175 height 18
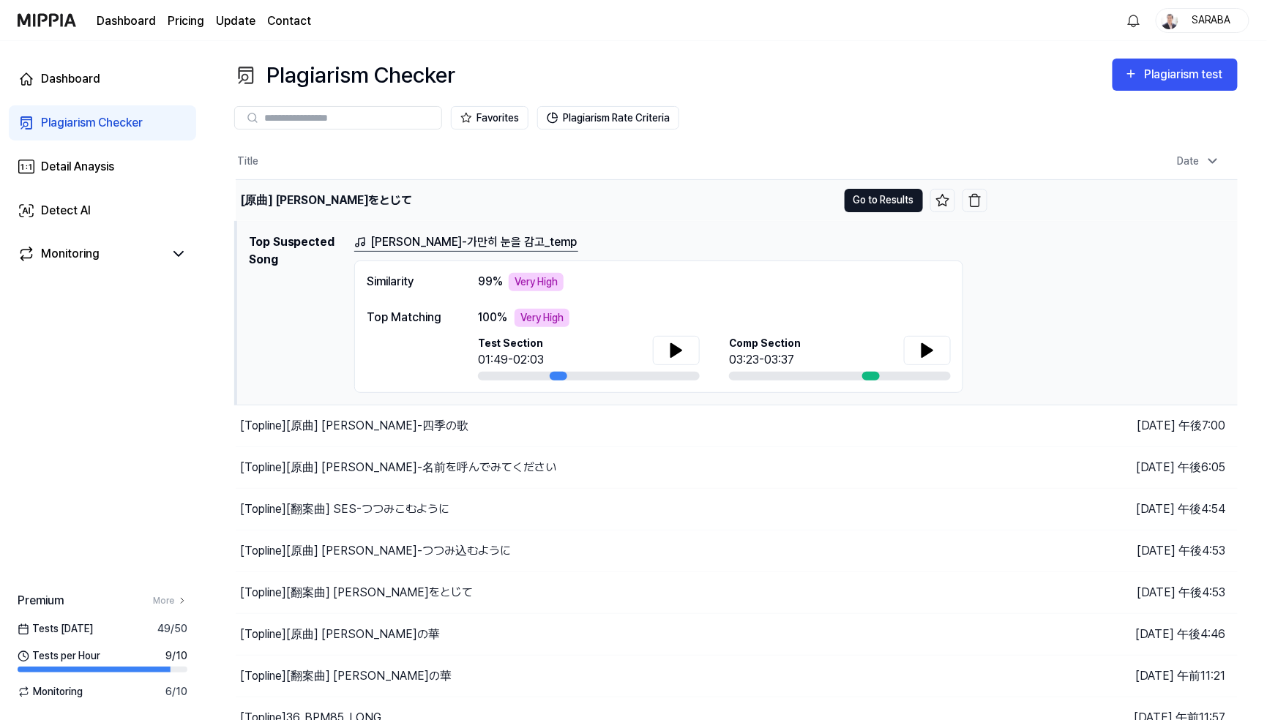
click at [885, 198] on button "Go to Results" at bounding box center [884, 200] width 78 height 23
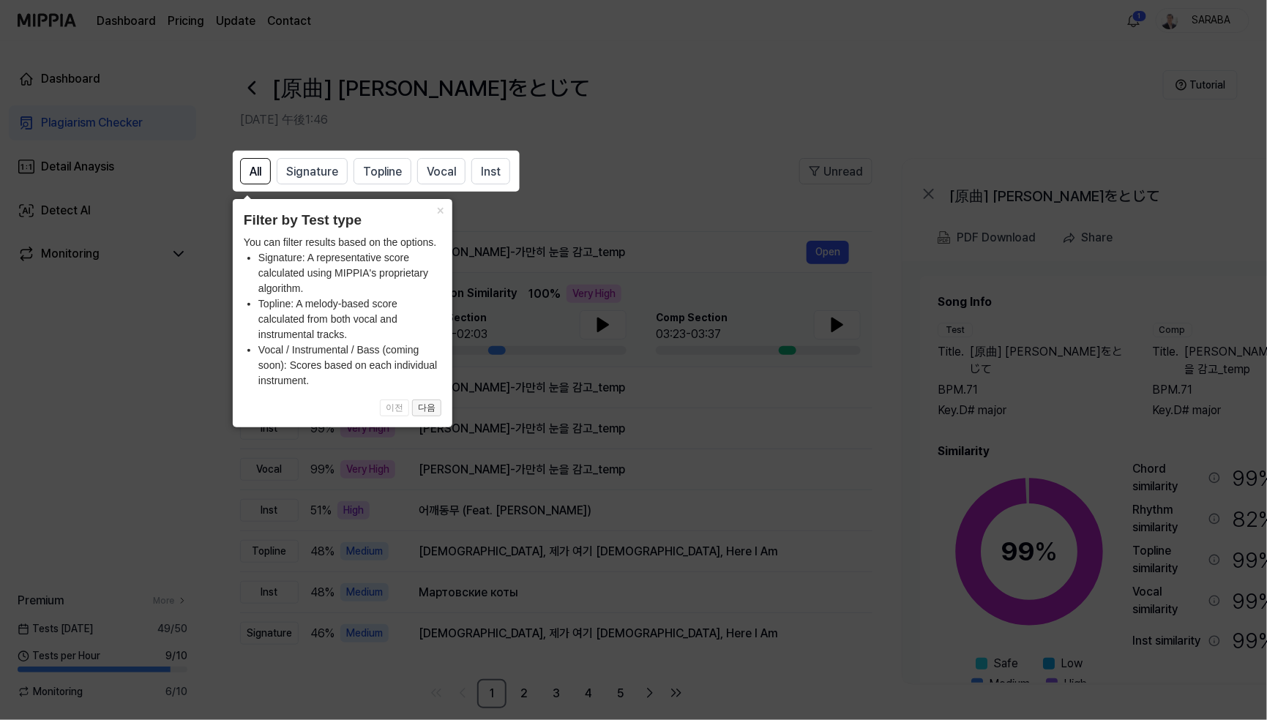
click at [424, 411] on button "다음" at bounding box center [426, 409] width 29 height 18
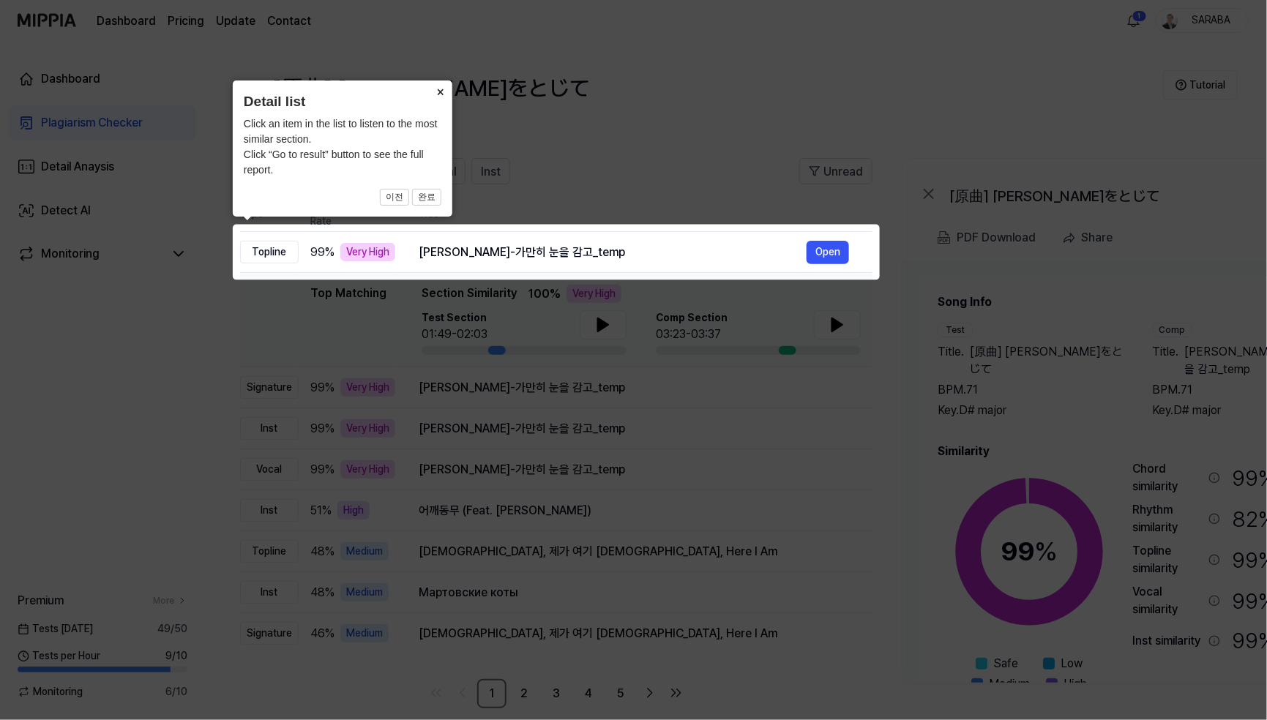
click at [439, 91] on button "×" at bounding box center [440, 91] width 23 height 20
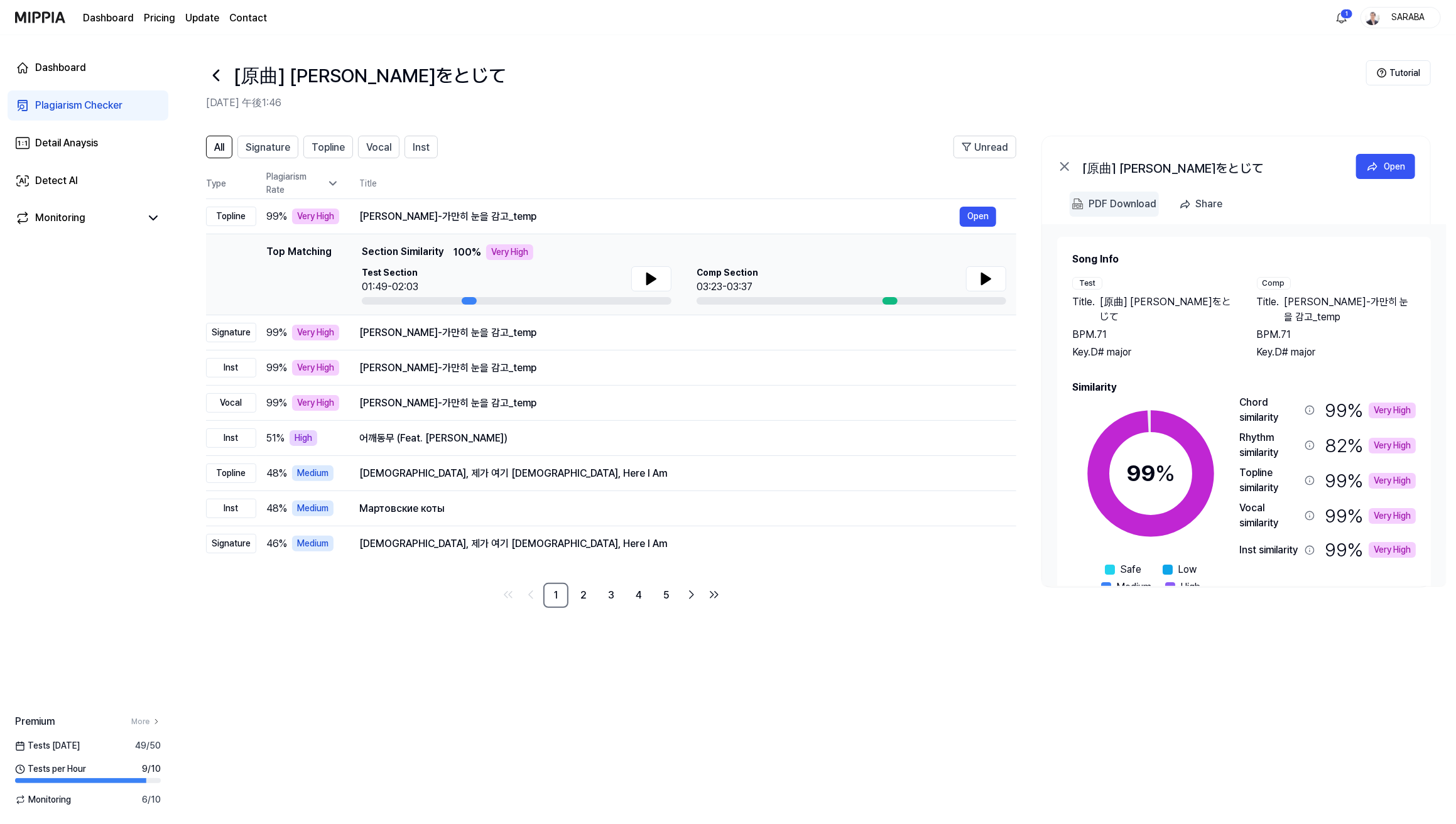
click at [909, 212] on div "PDF Download" at bounding box center [1122, 203] width 68 height 16
click at [717, 116] on header "[原曲] 平井堅-瞳をとじて 2025年8月13日 午後1:46 Tutorial" at bounding box center [816, 79] width 1280 height 88
click at [909, 212] on 다운로드 "PDF Download" at bounding box center [1115, 203] width 89 height 25
click at [909, 165] on div "Open" at bounding box center [1394, 167] width 21 height 14
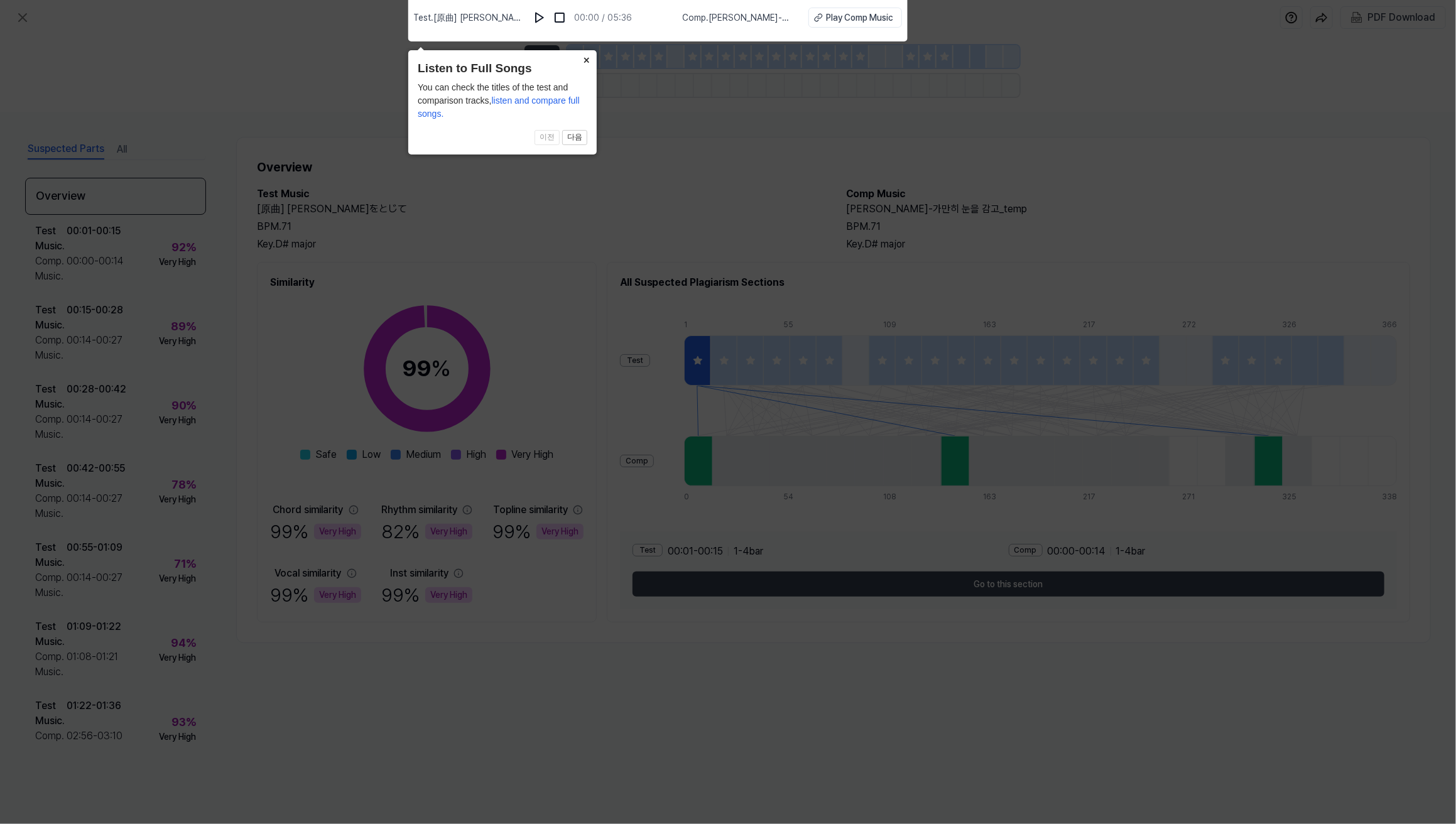
click at [585, 59] on button "×" at bounding box center [586, 59] width 20 height 17
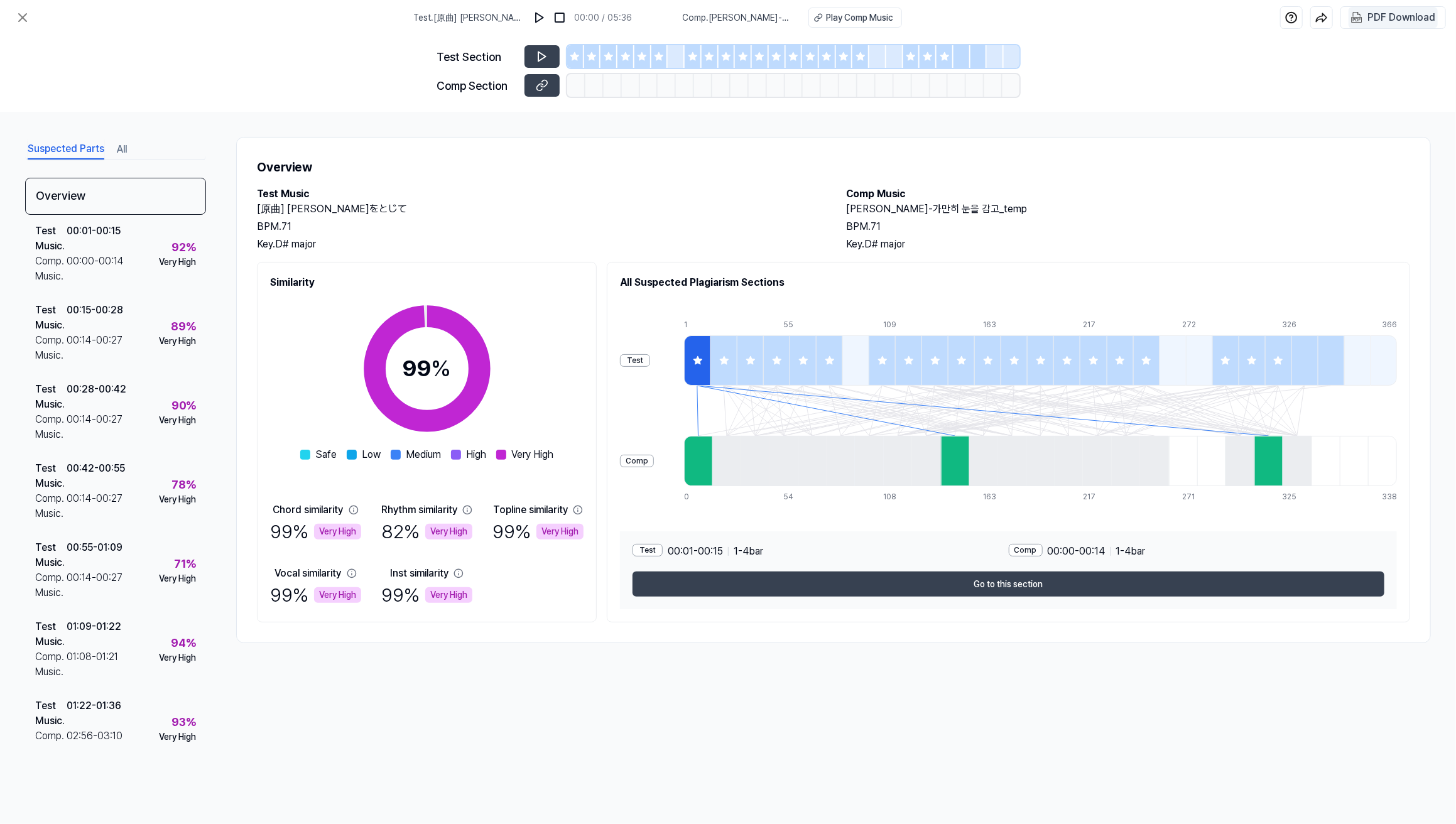
click at [909, 17] on div "PDF Download" at bounding box center [1401, 17] width 68 height 16
click at [909, 19] on div "PDF Download" at bounding box center [1401, 17] width 68 height 16
click at [909, 20] on div "PDF Download" at bounding box center [1401, 17] width 68 height 16
click at [350, 515] on div "Suspected Parts All Overview Test Music . 00:01 - 00:15 Comp. Music . 00:00 - 0…" at bounding box center [728, 468] width 1456 height 712
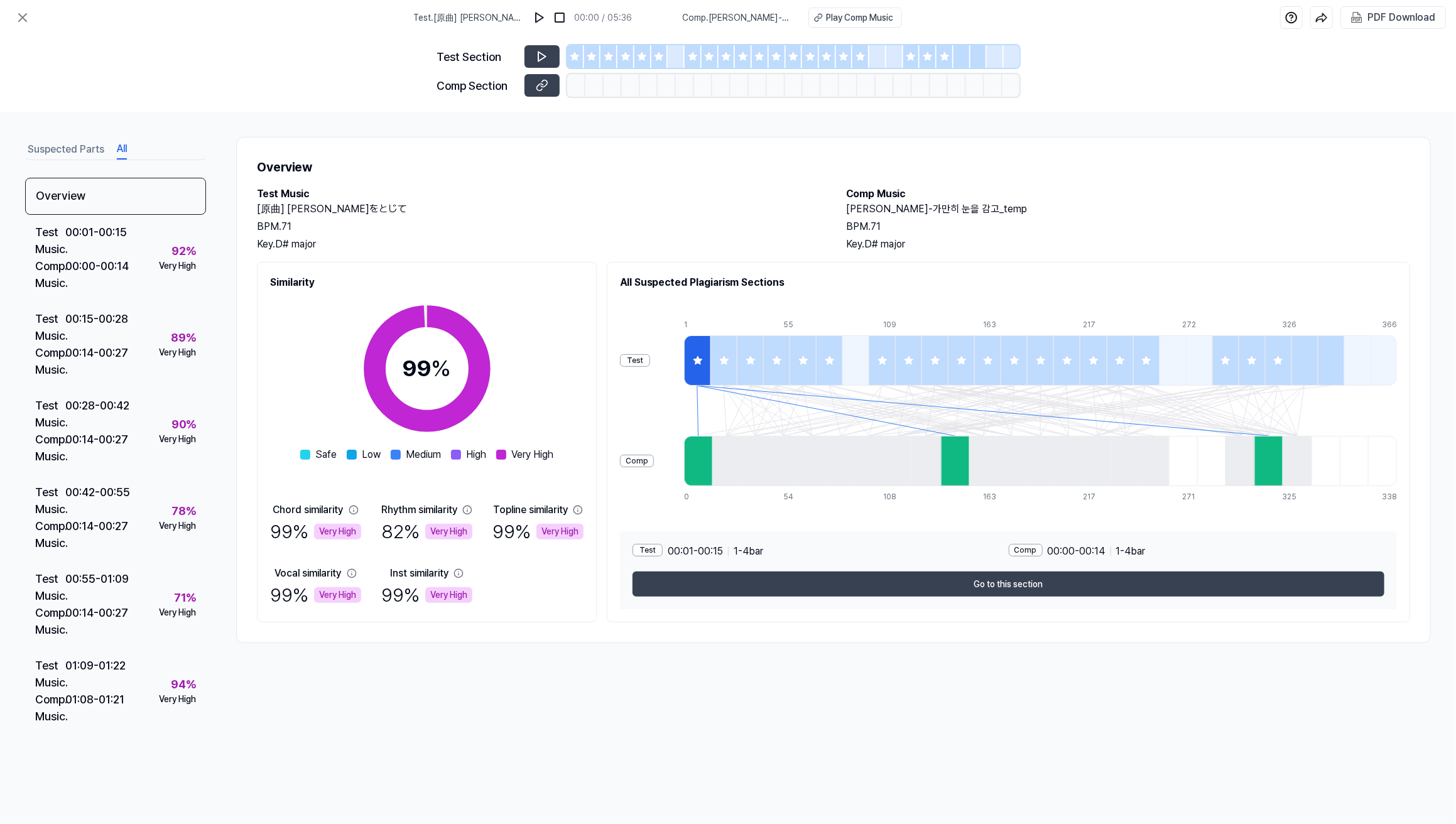
click at [123, 144] on button "All" at bounding box center [122, 149] width 10 height 20
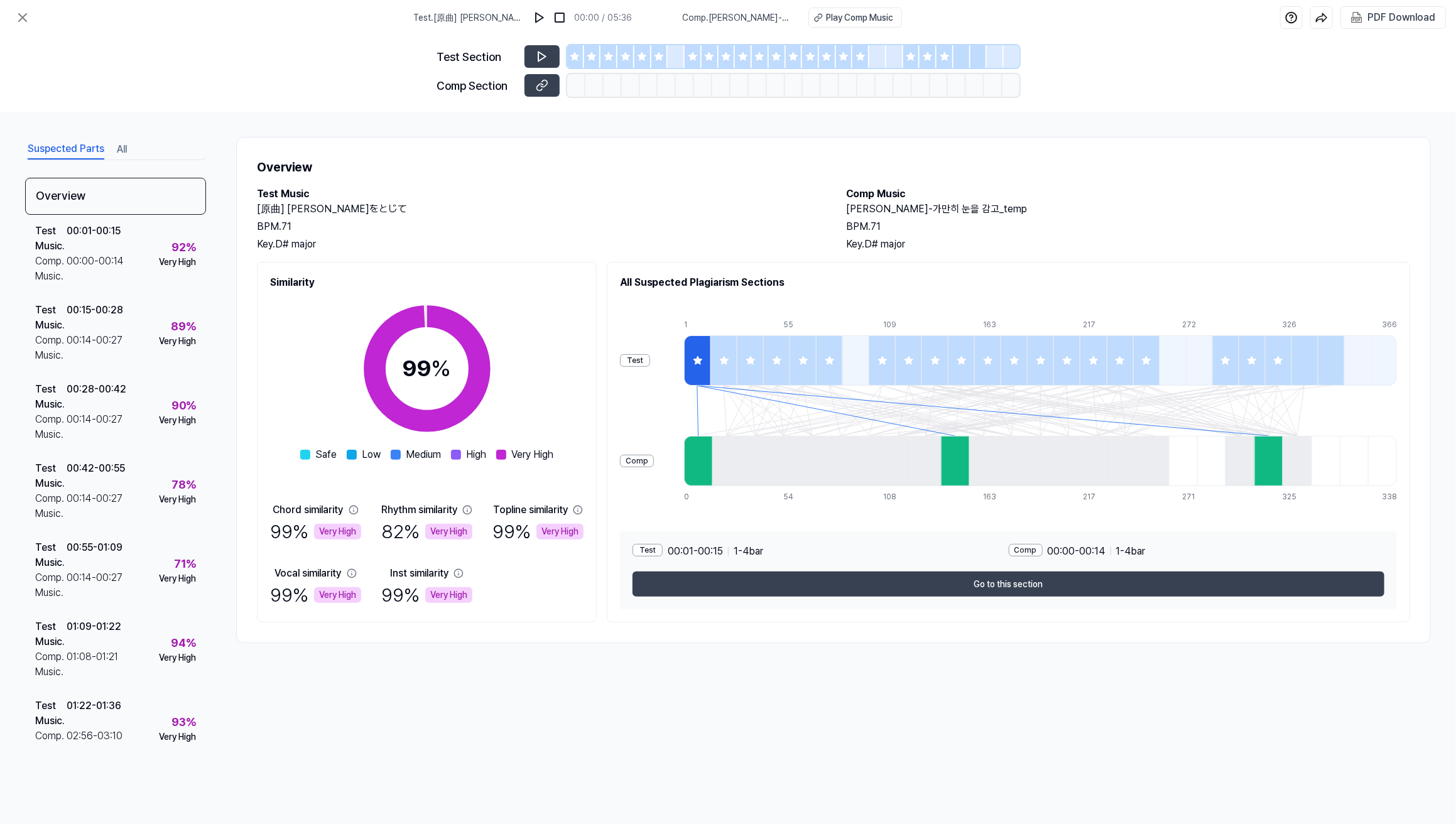
click at [69, 150] on button "Suspected Parts" at bounding box center [65, 149] width 76 height 20
click at [550, 56] on button at bounding box center [541, 57] width 35 height 22
click at [535, 57] on button at bounding box center [541, 57] width 35 height 22
click at [534, 17] on img at bounding box center [540, 17] width 13 height 13
click at [704, 21] on span "Comp . 정재욱-가만히 눈을 감고_temp" at bounding box center [738, 17] width 111 height 13
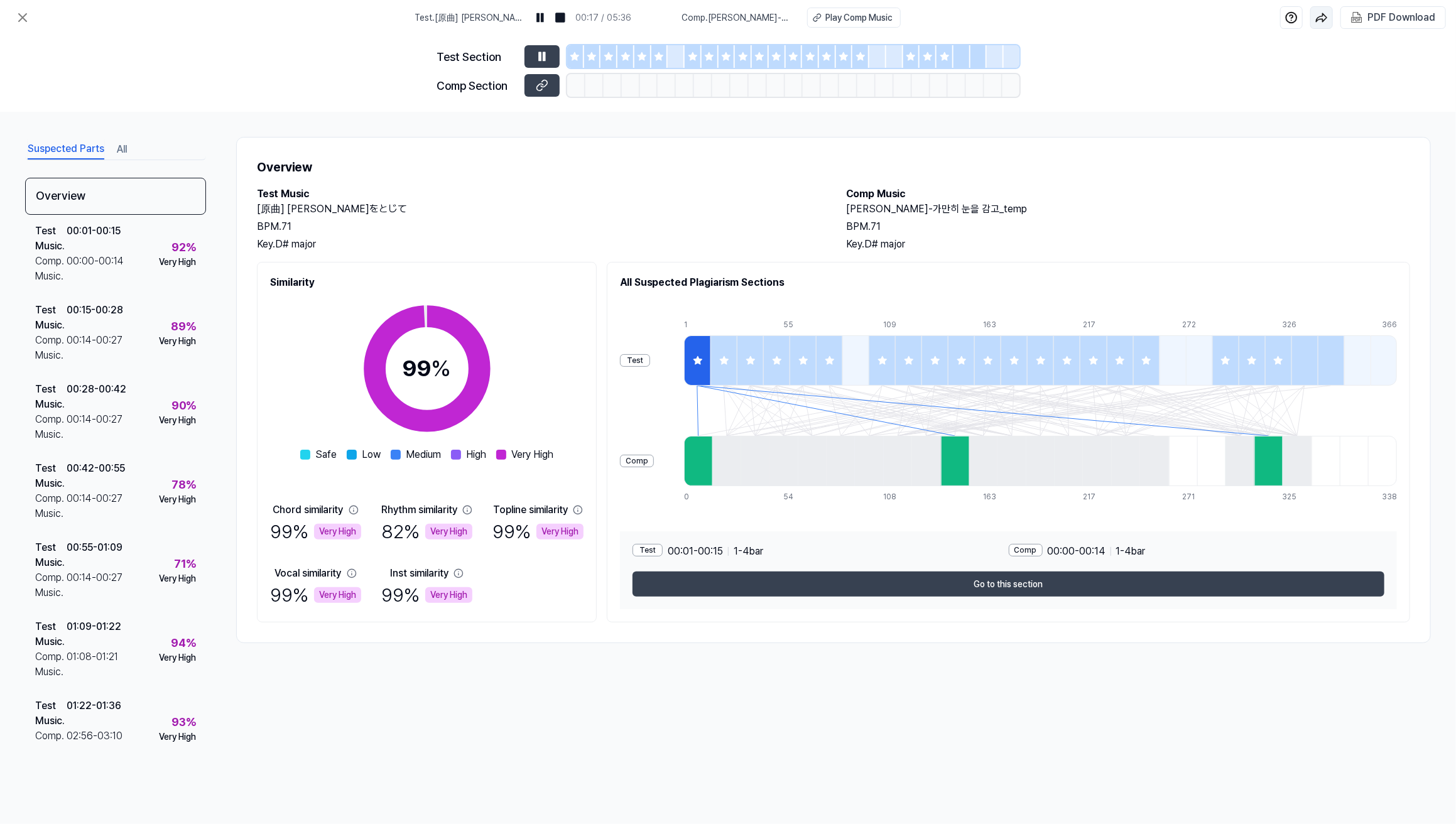
click at [909, 15] on img "button" at bounding box center [1321, 17] width 13 height 13
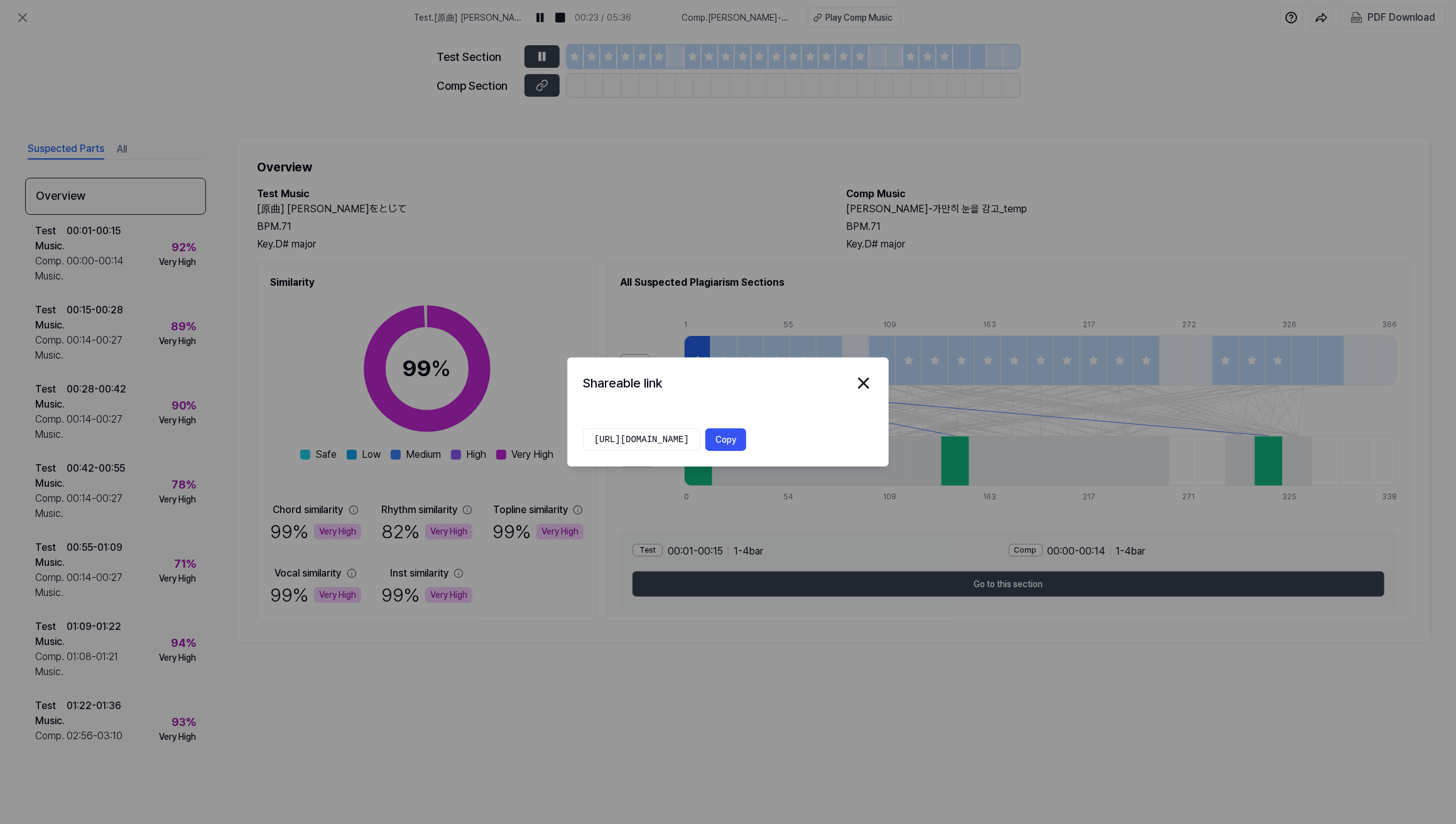
click at [873, 388] on div "Shareable link https://mippia.com/ja/result/v2/detail/102527/visual/831081?toke…" at bounding box center [728, 412] width 322 height 109
click at [856, 381] on img "button" at bounding box center [864, 384] width 19 height 19
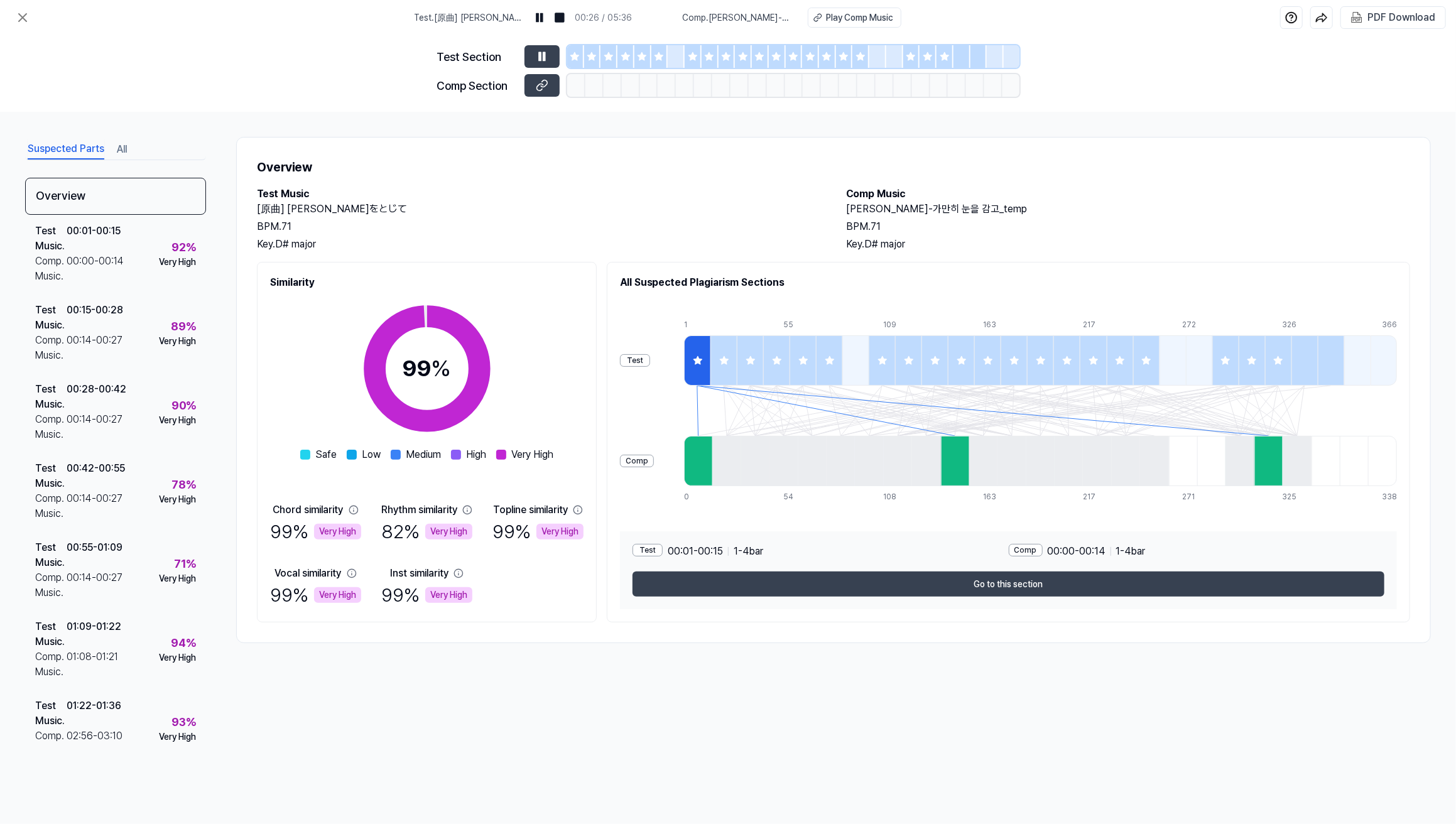
click at [909, 91] on div "Test Section Comp Section" at bounding box center [728, 73] width 1456 height 76
click at [909, 13] on div "PDF Download" at bounding box center [1401, 17] width 68 height 16
click at [22, 21] on icon at bounding box center [23, 18] width 15 height 15
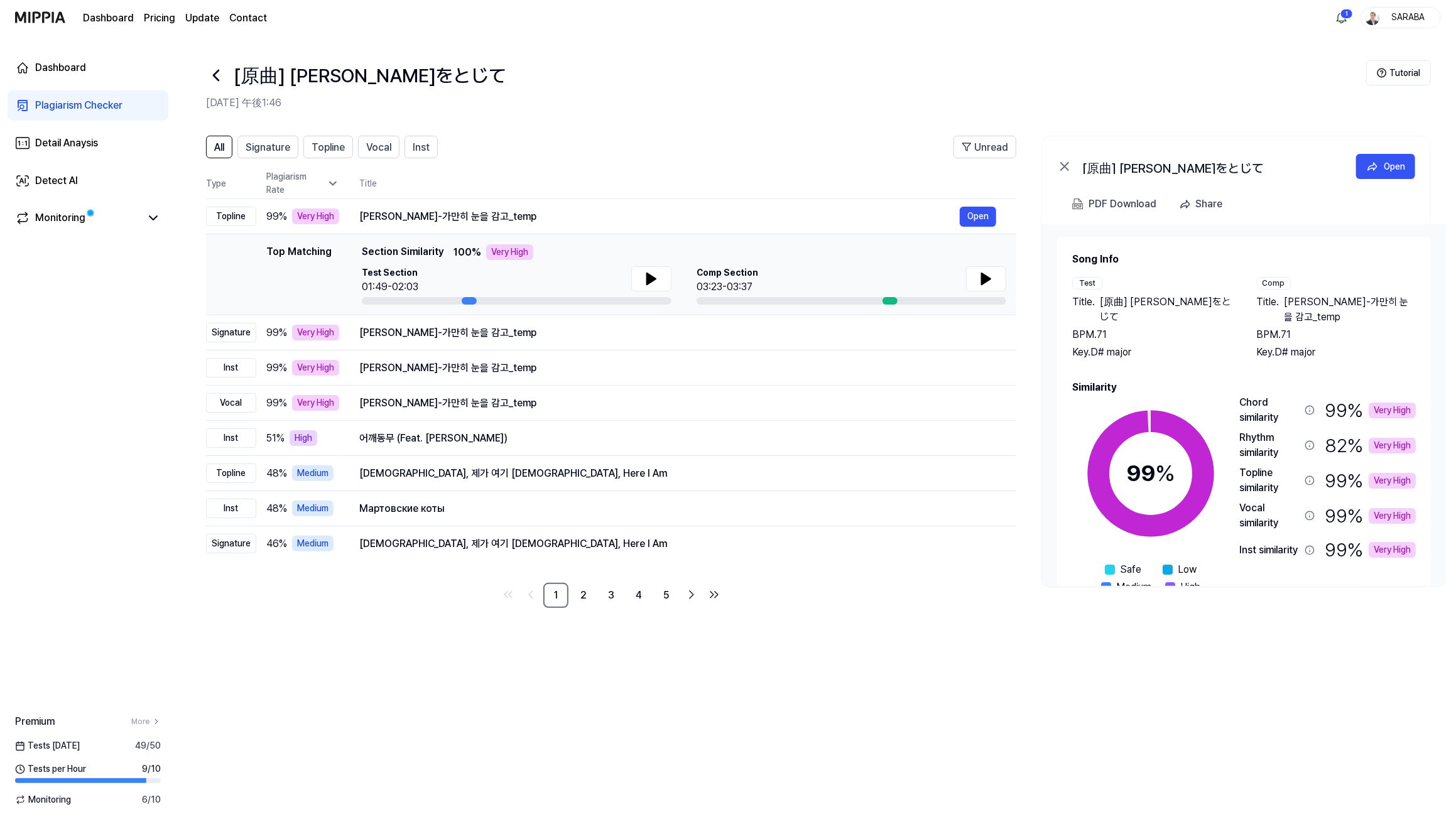
click at [393, 515] on div "All Signature Topline Vocal Inst Unread All Signature Topline Vocal Inst Type P…" at bounding box center [816, 473] width 1280 height 701
click at [909, 201] on div "PDF Download" at bounding box center [1122, 203] width 68 height 16
drag, startPoint x: 1128, startPoint y: 205, endPoint x: 853, endPoint y: 76, distance: 303.8
click at [853, 76] on div "[原曲] [PERSON_NAME]じて" at bounding box center [786, 75] width 1160 height 30
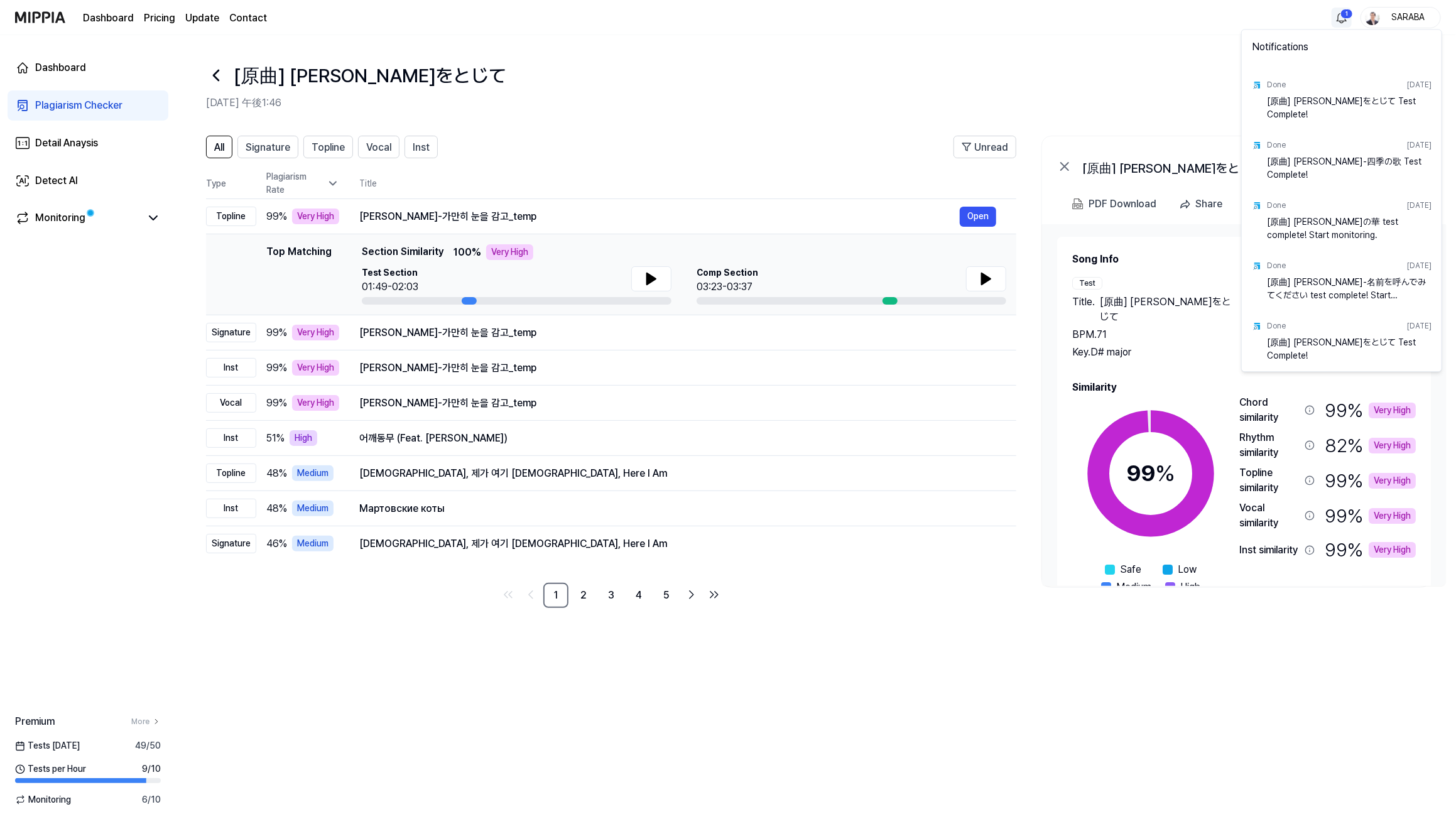
click at [909, 17] on html "Dashboard Pricing Update Contact 1 SARABA Dashboard Plagiarism Checker Detail A…" at bounding box center [728, 412] width 1456 height 824
click at [909, 62] on html "Dashboard Pricing Update Contact SARABA Dashboard Plagiarism Checker Detail Ana…" at bounding box center [728, 412] width 1456 height 824
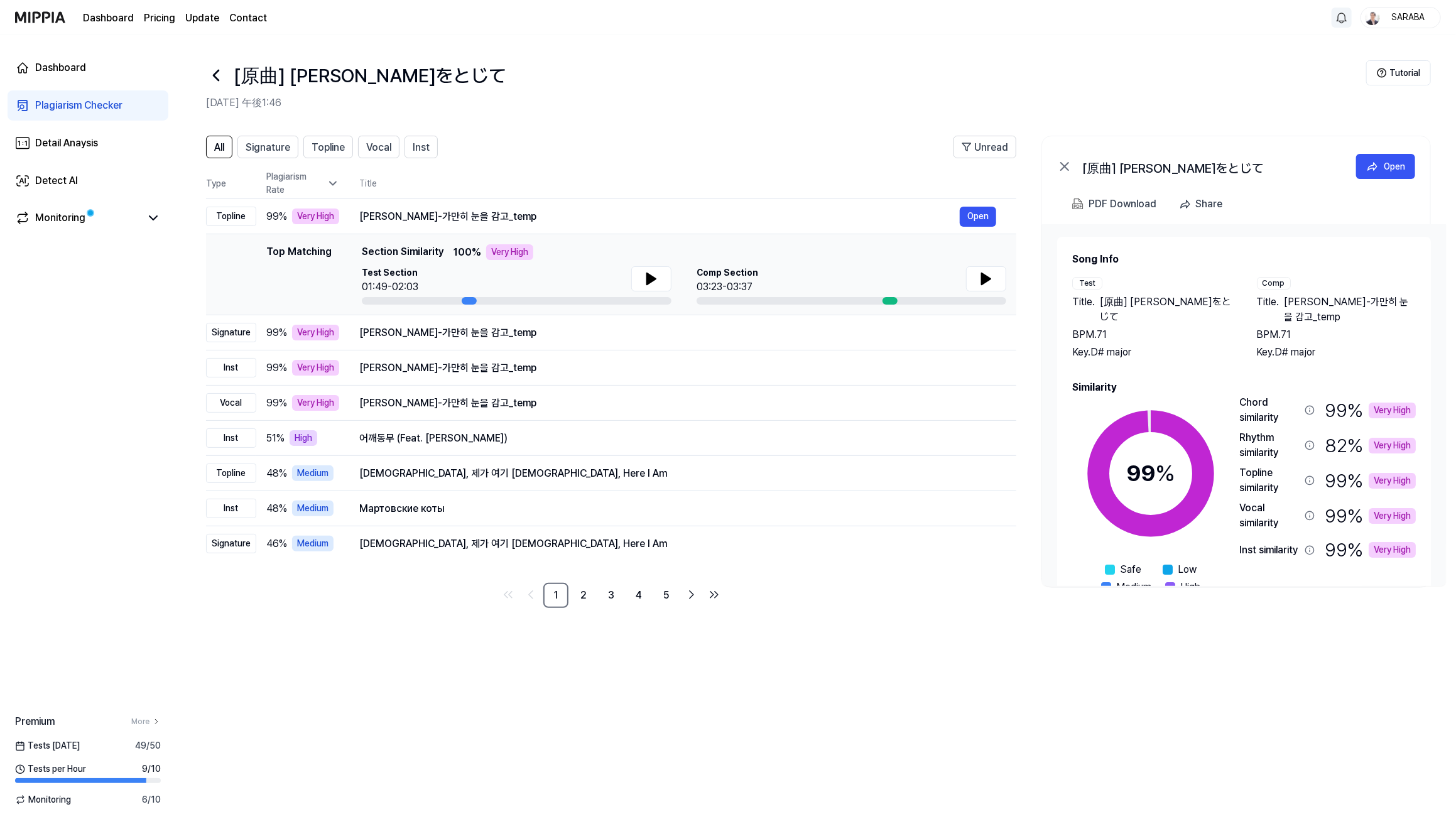
click at [788, 102] on h2 "2025年8月13日 午後1:46" at bounding box center [786, 103] width 1160 height 15
click at [852, 44] on header "[原曲] 平井堅-瞳をとじて 2025年8月13日 午後1:46 Tutorial" at bounding box center [816, 79] width 1280 height 88
click at [909, 207] on div "PDF Download" at bounding box center [1122, 203] width 68 height 16
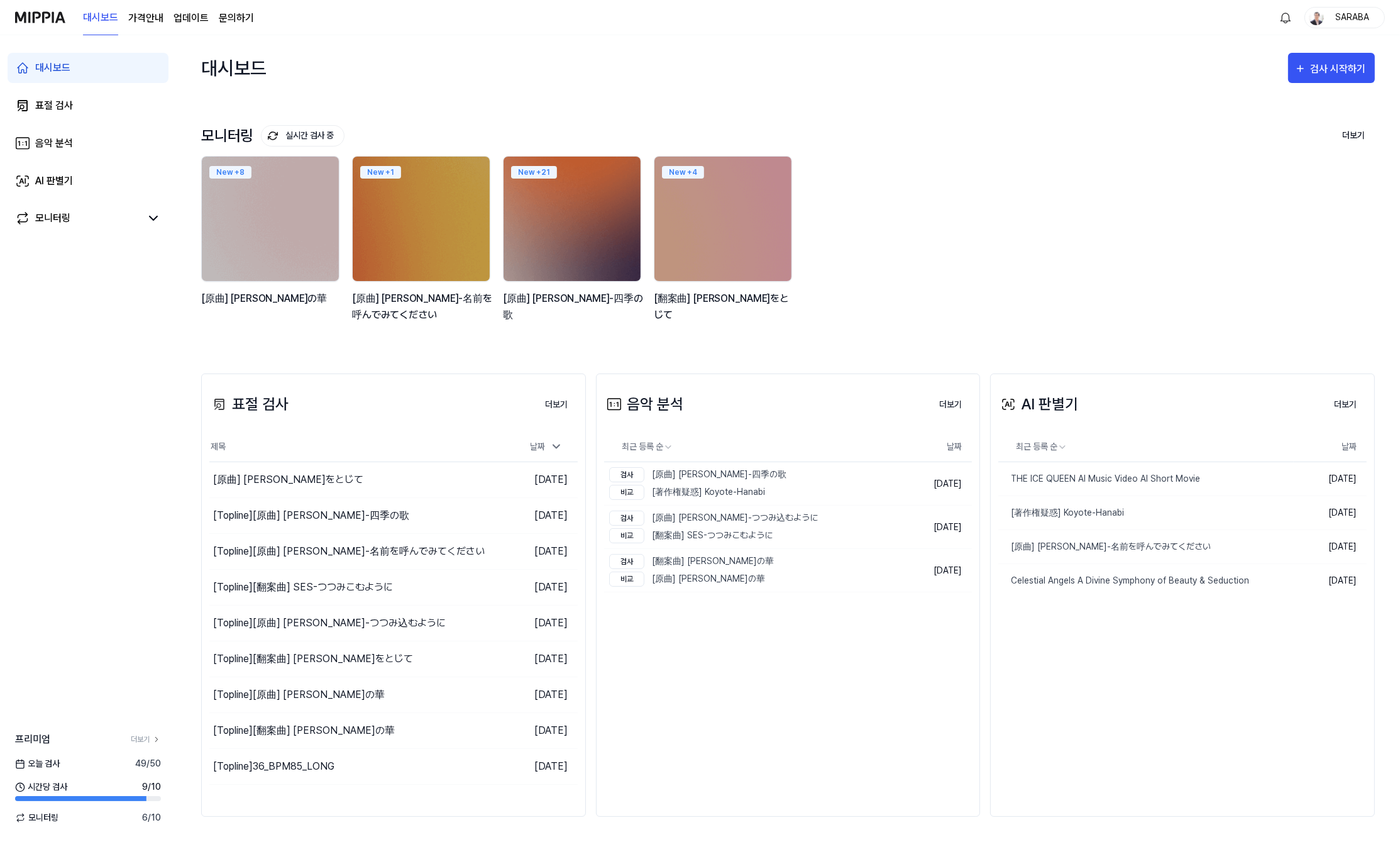
click at [971, 70] on div "대시보드 검사 시작하기" at bounding box center [788, 68] width 1174 height 65
click at [956, 70] on div "대시보드 검사 시작하기" at bounding box center [788, 68] width 1174 height 65
click at [46, 117] on link "표절 검사" at bounding box center [88, 105] width 161 height 30
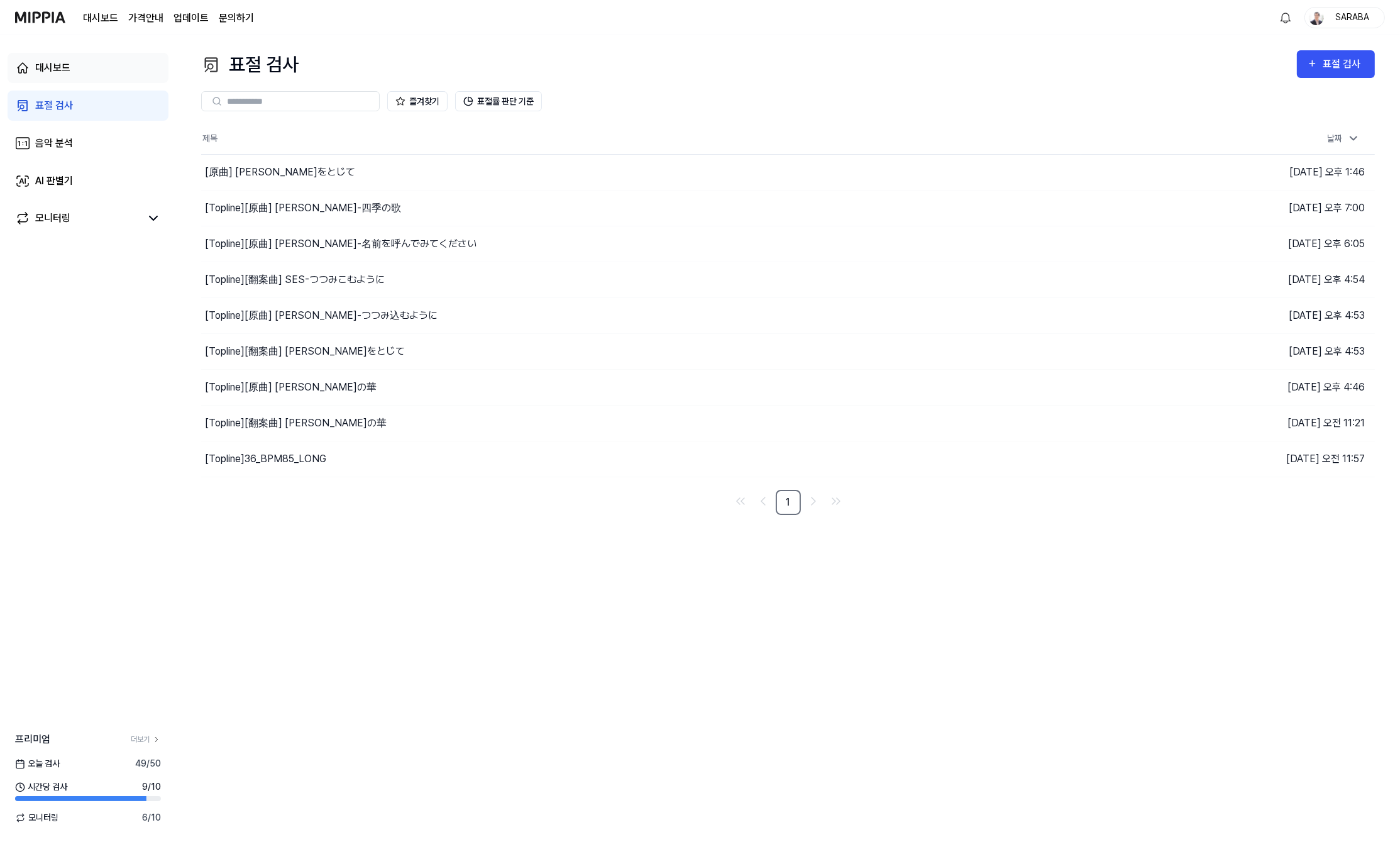
click at [47, 60] on div "대시보드" at bounding box center [52, 68] width 35 height 15
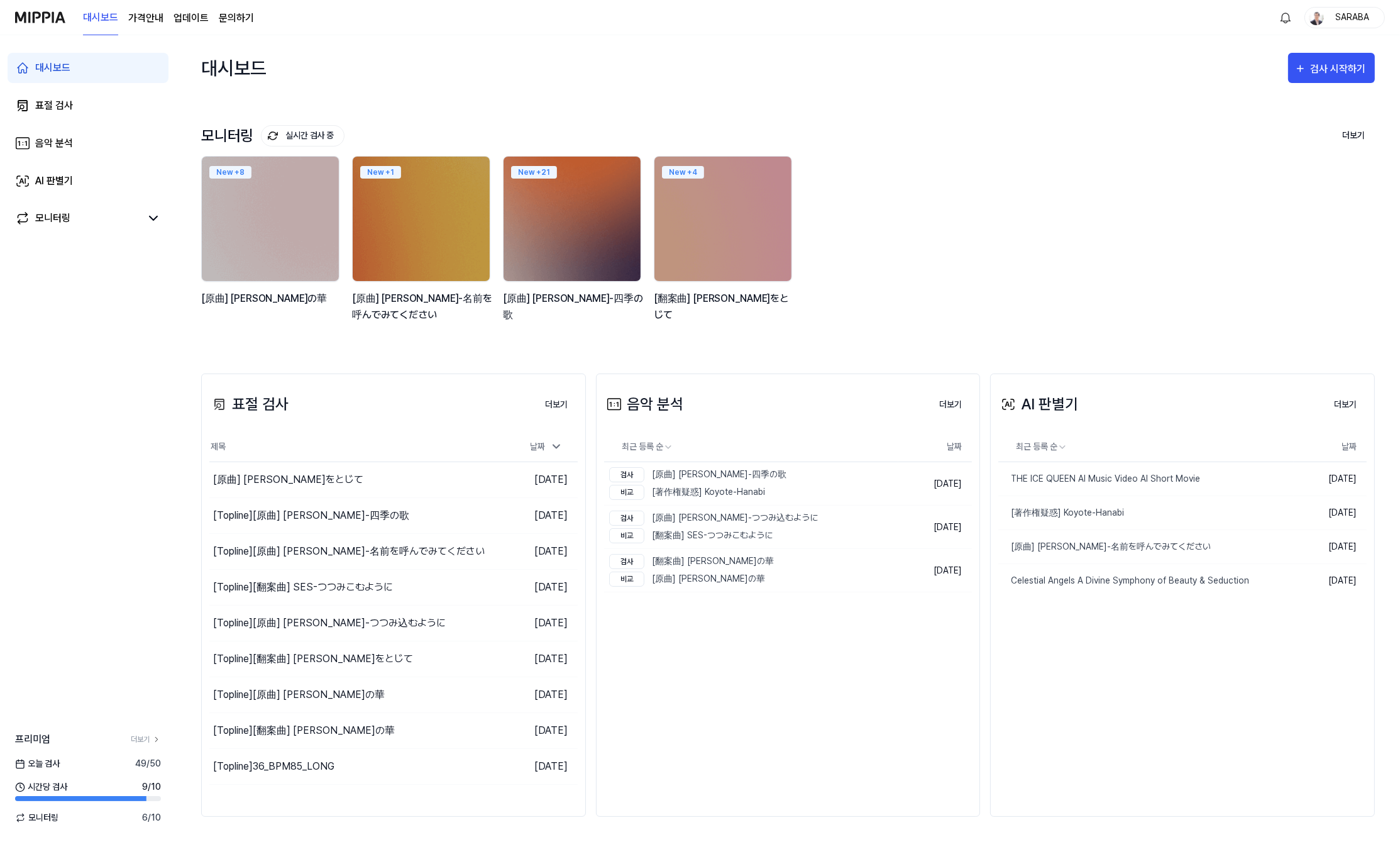
click at [1018, 105] on div "모니터링 실시간 검사 중 더보기 모니터링 New + 8 [原曲] 中島美嘉-雪の華 New + 1 [原曲] KimSunHo-名前を呼んでみてください…" at bounding box center [788, 224] width 1174 height 247
drag, startPoint x: 1050, startPoint y: 174, endPoint x: 1072, endPoint y: 161, distance: 25.6
click at [1050, 174] on div "New + 8 [原曲] 中島美嘉-雪の華 New + 1 [原曲] KimSunHo-名前を呼んでみてください New + 21 [原曲] 芹洋子-四季の歌…" at bounding box center [778, 246] width 1174 height 180
click at [49, 15] on img at bounding box center [40, 17] width 51 height 34
